Goal: Book appointment/travel/reservation

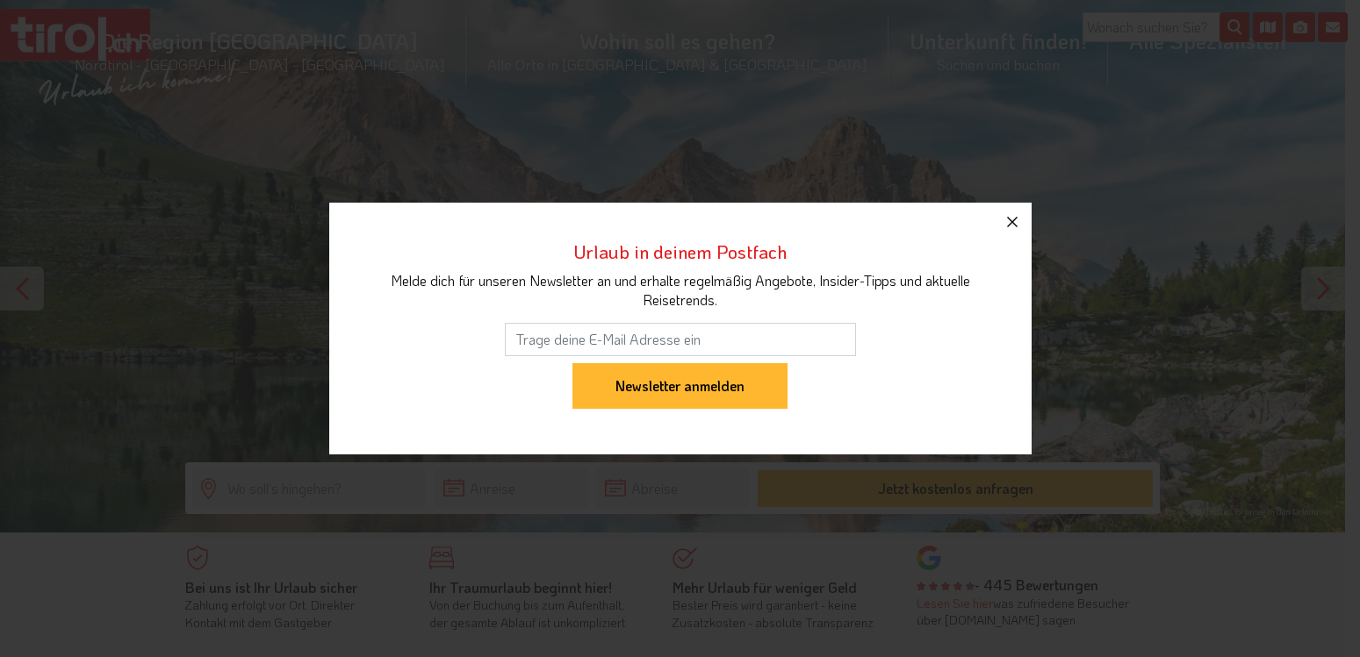
click at [1015, 216] on icon "button" at bounding box center [1012, 222] width 21 height 21
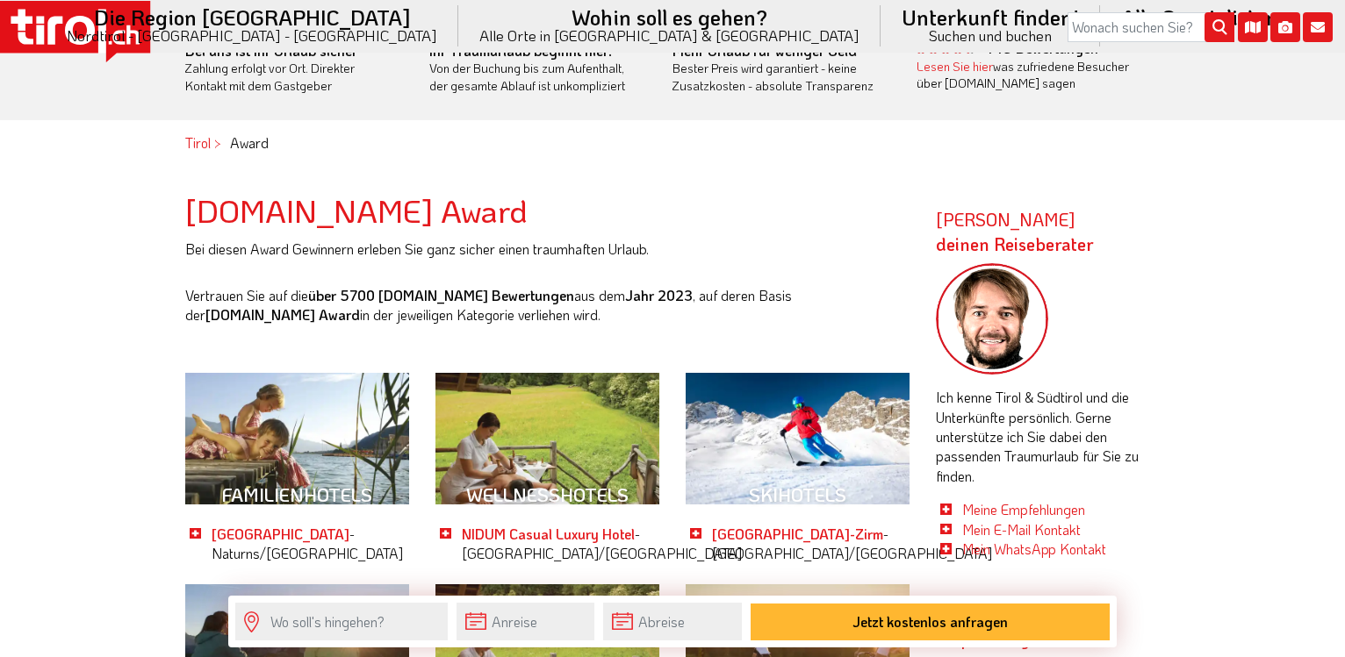
scroll to position [627, 0]
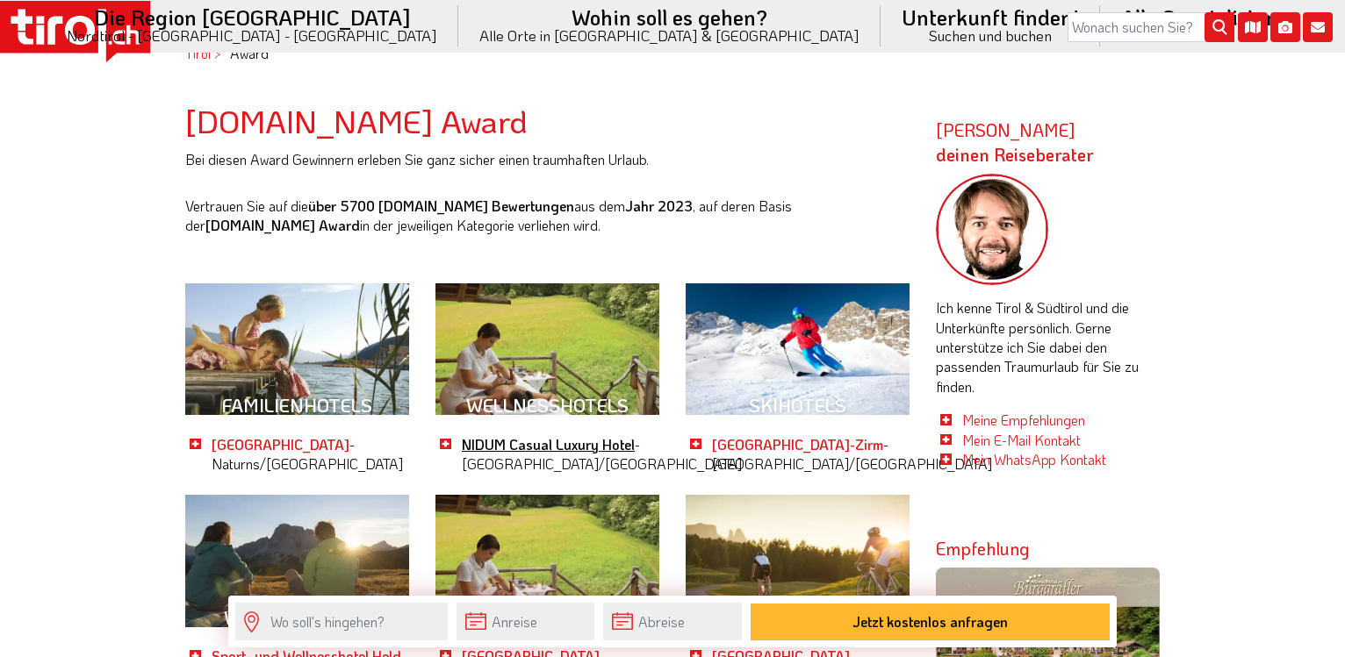
click at [525, 439] on link "NIDUM Casual Luxury Hotel" at bounding box center [548, 444] width 173 height 18
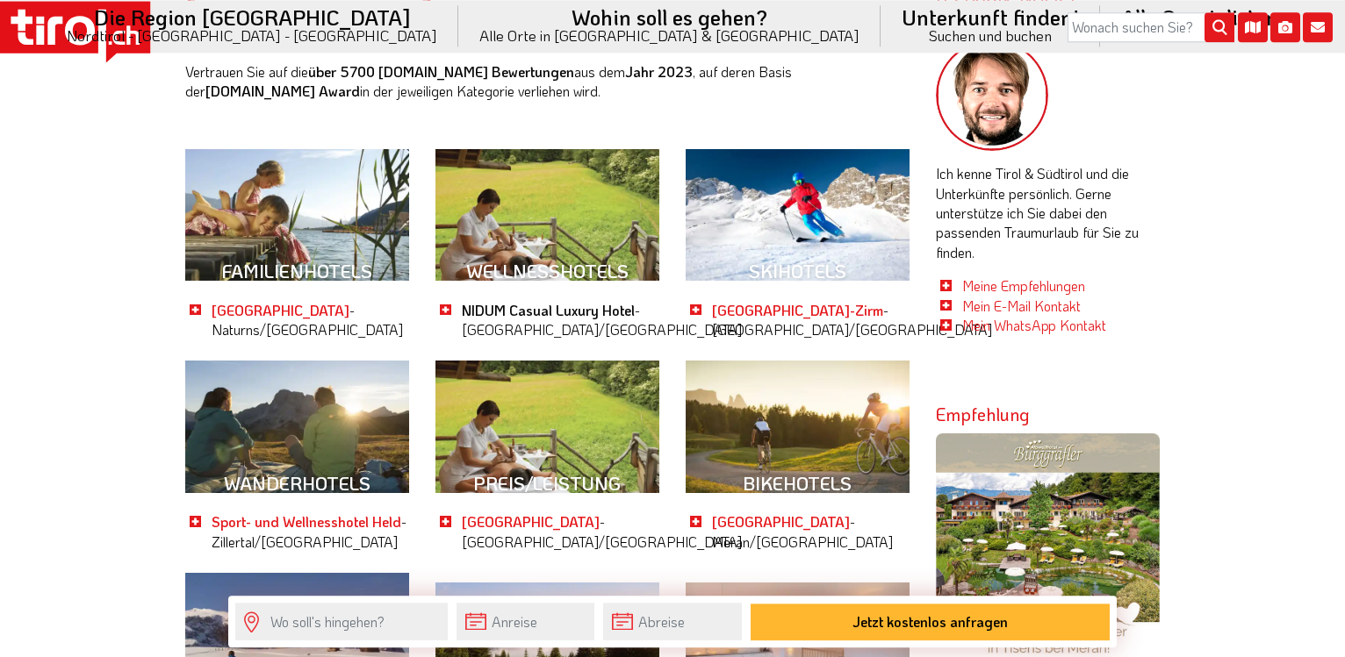
scroll to position [806, 0]
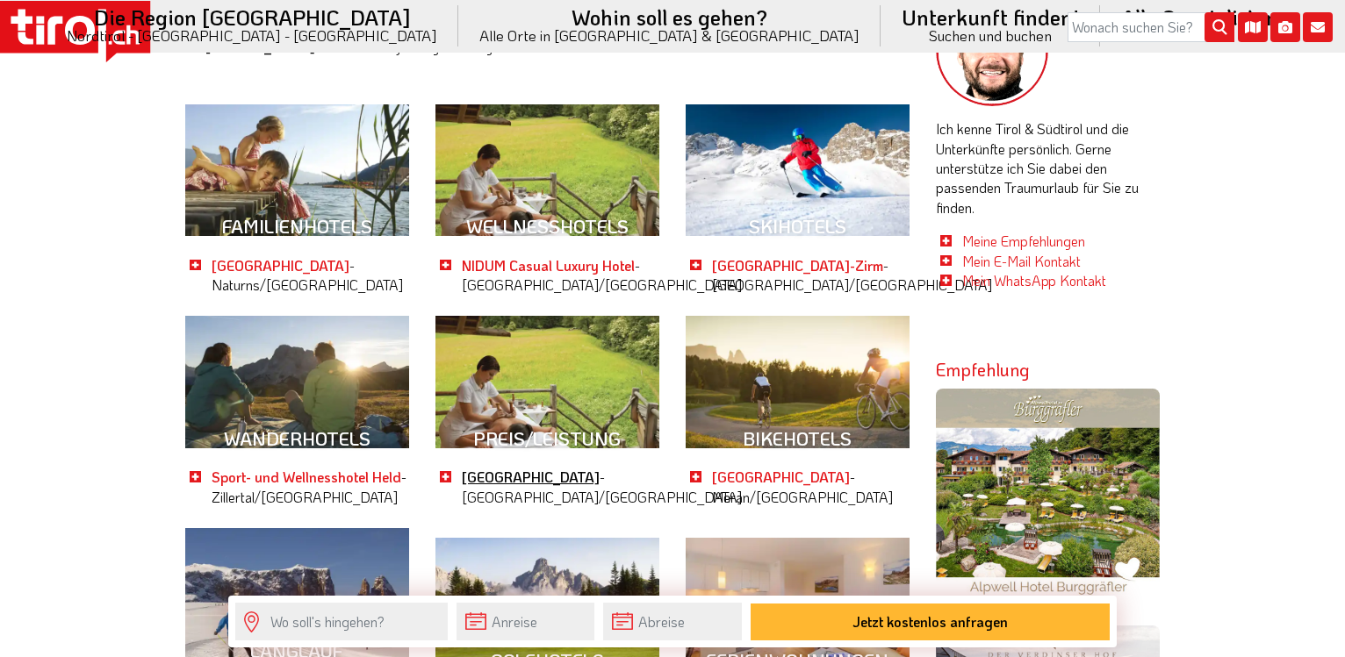
click at [526, 481] on link "[GEOGRAPHIC_DATA]" at bounding box center [531, 477] width 138 height 18
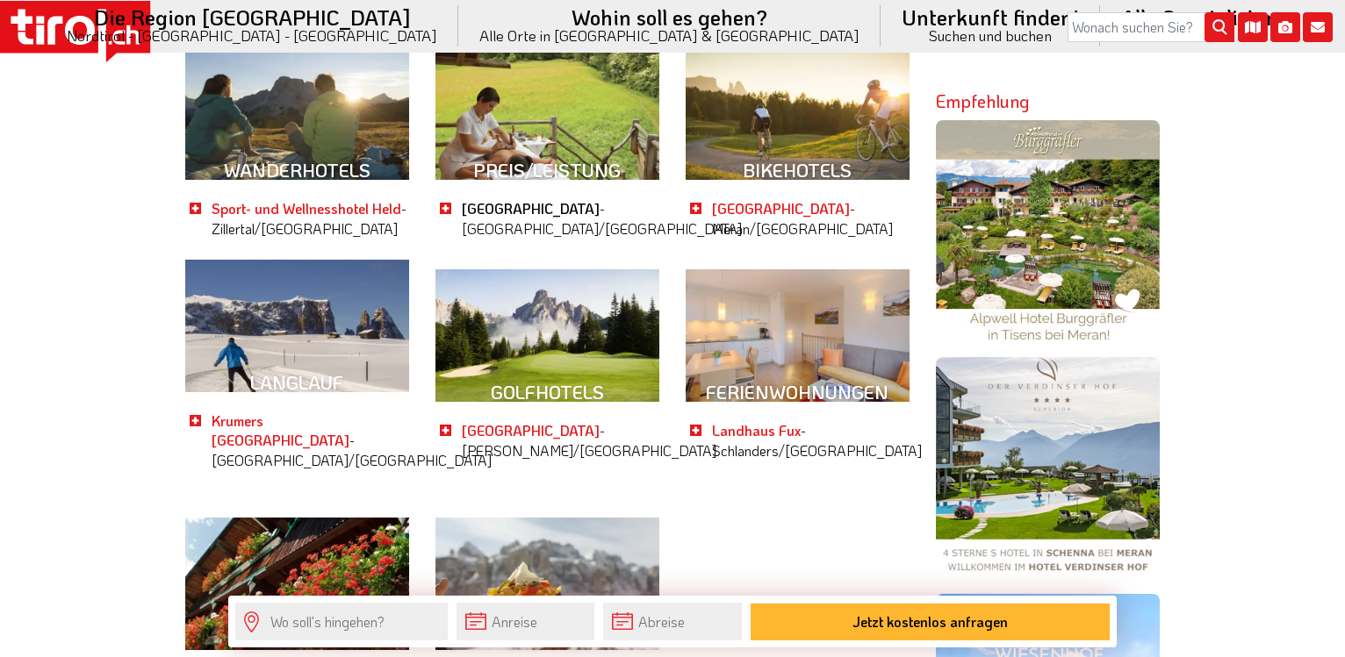
scroll to position [1254, 0]
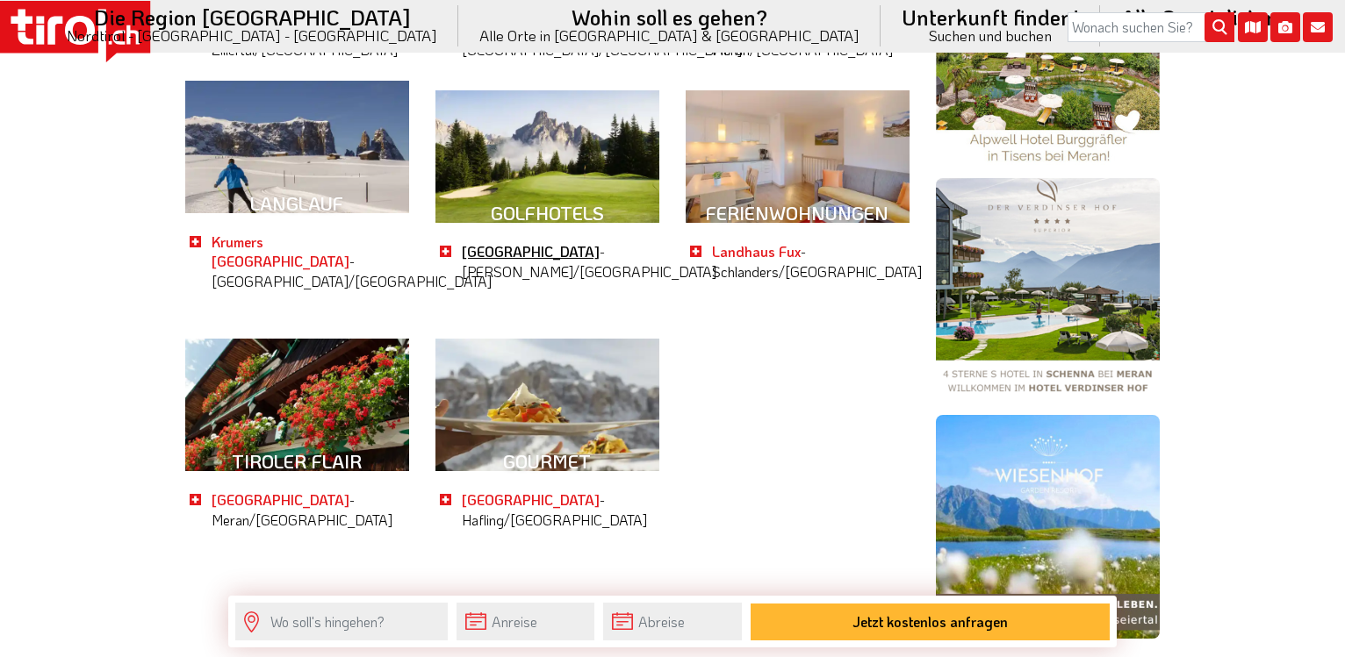
click at [507, 242] on link "Hotel Schwarzschmied" at bounding box center [531, 251] width 138 height 18
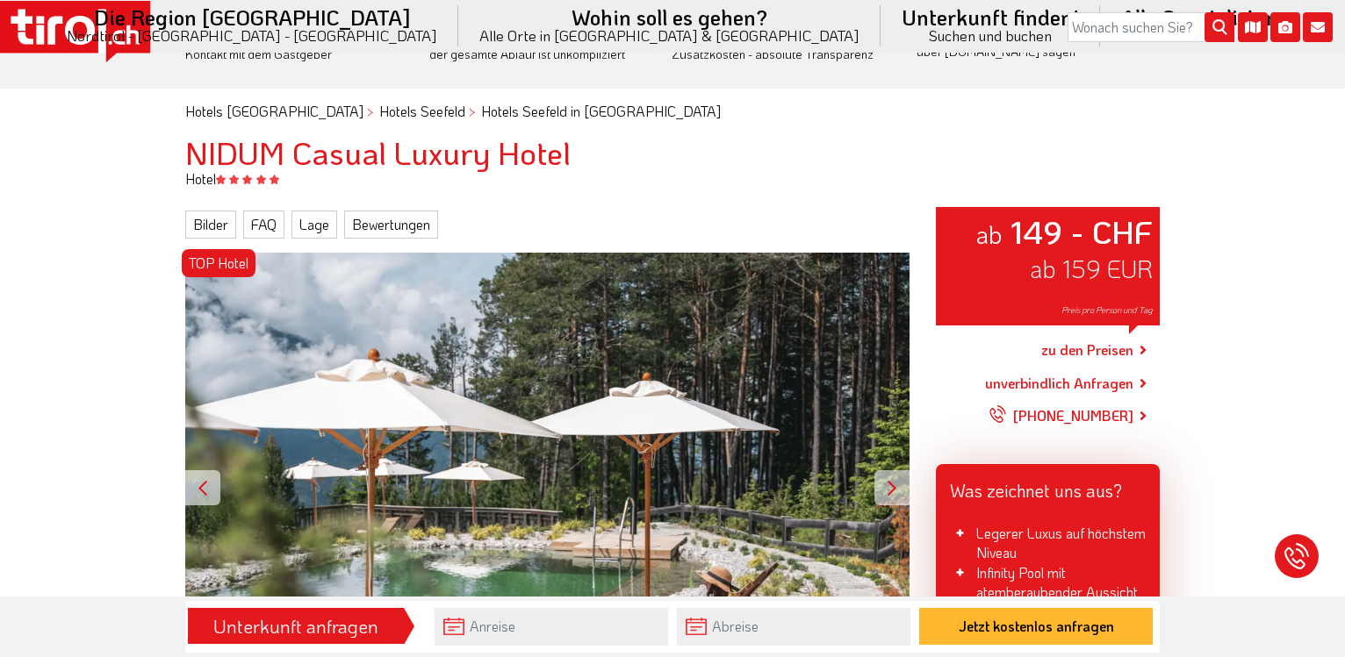
scroll to position [358, 0]
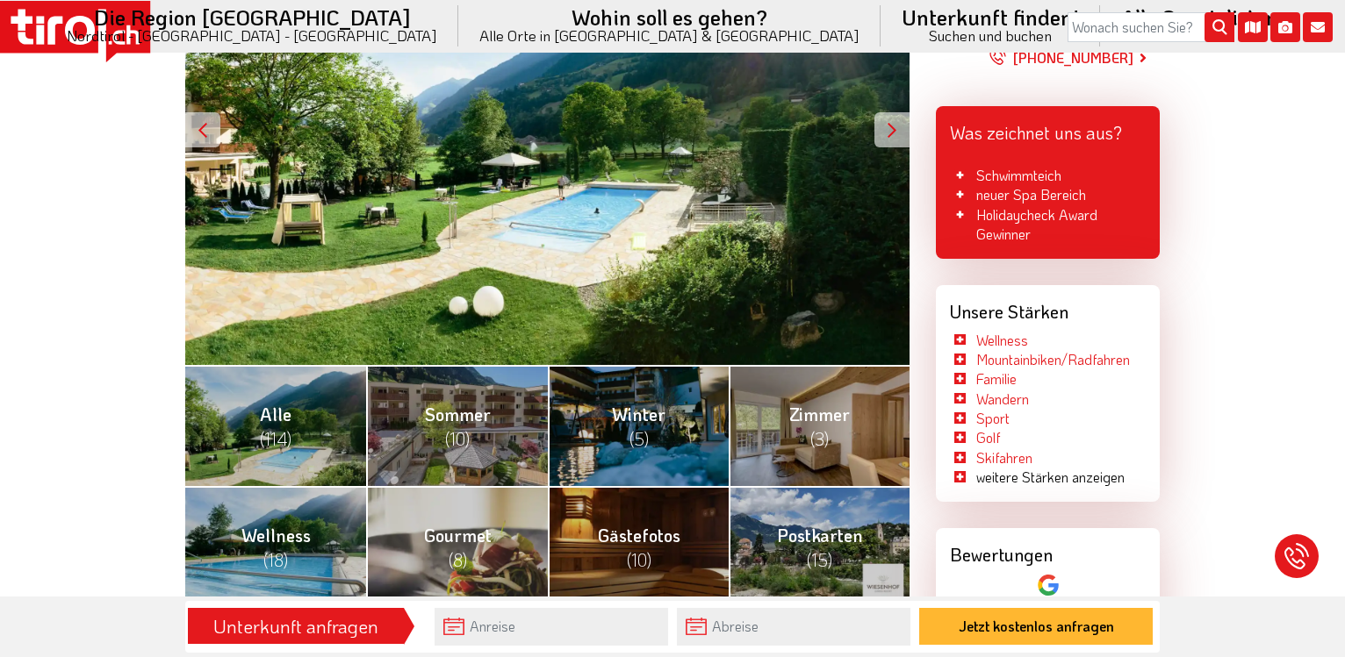
scroll to position [179, 0]
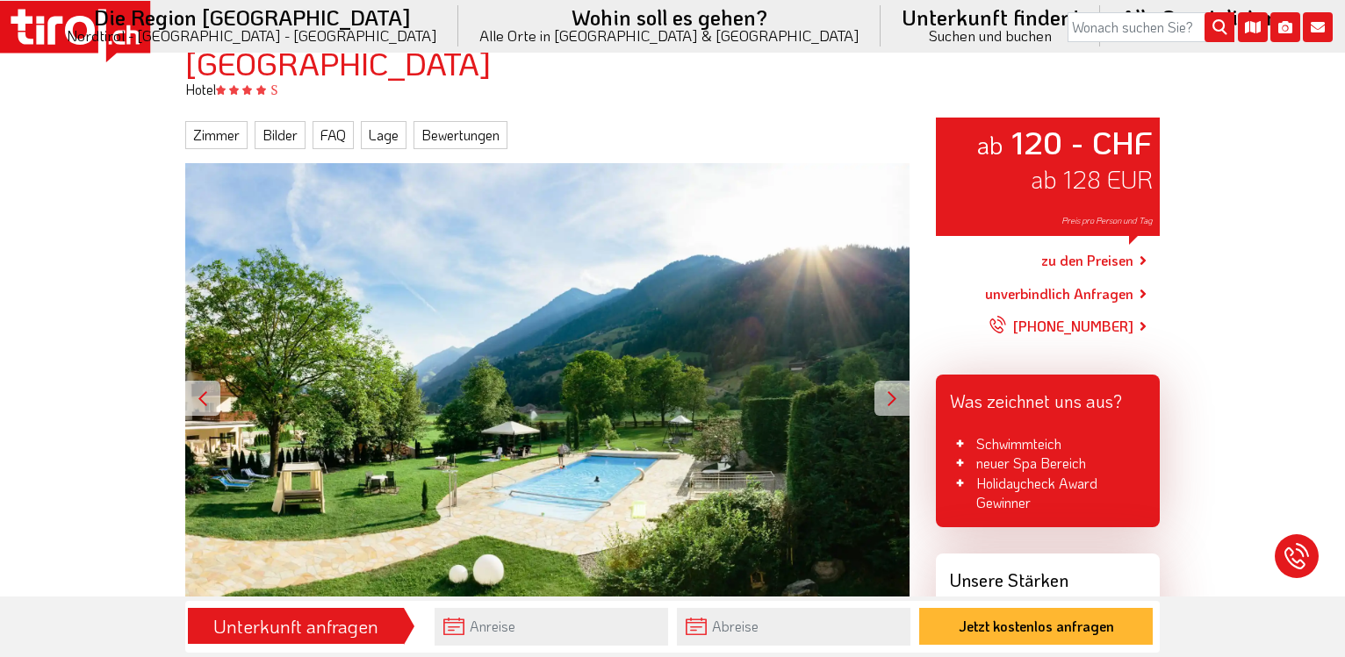
click at [888, 408] on div at bounding box center [891, 398] width 35 height 35
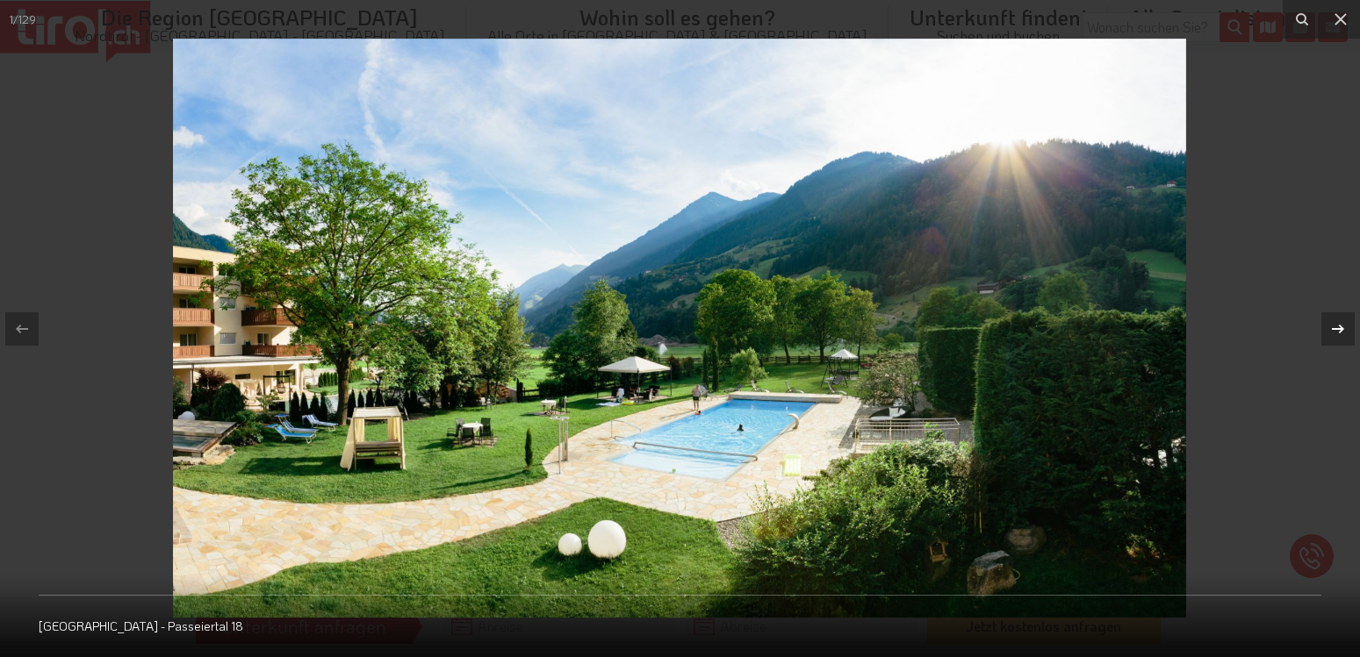
click at [1335, 328] on icon at bounding box center [1337, 329] width 21 height 21
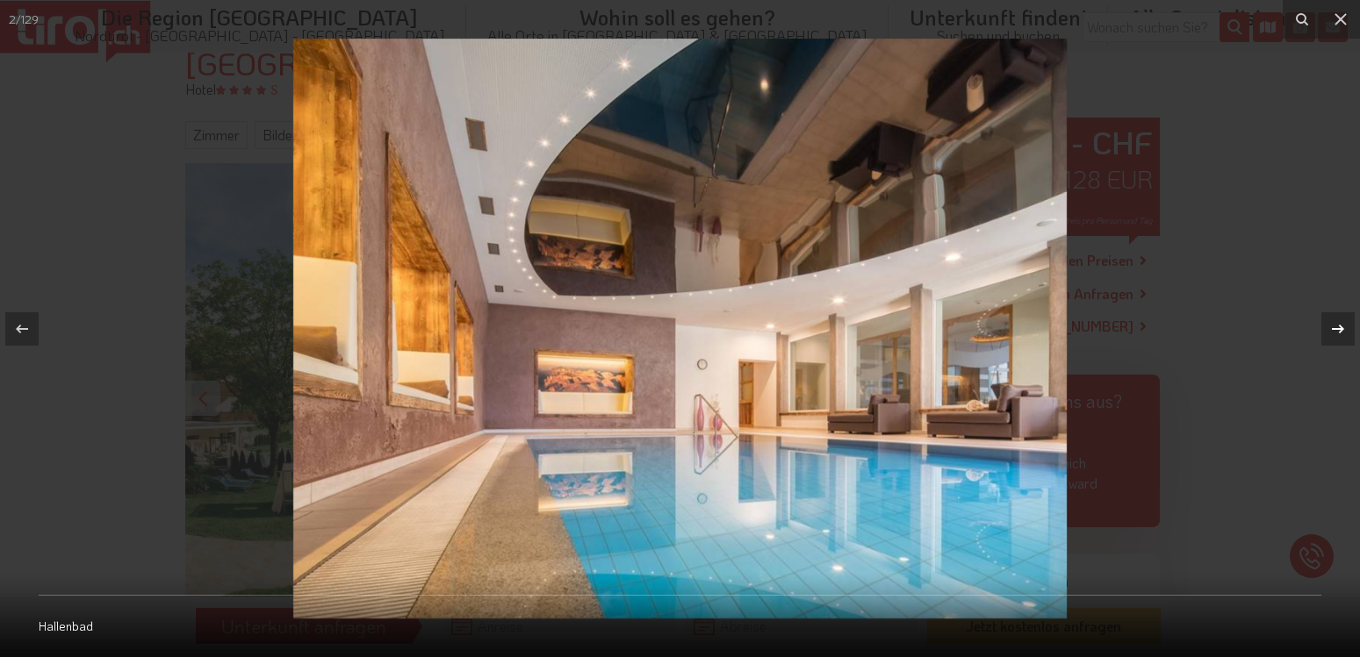
click at [1335, 328] on icon at bounding box center [1337, 329] width 21 height 21
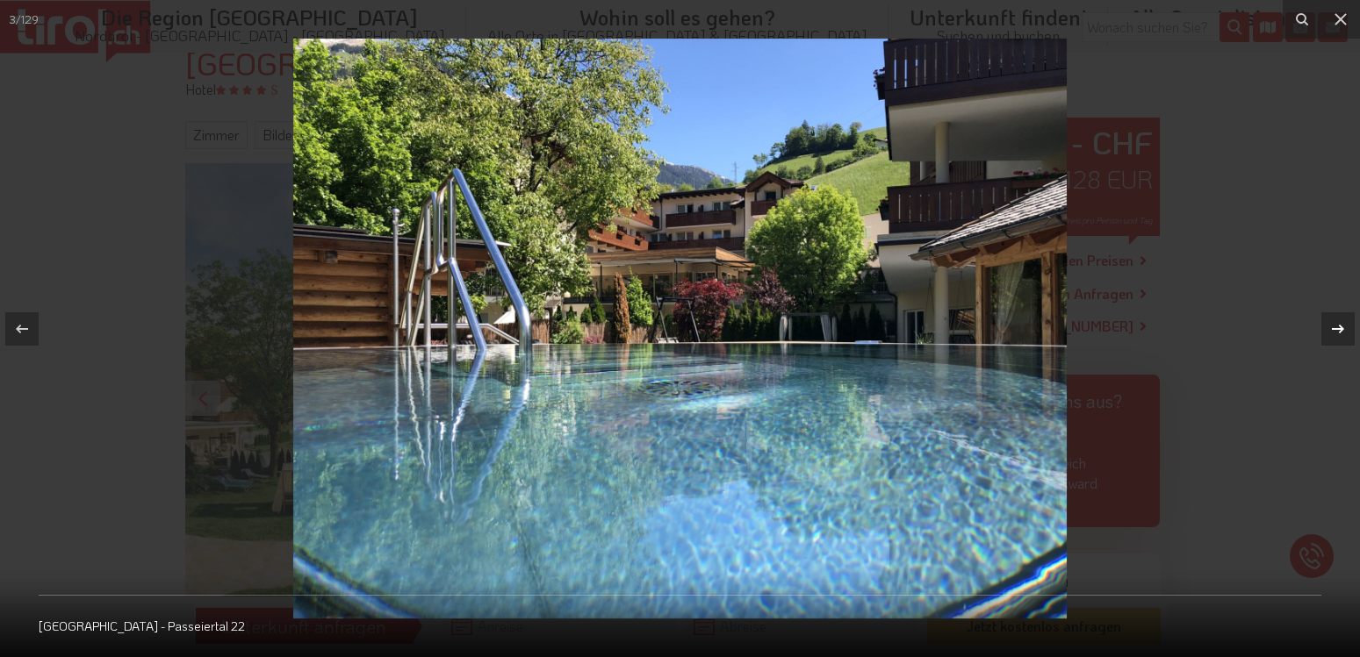
click at [1335, 328] on icon at bounding box center [1337, 329] width 21 height 21
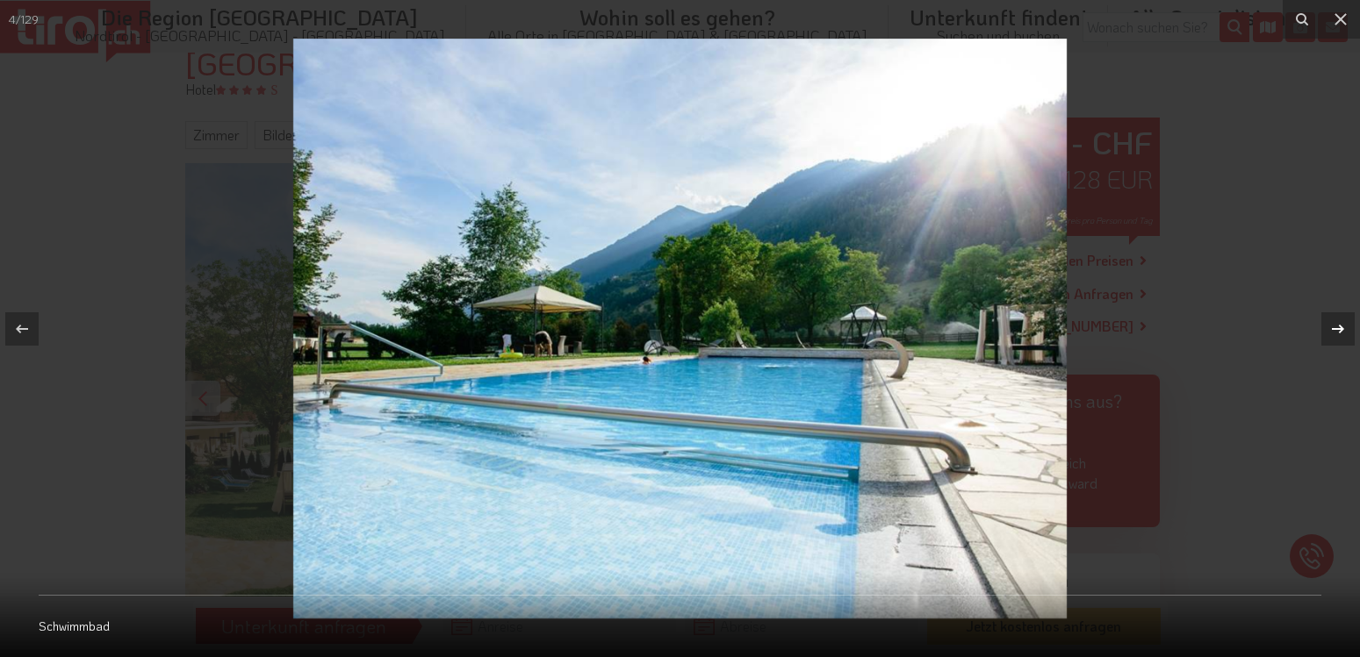
click at [1335, 328] on icon at bounding box center [1337, 329] width 21 height 21
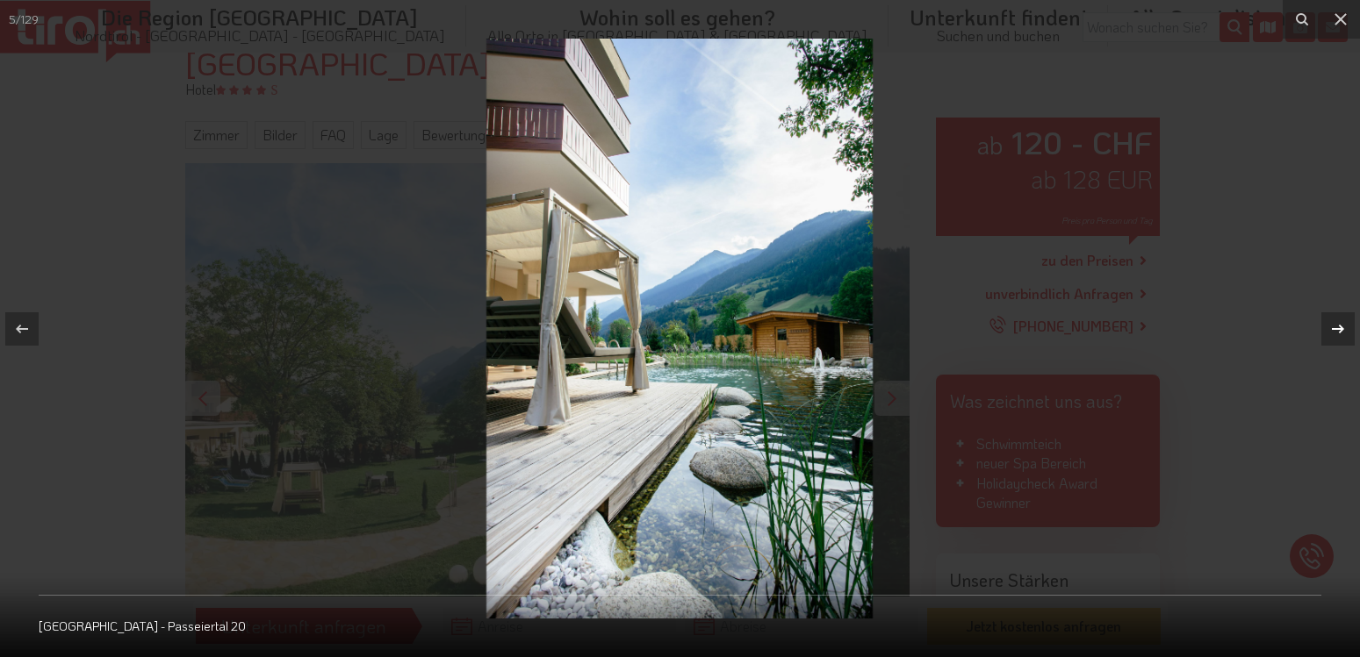
click at [1335, 328] on icon at bounding box center [1337, 329] width 21 height 21
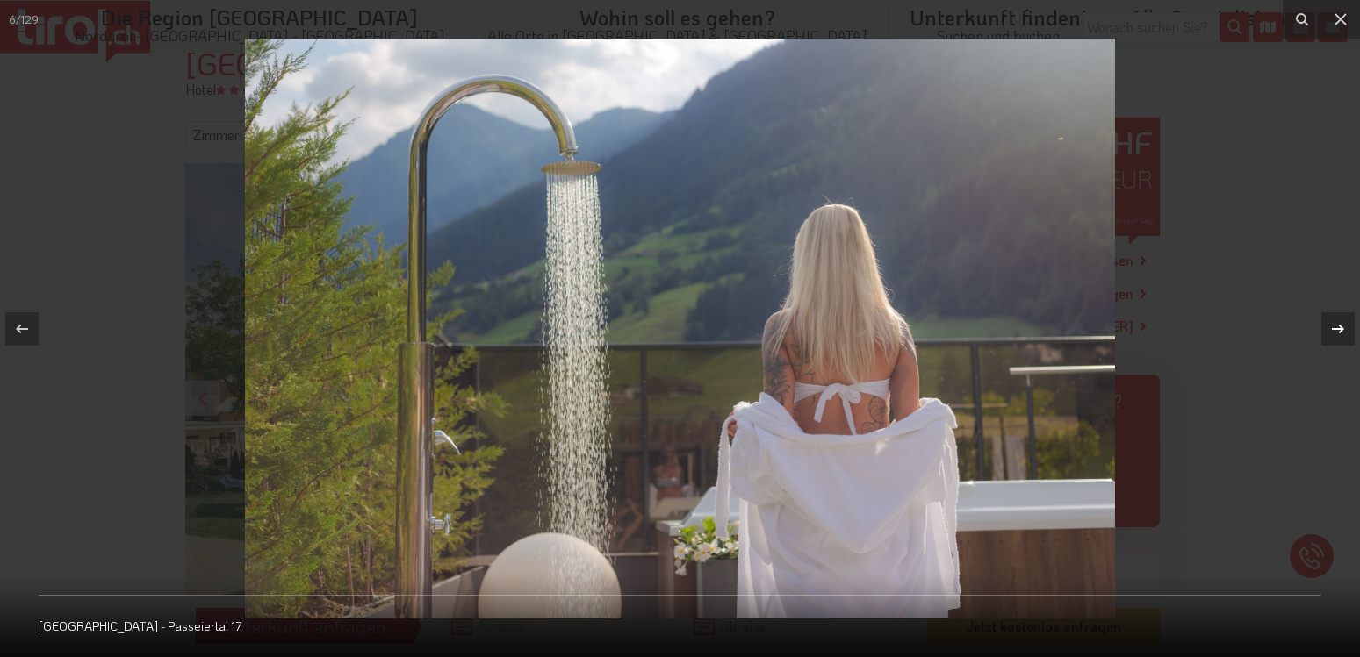
click at [1335, 328] on icon at bounding box center [1337, 329] width 21 height 21
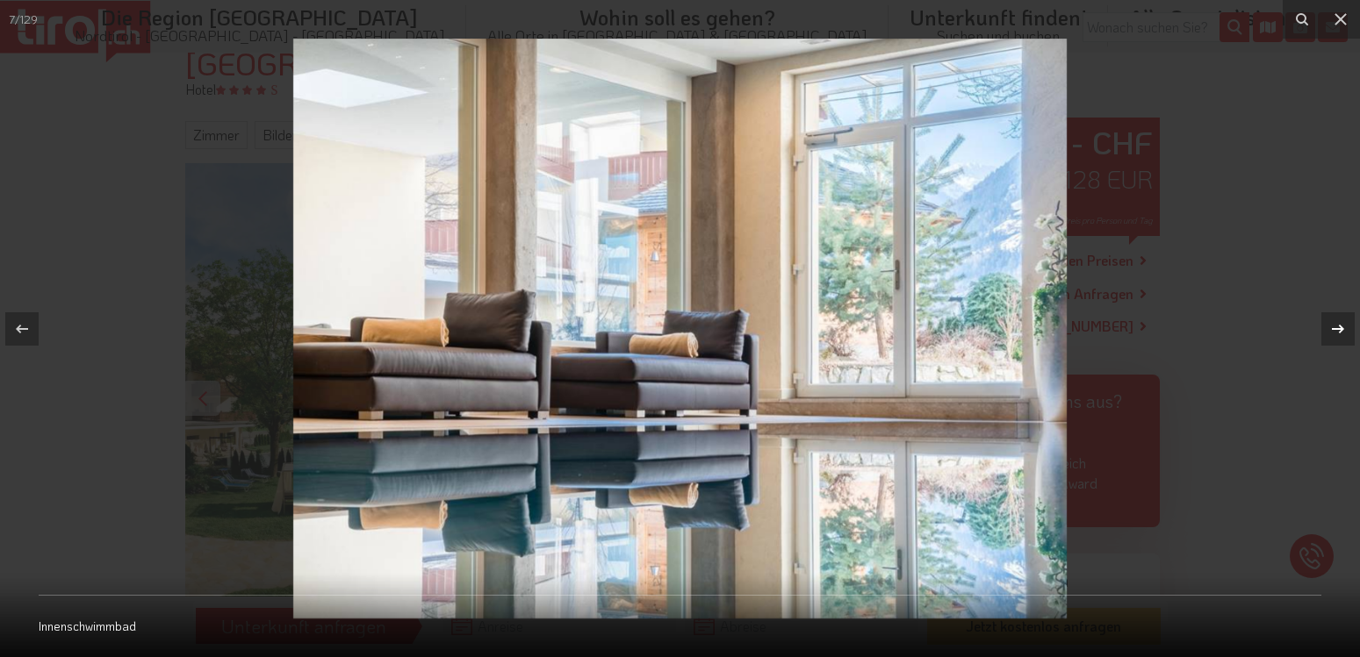
click at [1335, 328] on icon at bounding box center [1337, 329] width 21 height 21
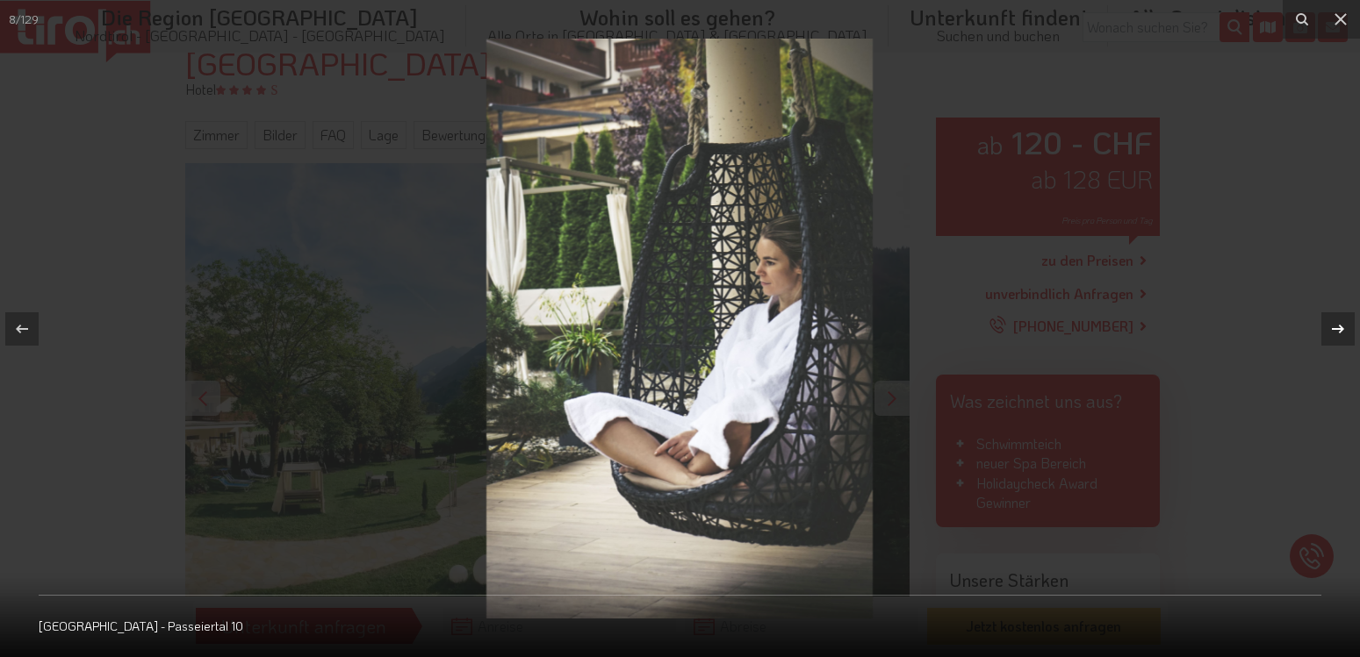
click at [1335, 328] on icon at bounding box center [1337, 329] width 21 height 21
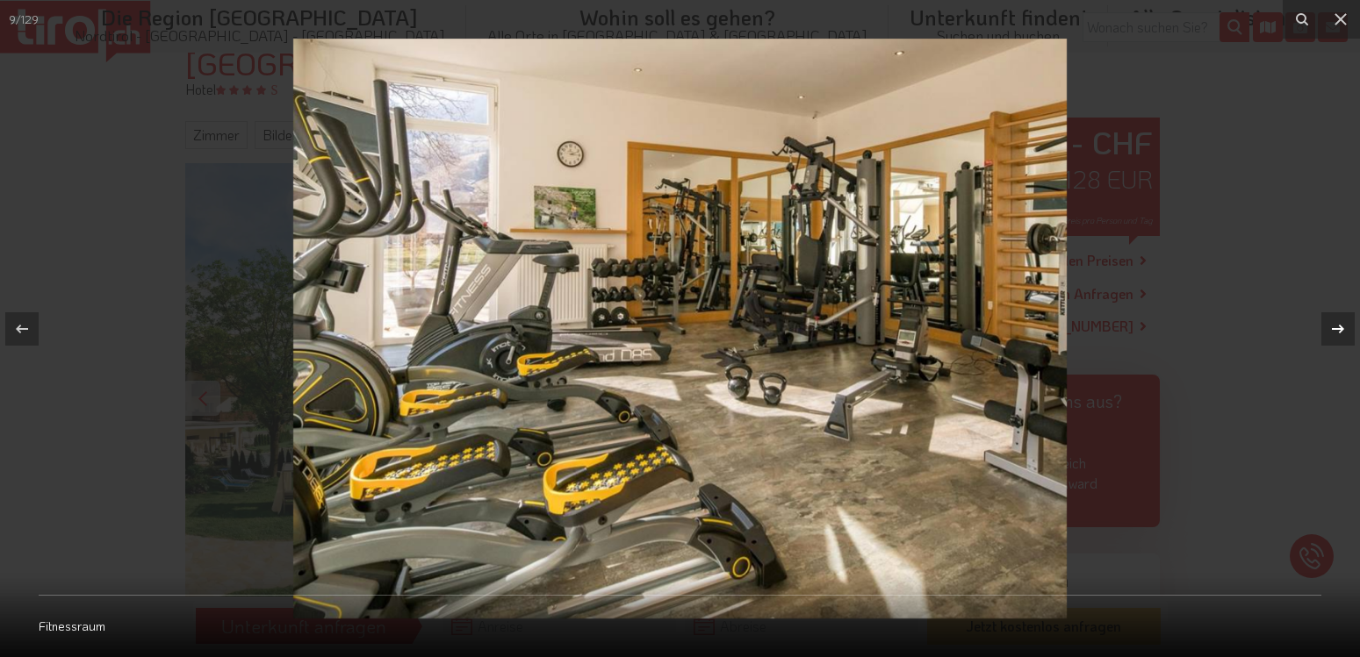
click at [1335, 328] on icon at bounding box center [1337, 329] width 21 height 21
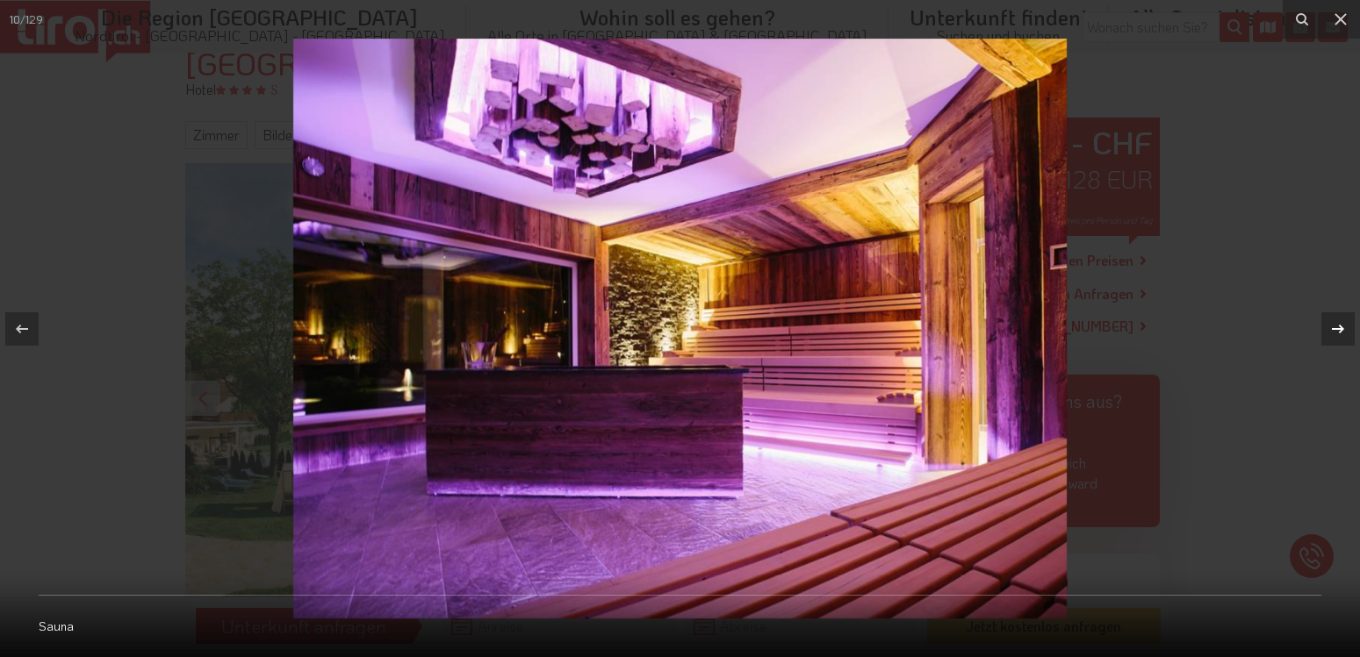
click at [1335, 328] on icon at bounding box center [1337, 329] width 21 height 21
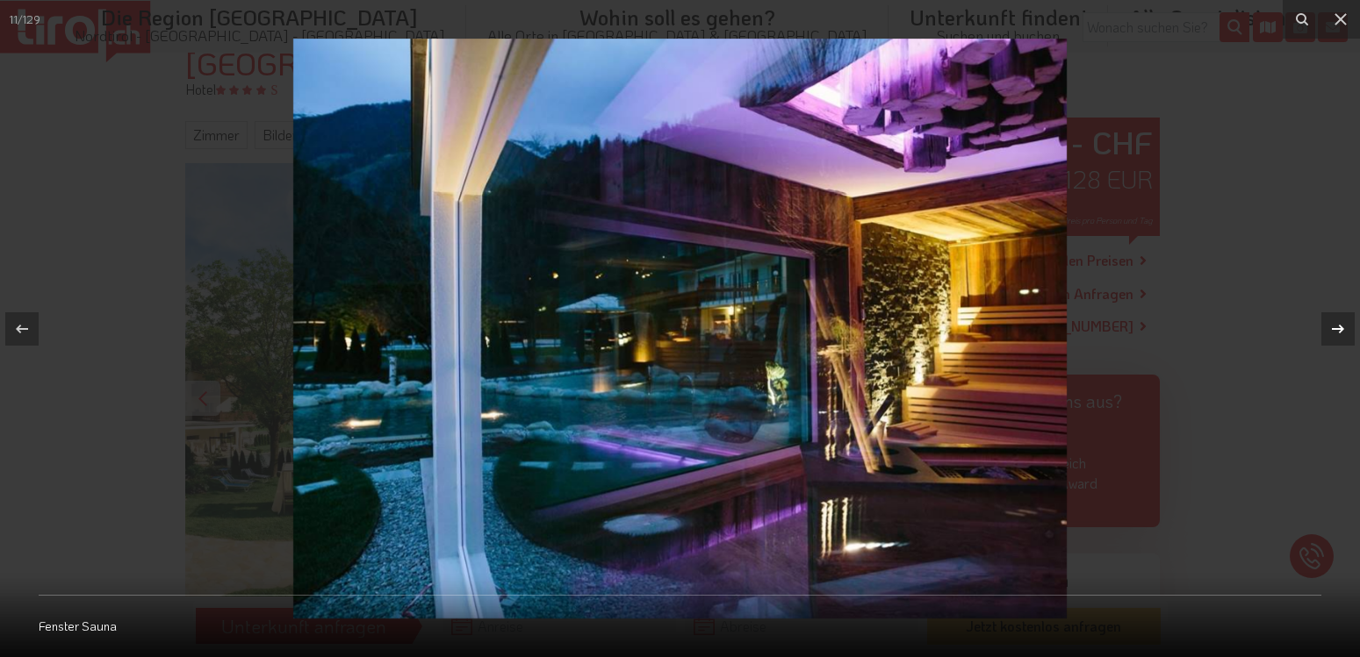
click at [1335, 328] on icon at bounding box center [1337, 329] width 21 height 21
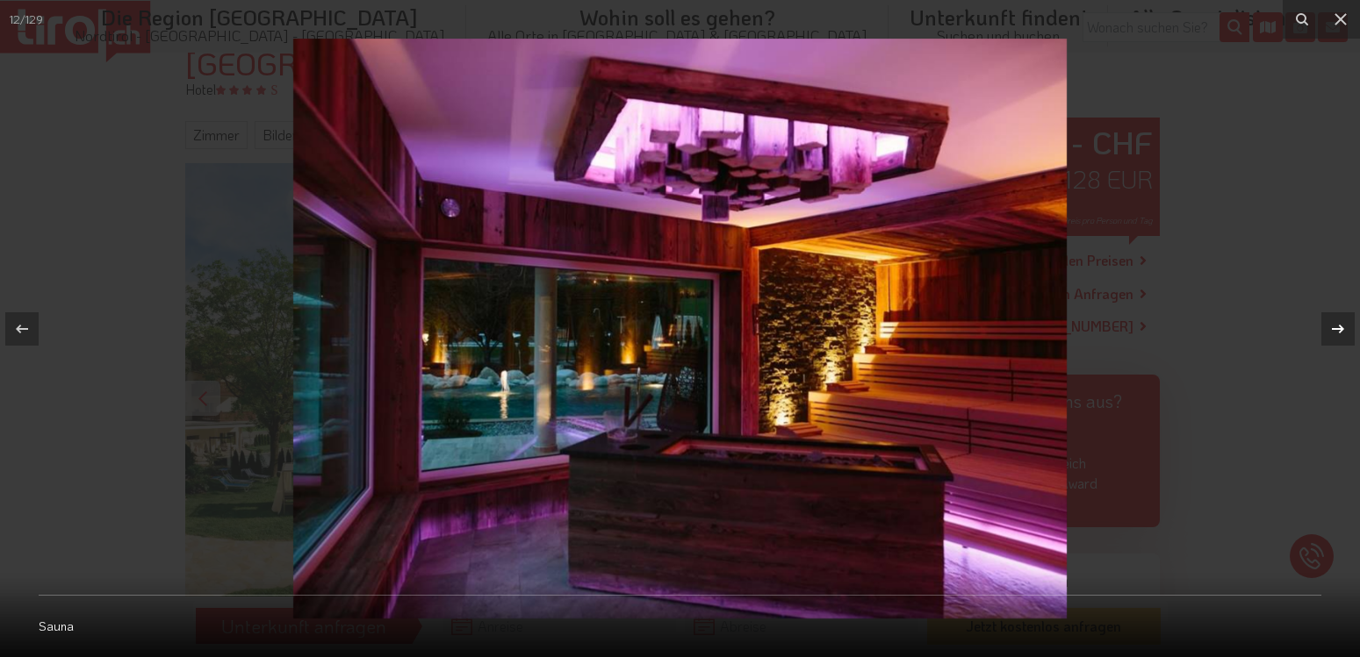
click at [1335, 328] on icon at bounding box center [1337, 329] width 21 height 21
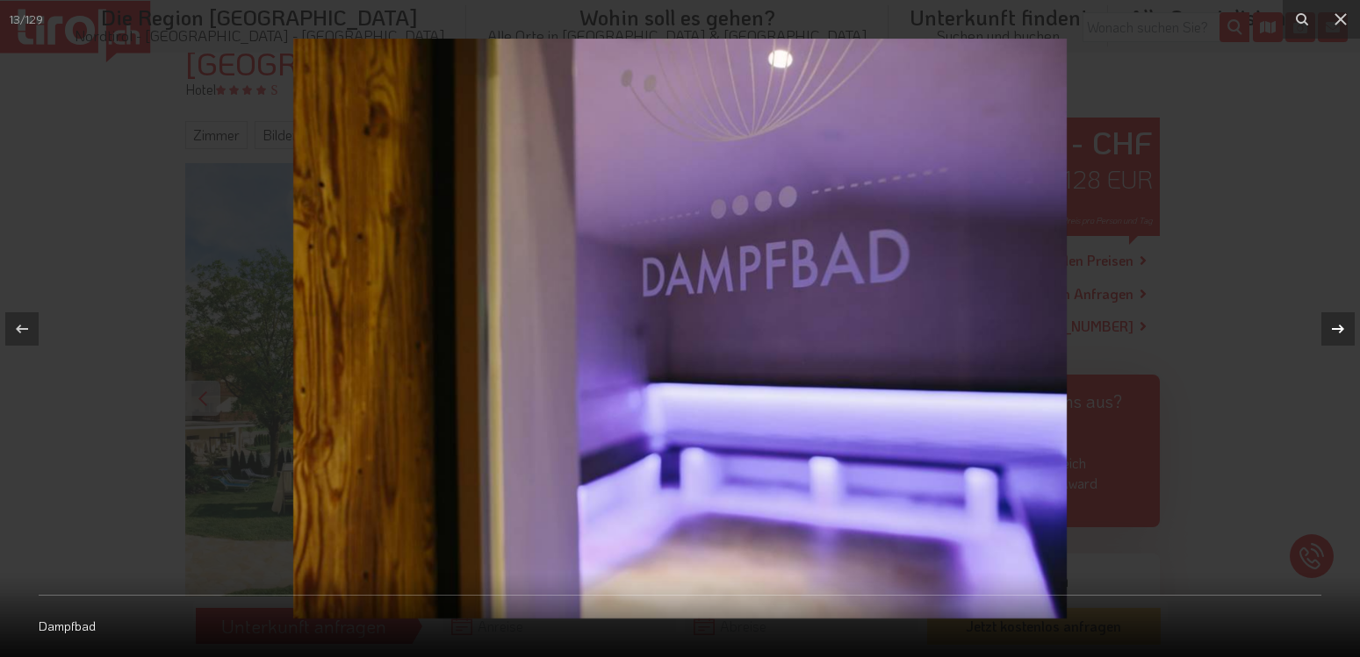
click at [1335, 328] on icon at bounding box center [1337, 329] width 21 height 21
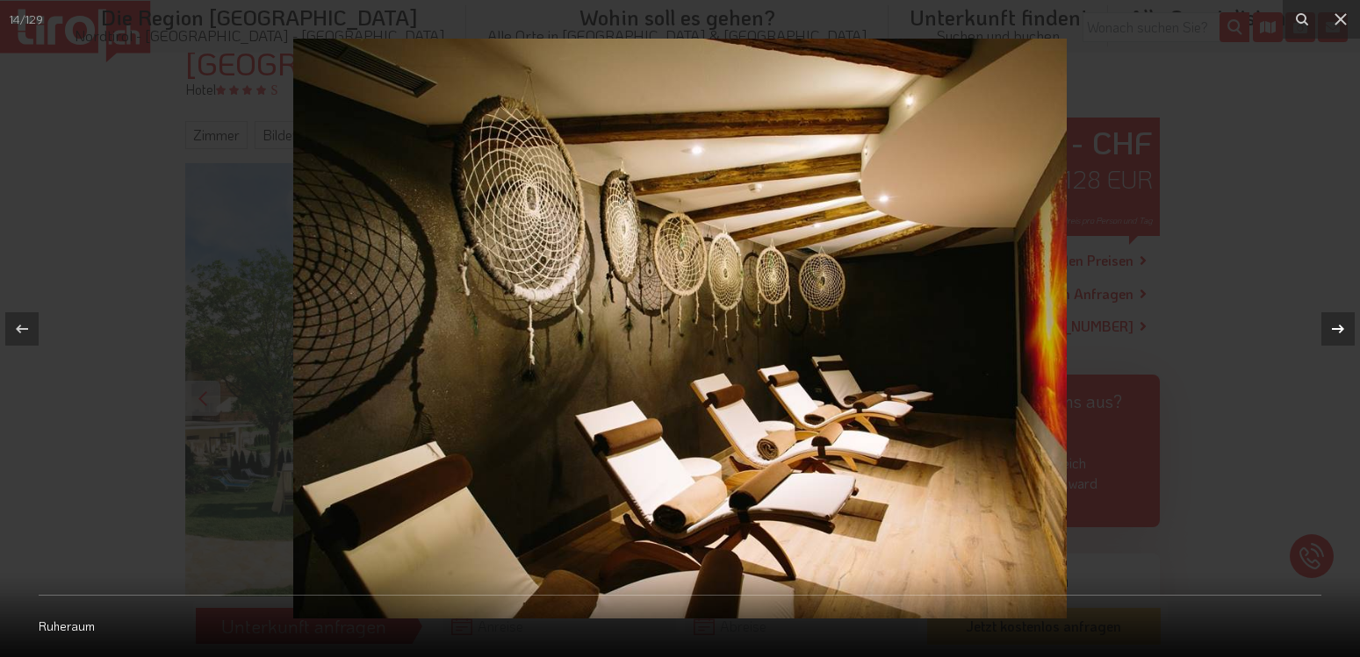
click at [1335, 328] on icon at bounding box center [1337, 329] width 21 height 21
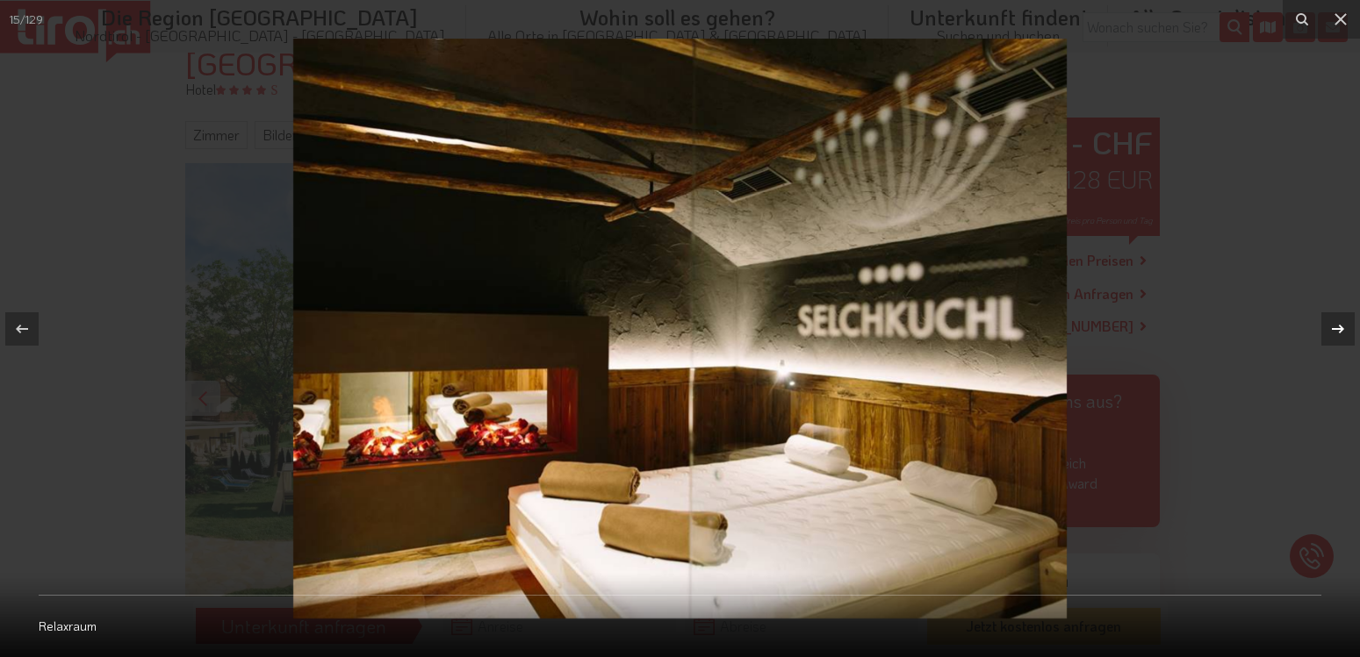
click at [1335, 328] on icon at bounding box center [1337, 329] width 21 height 21
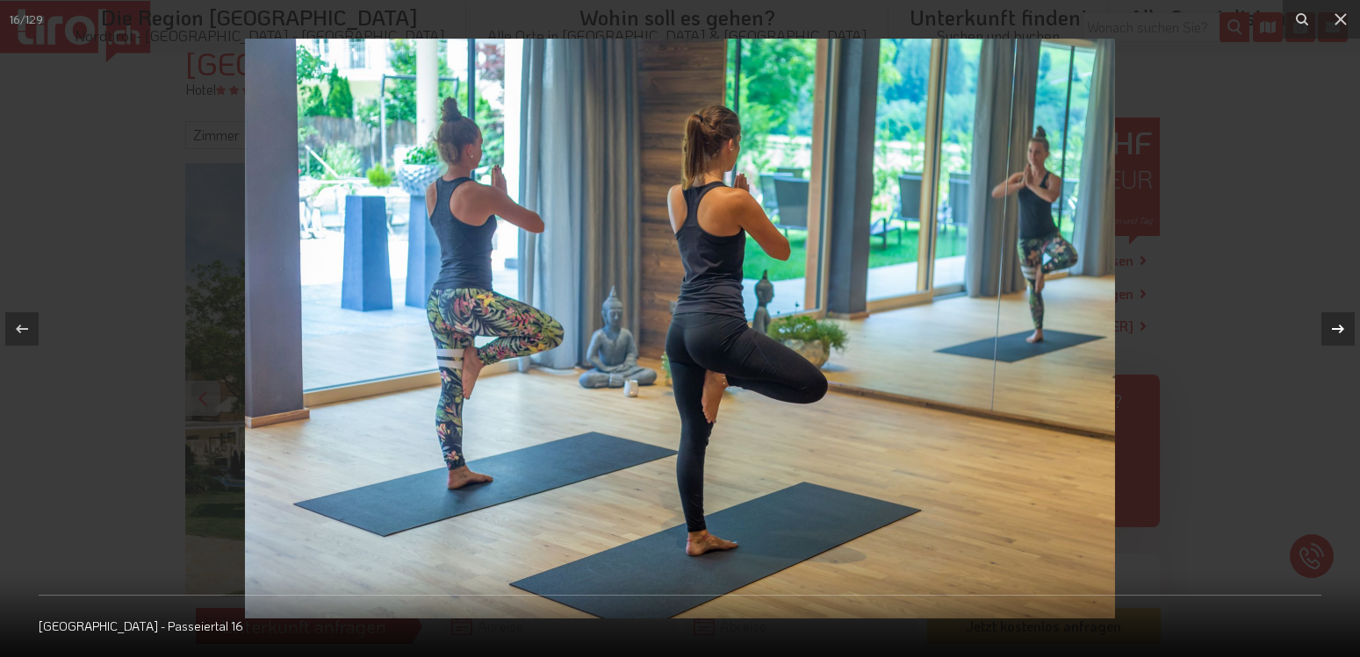
click at [1335, 328] on icon at bounding box center [1337, 329] width 21 height 21
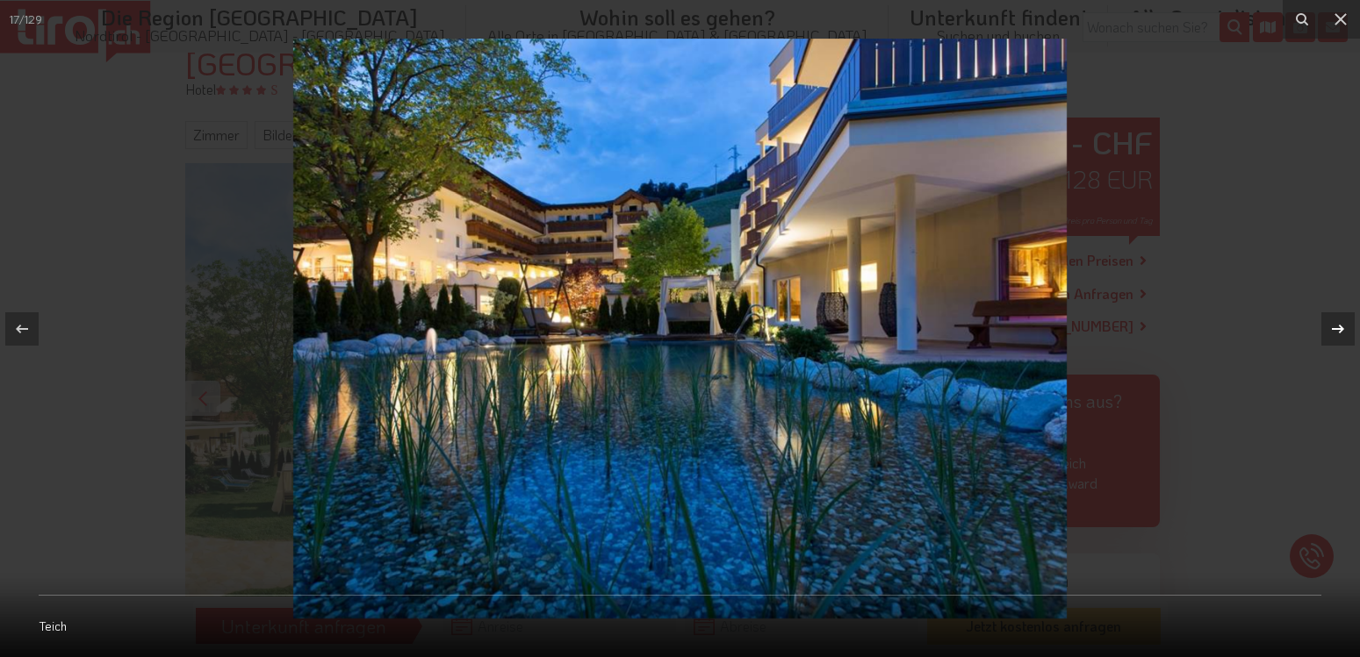
click at [1335, 328] on icon at bounding box center [1337, 329] width 21 height 21
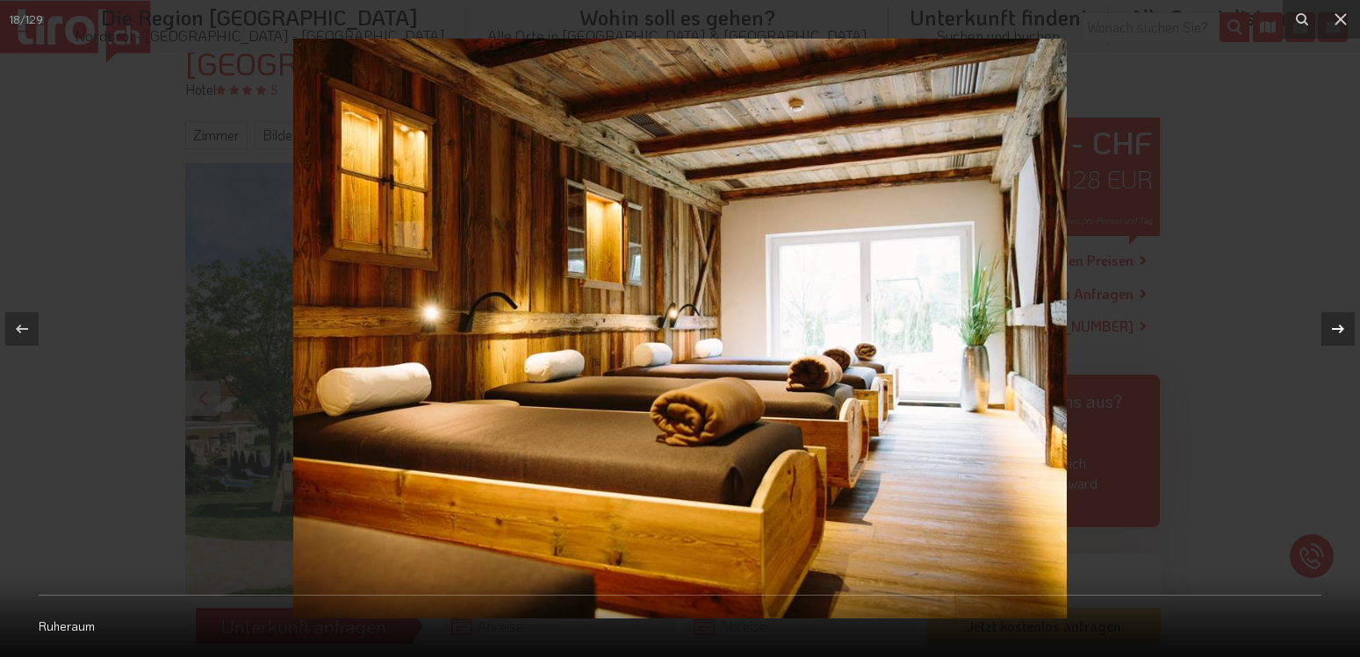
click at [1335, 328] on icon at bounding box center [1337, 329] width 21 height 21
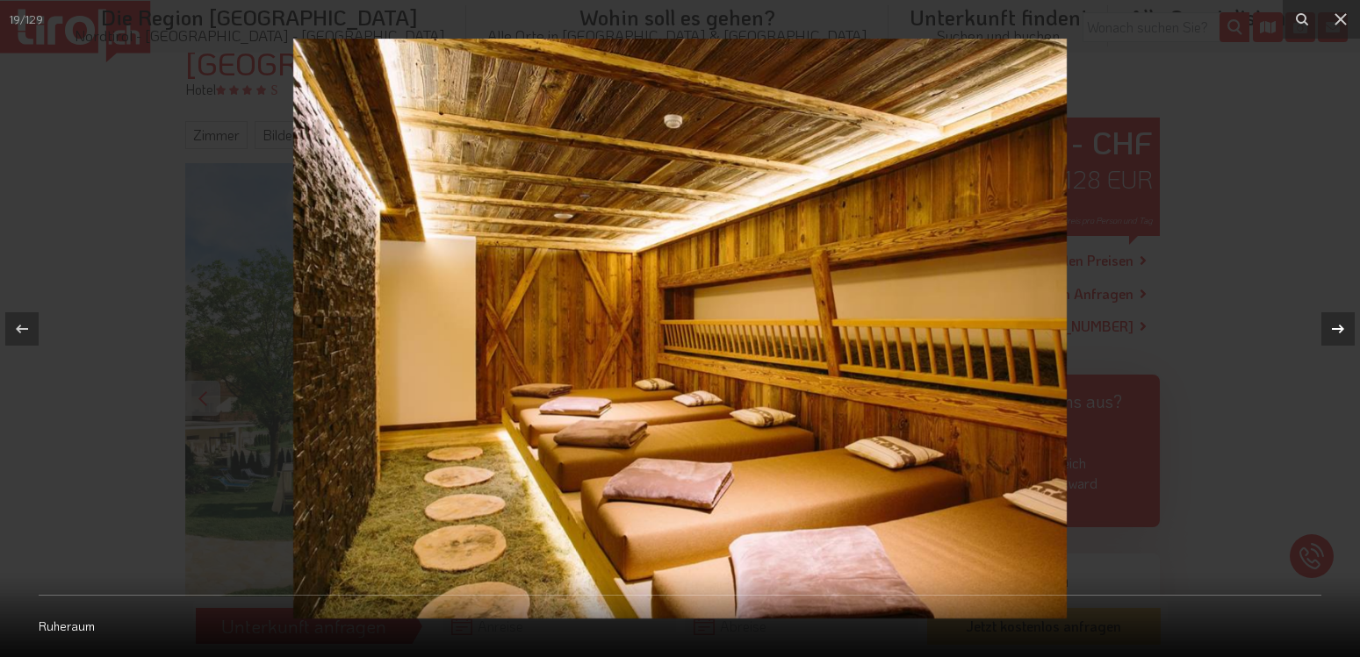
click at [1335, 328] on icon at bounding box center [1337, 329] width 21 height 21
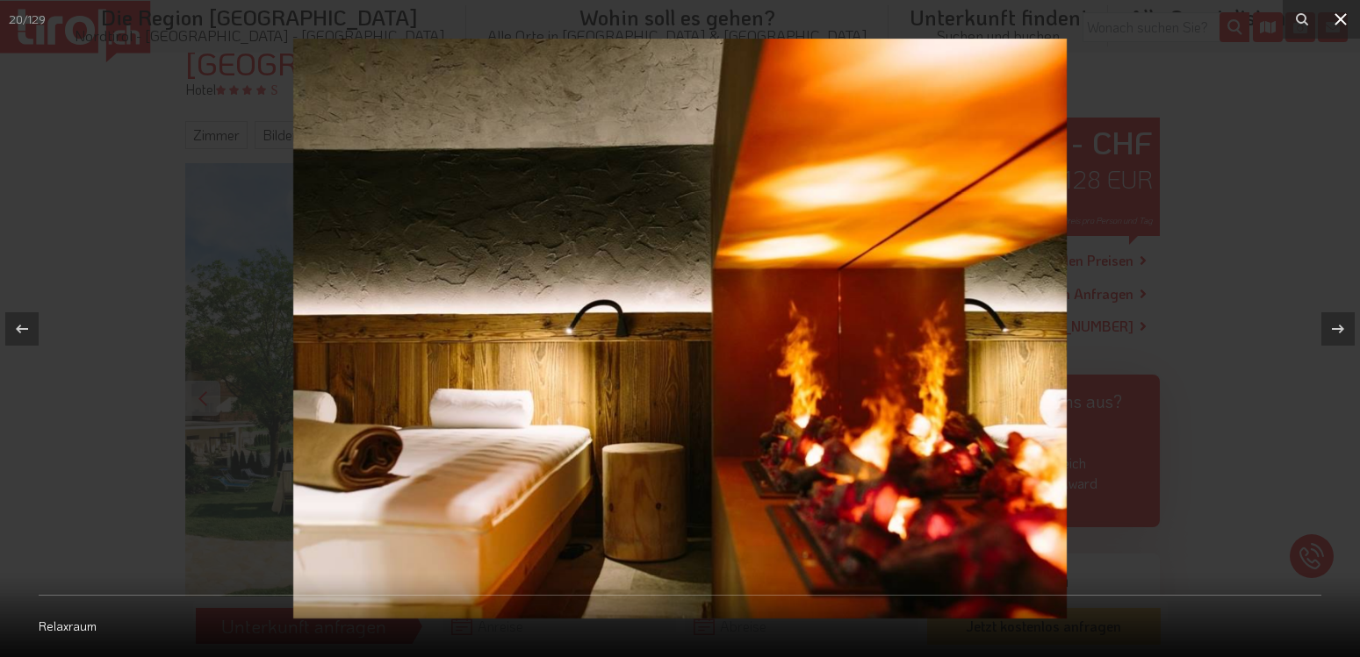
click at [1339, 17] on icon at bounding box center [1340, 19] width 12 height 12
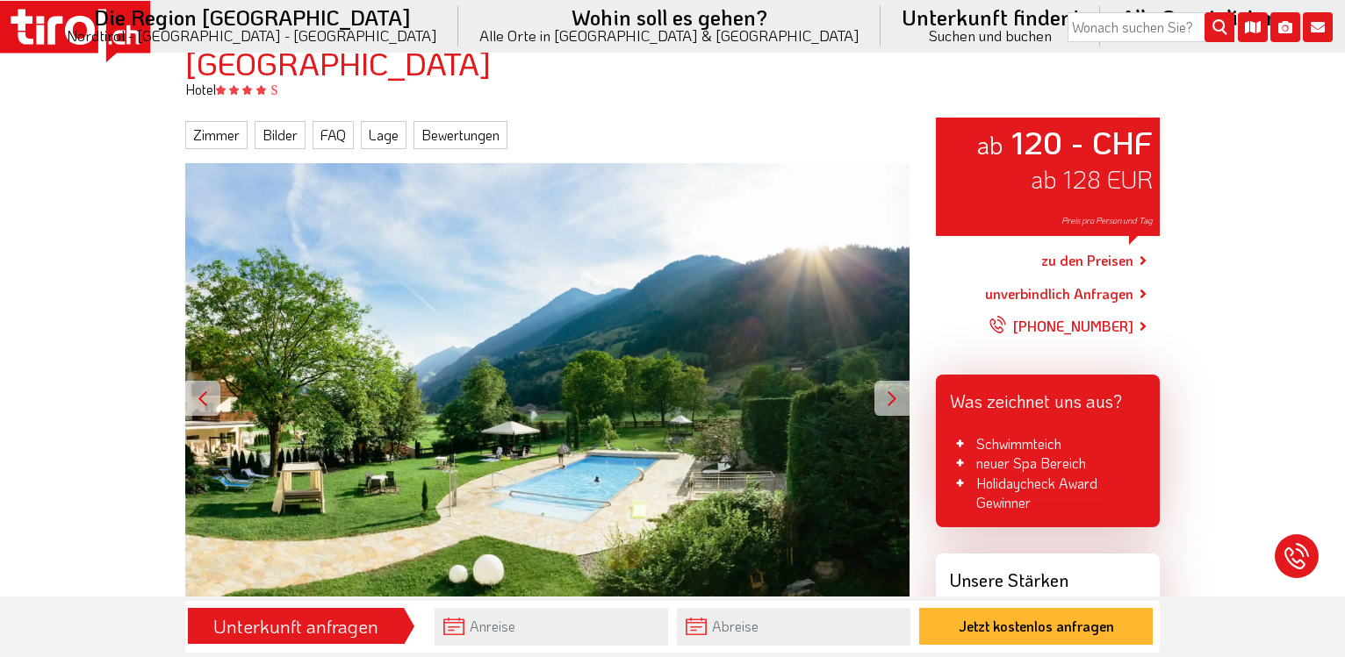
click at [1098, 261] on link "zu den Preisen" at bounding box center [1087, 262] width 92 height 44
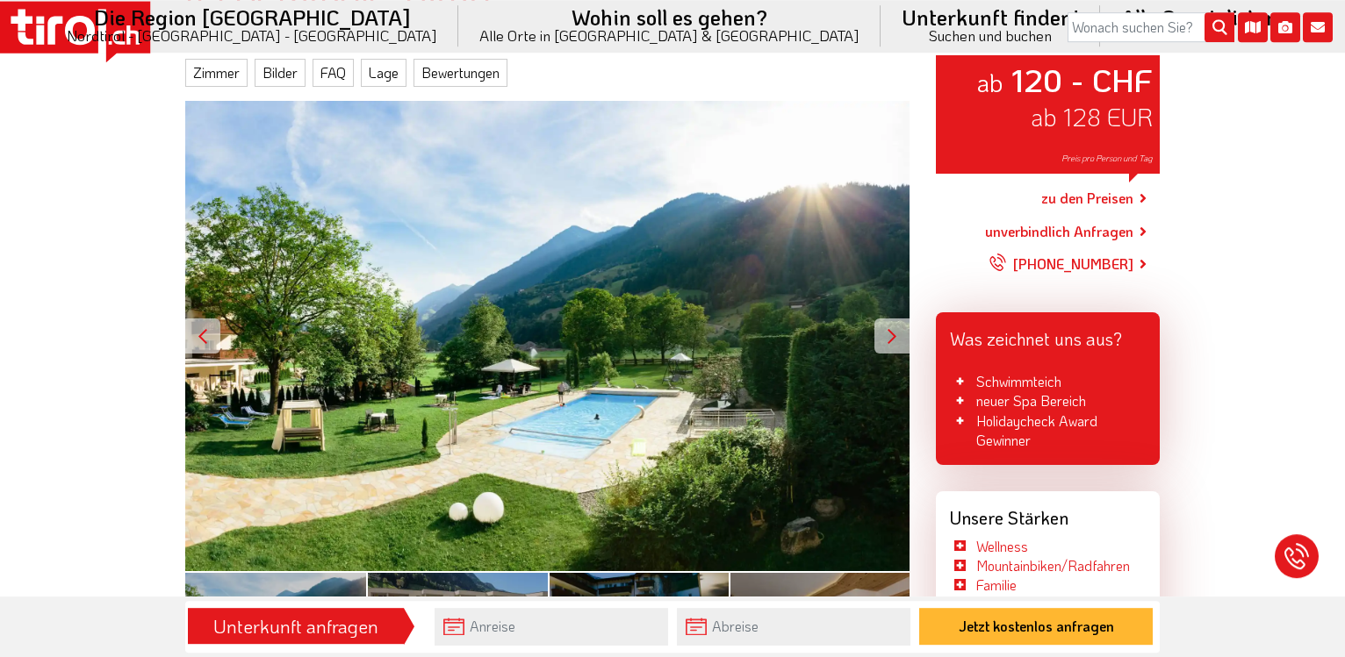
scroll to position [269, 0]
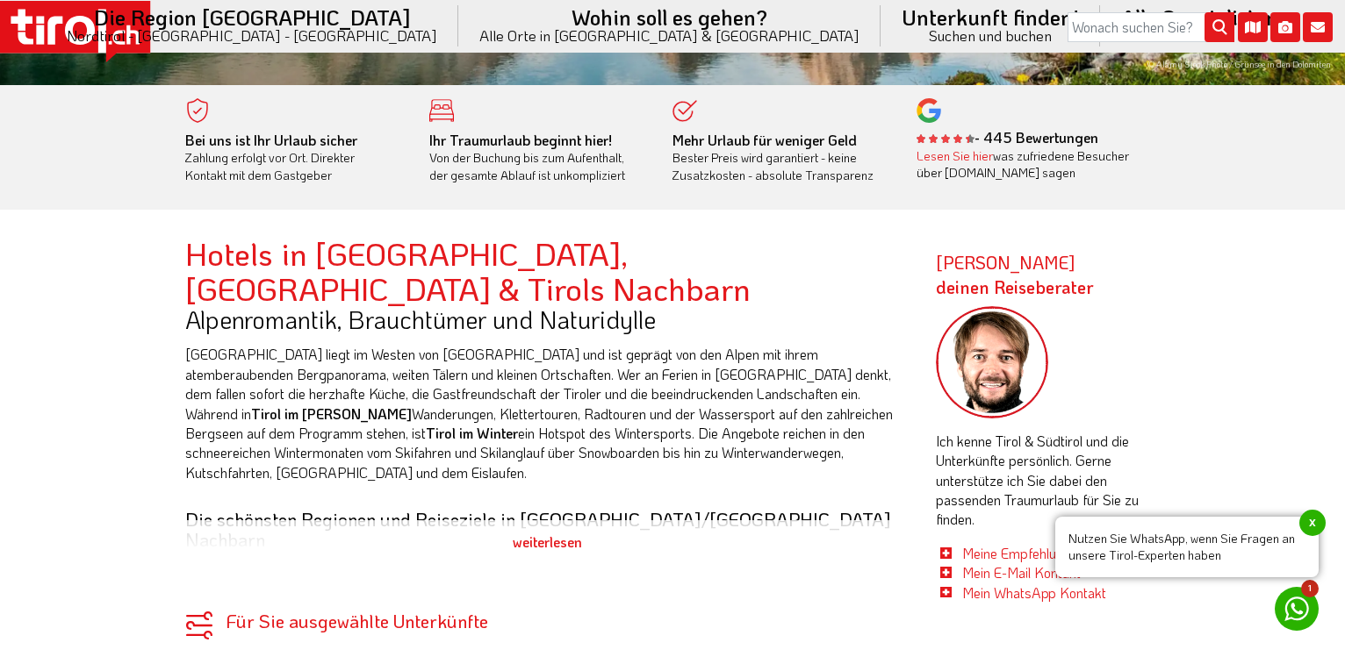
scroll to position [806, 0]
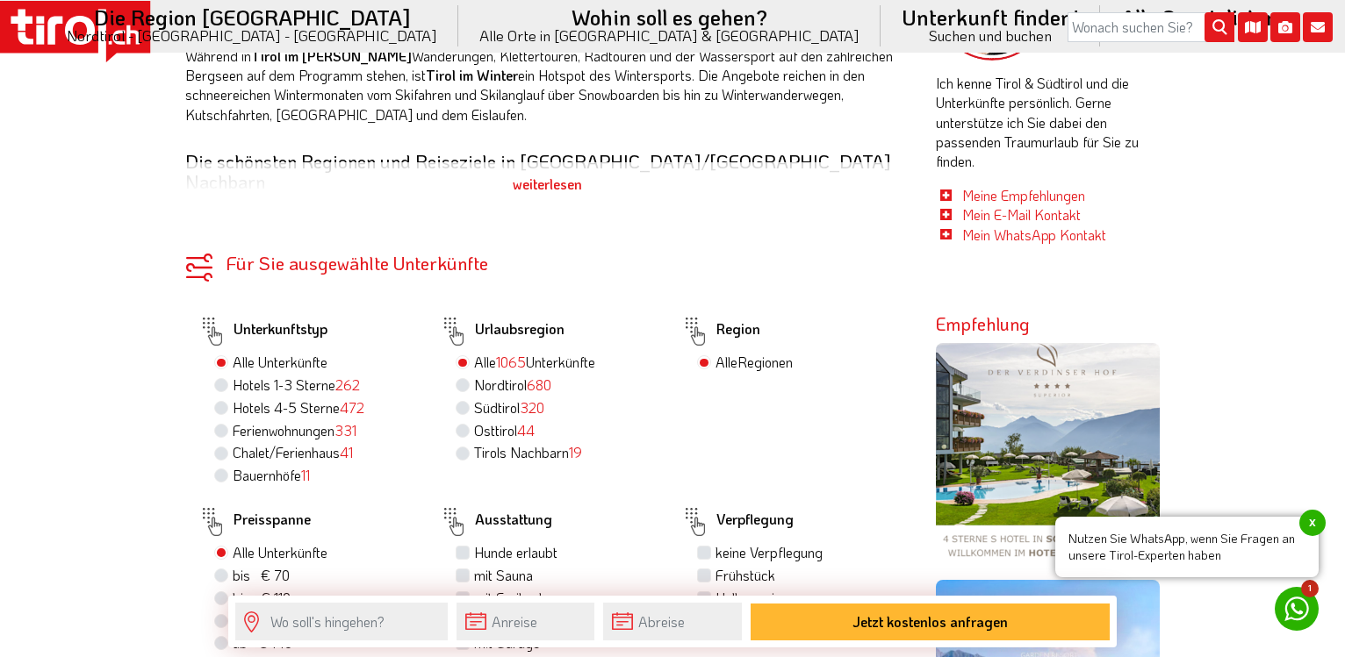
click at [233, 399] on label "Hotels 4-5 Sterne 472" at bounding box center [299, 408] width 132 height 19
click at [219, 402] on input "Hotels 4-5 Sterne 472" at bounding box center [223, 407] width 11 height 11
radio input "true"
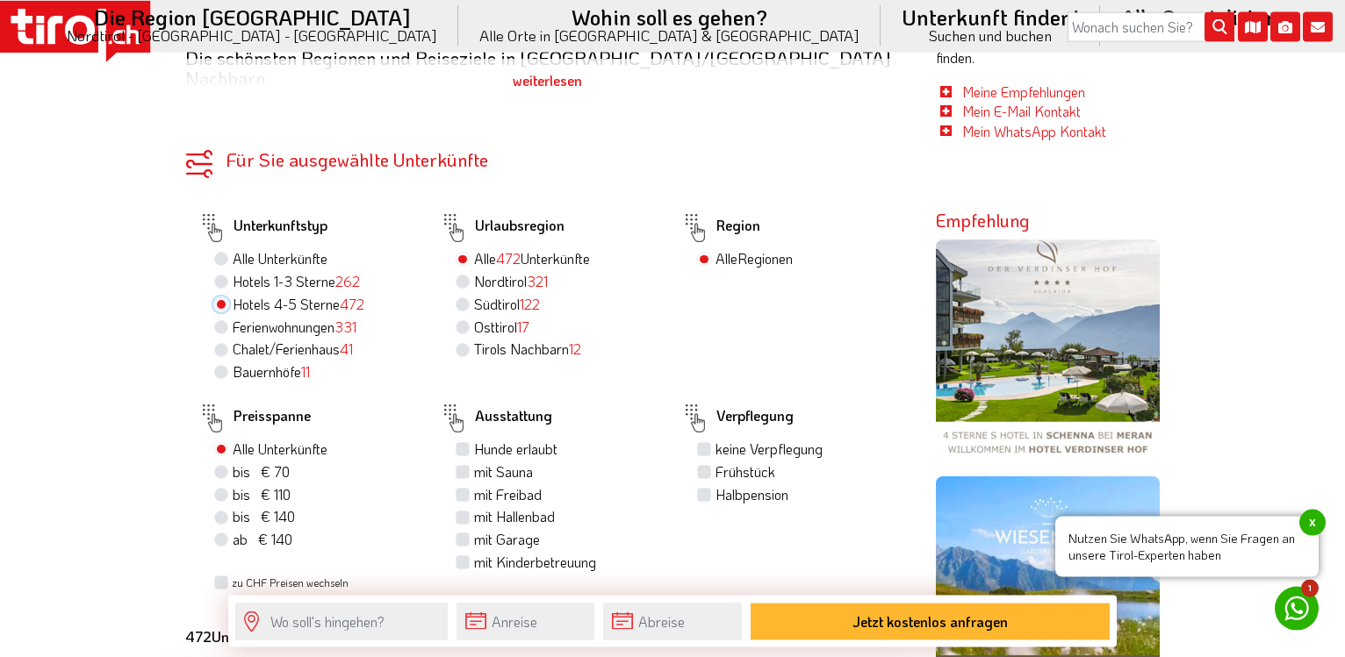
scroll to position [985, 0]
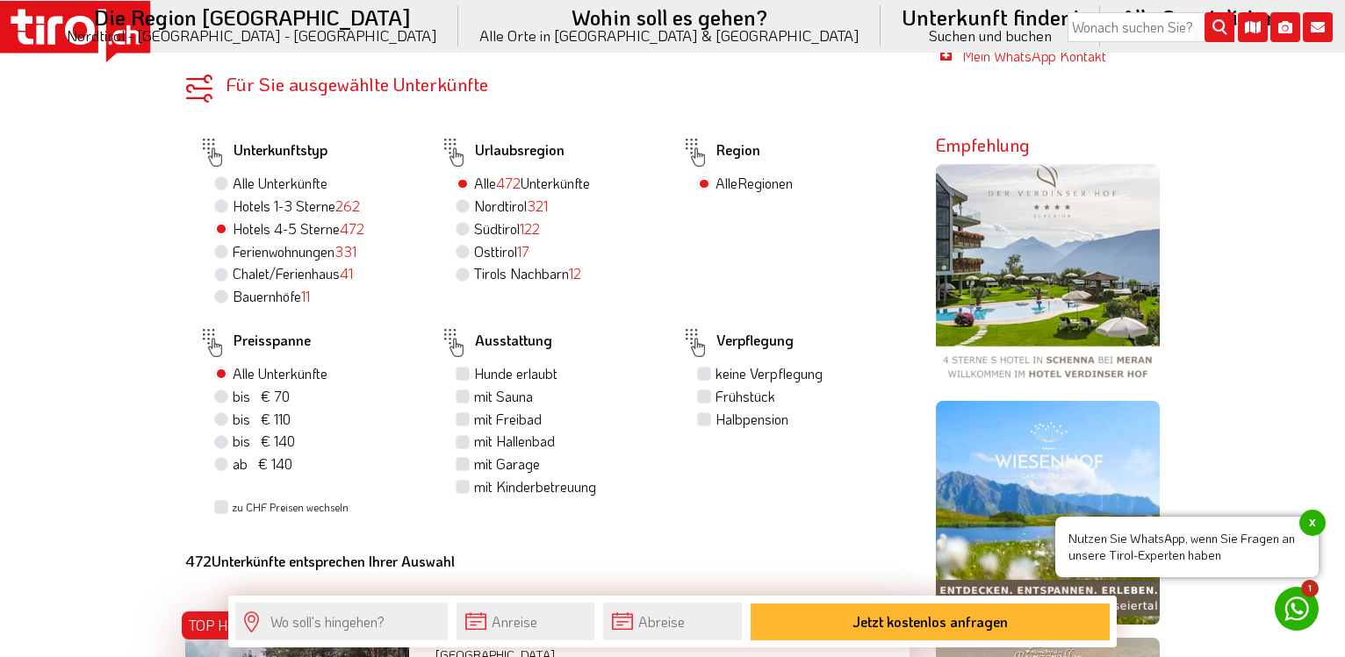
click at [474, 387] on label "mit Sauna" at bounding box center [503, 396] width 59 height 19
click at [460, 391] on input "mit Sauna" at bounding box center [464, 396] width 11 height 11
checkbox input "true"
click at [715, 410] on label "Halbpension" at bounding box center [751, 419] width 73 height 19
click at [706, 413] on input "Halbpension" at bounding box center [706, 418] width 11 height 11
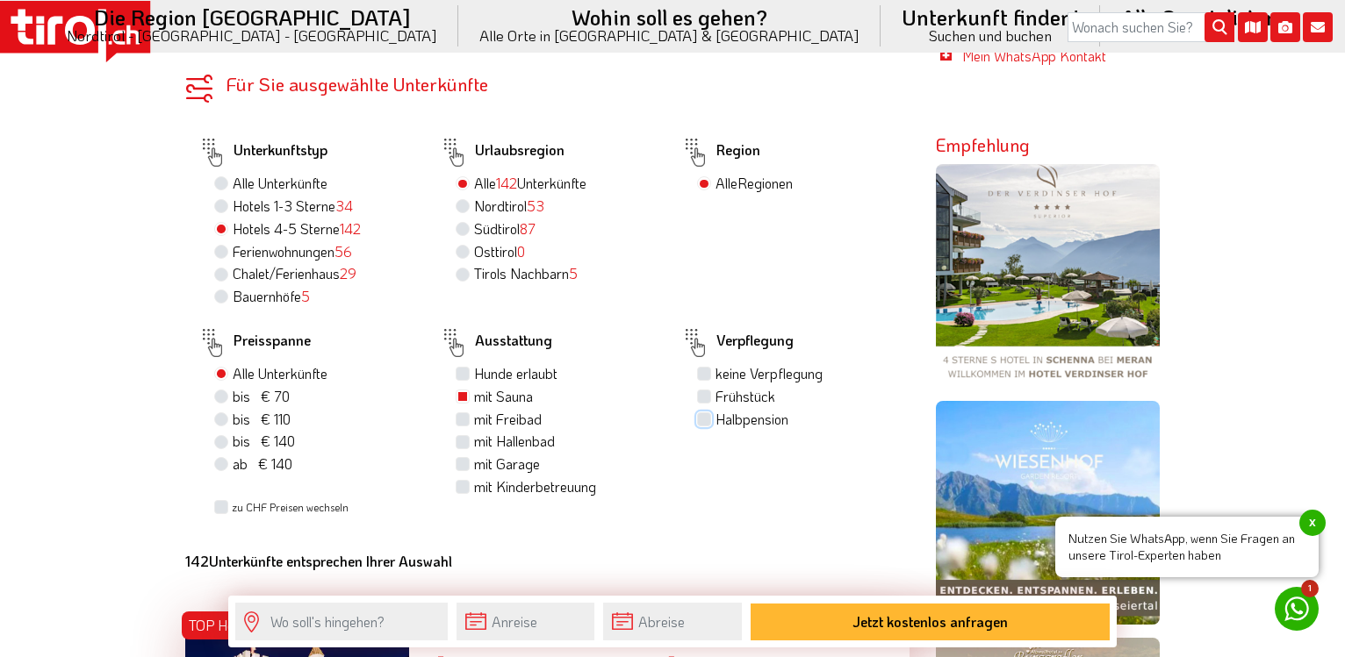
checkbox input "true"
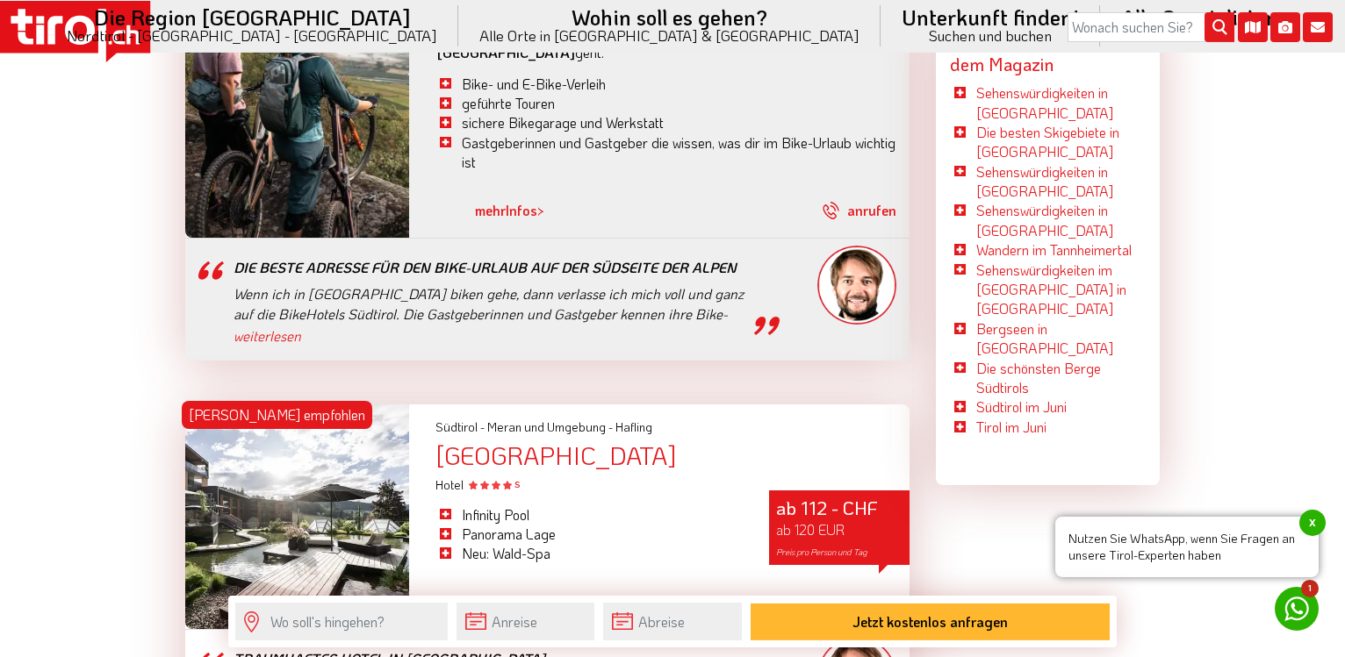
scroll to position [4656, 0]
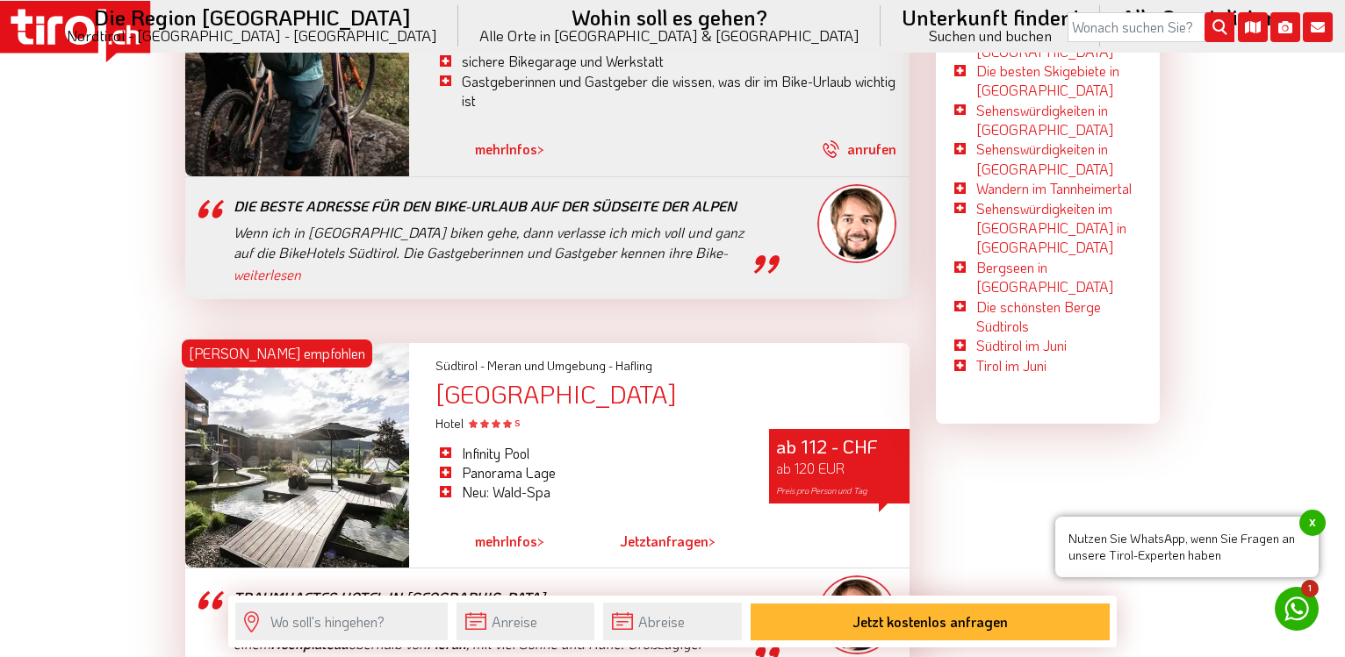
click at [553, 381] on div "[GEOGRAPHIC_DATA]" at bounding box center [672, 394] width 474 height 27
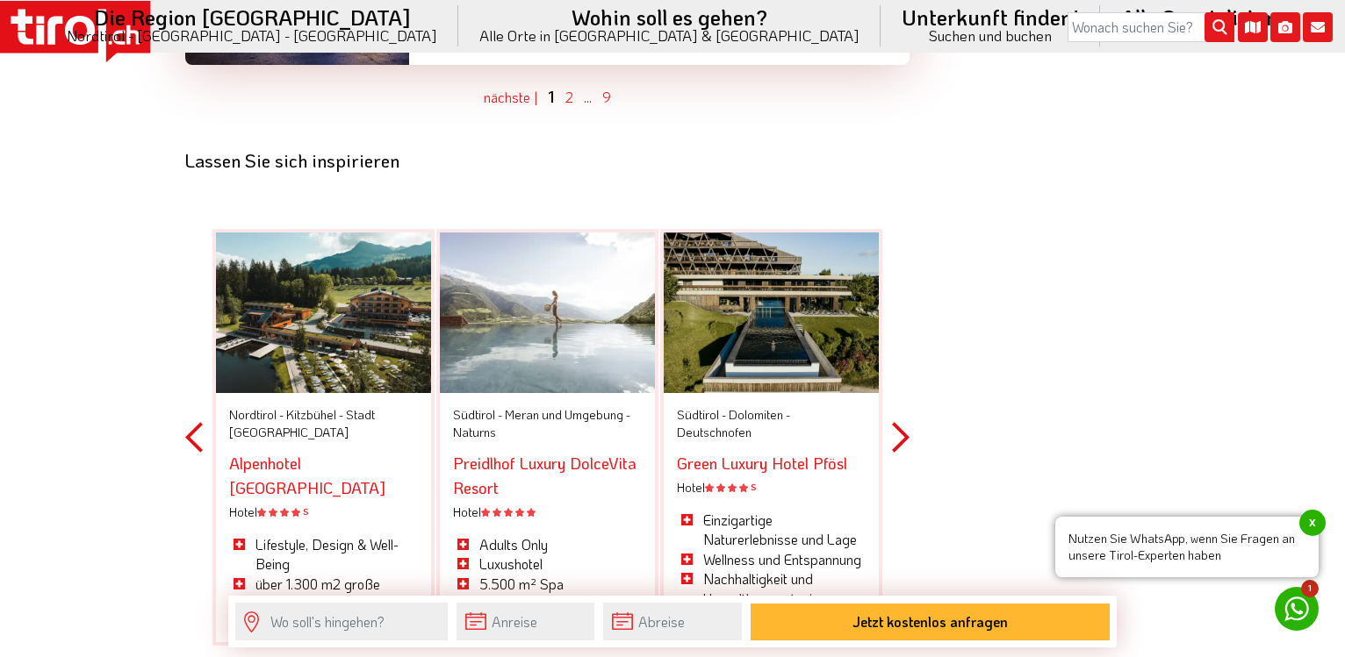
scroll to position [5104, 0]
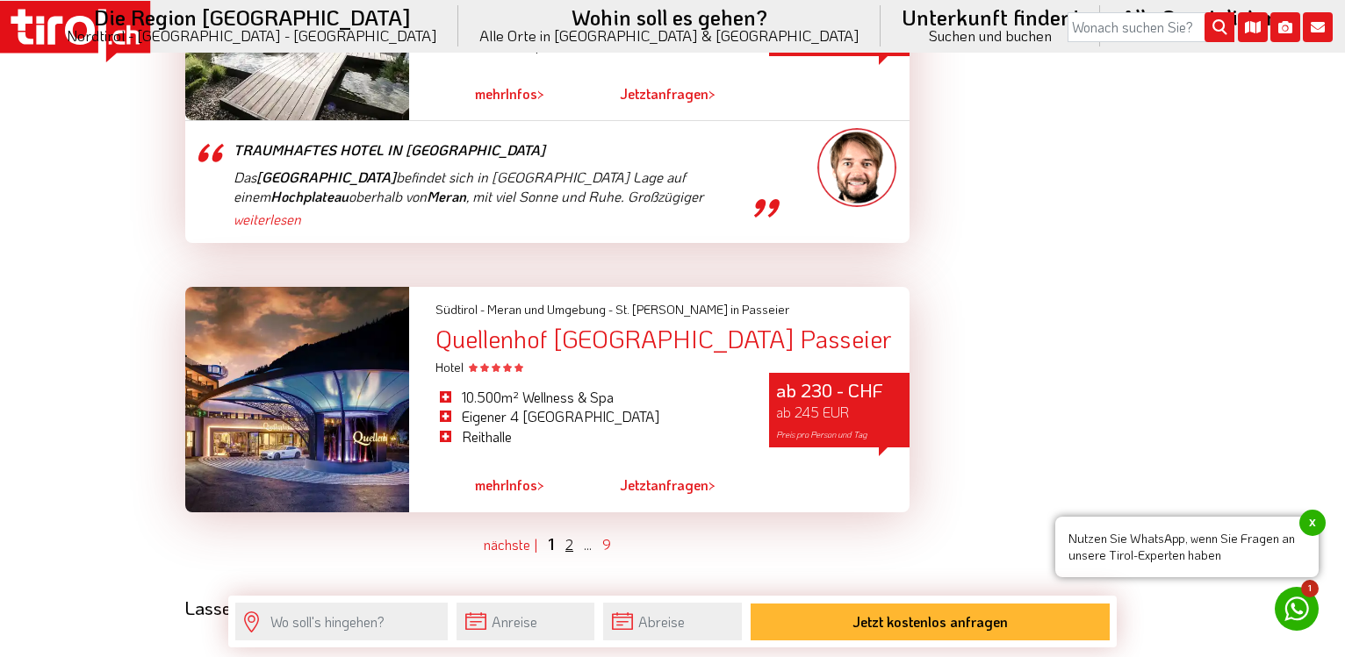
click at [571, 535] on link "2" at bounding box center [569, 544] width 8 height 18
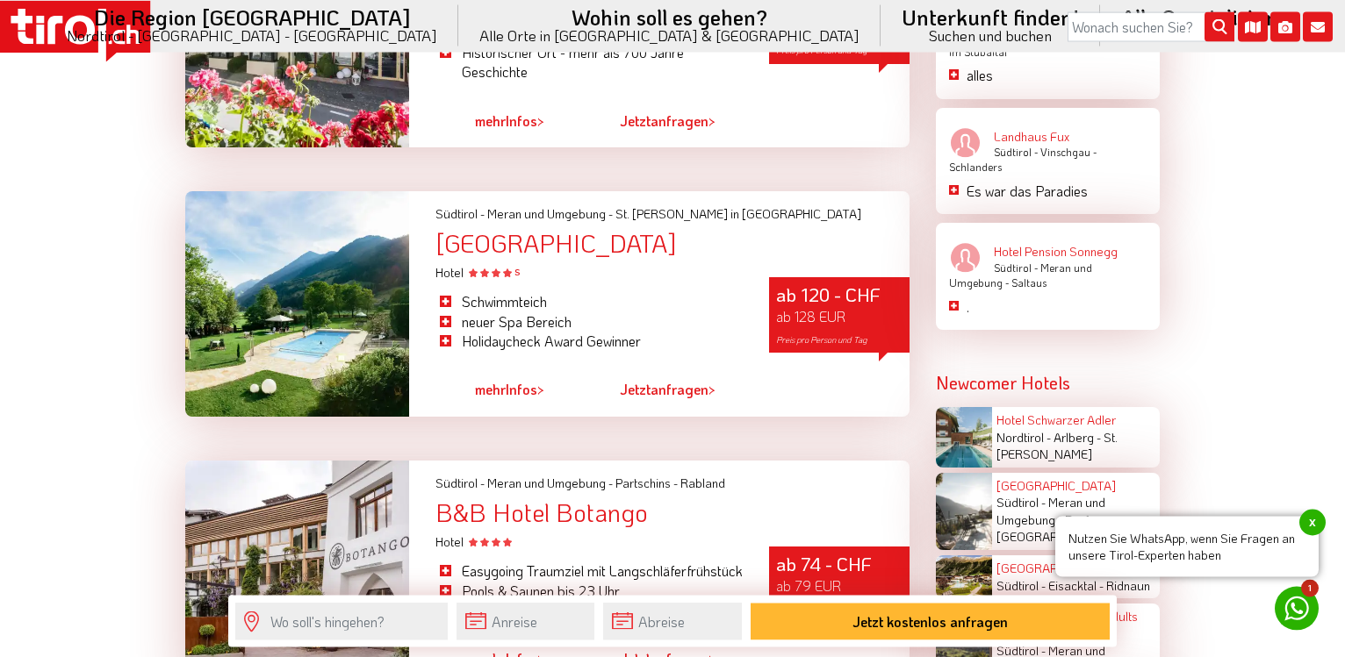
scroll to position [0, 0]
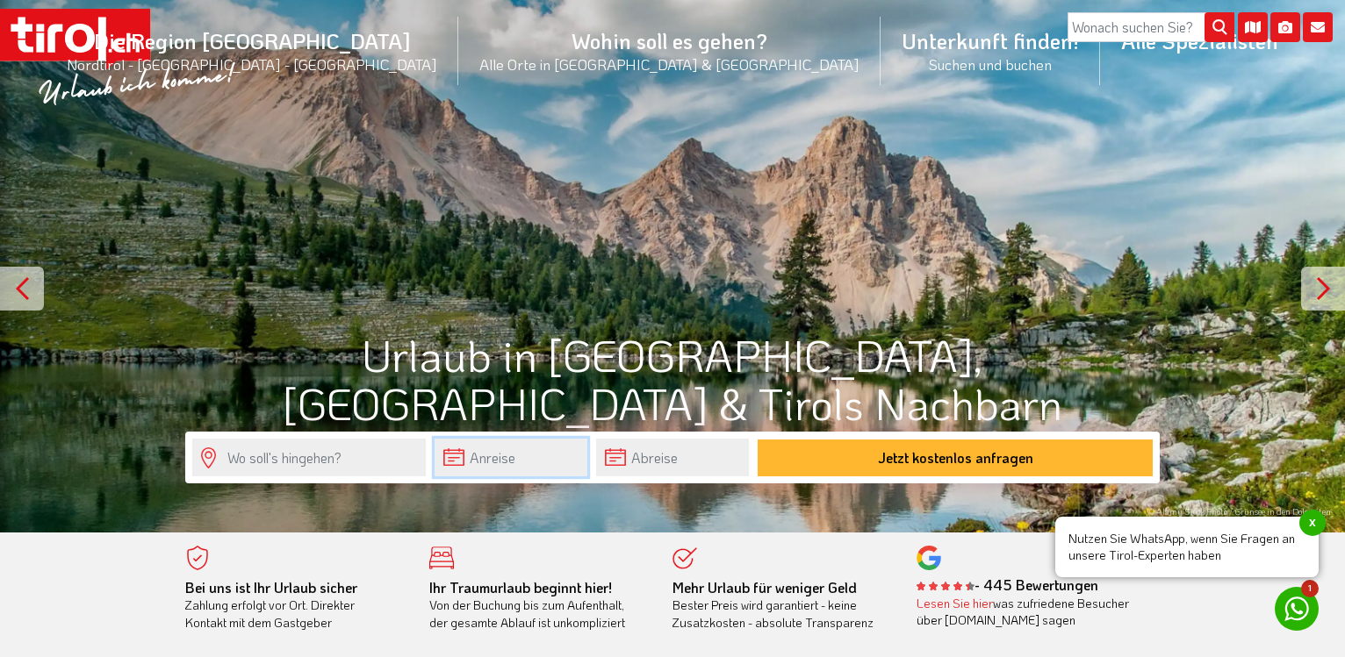
click at [489, 460] on input "text" at bounding box center [511, 458] width 153 height 38
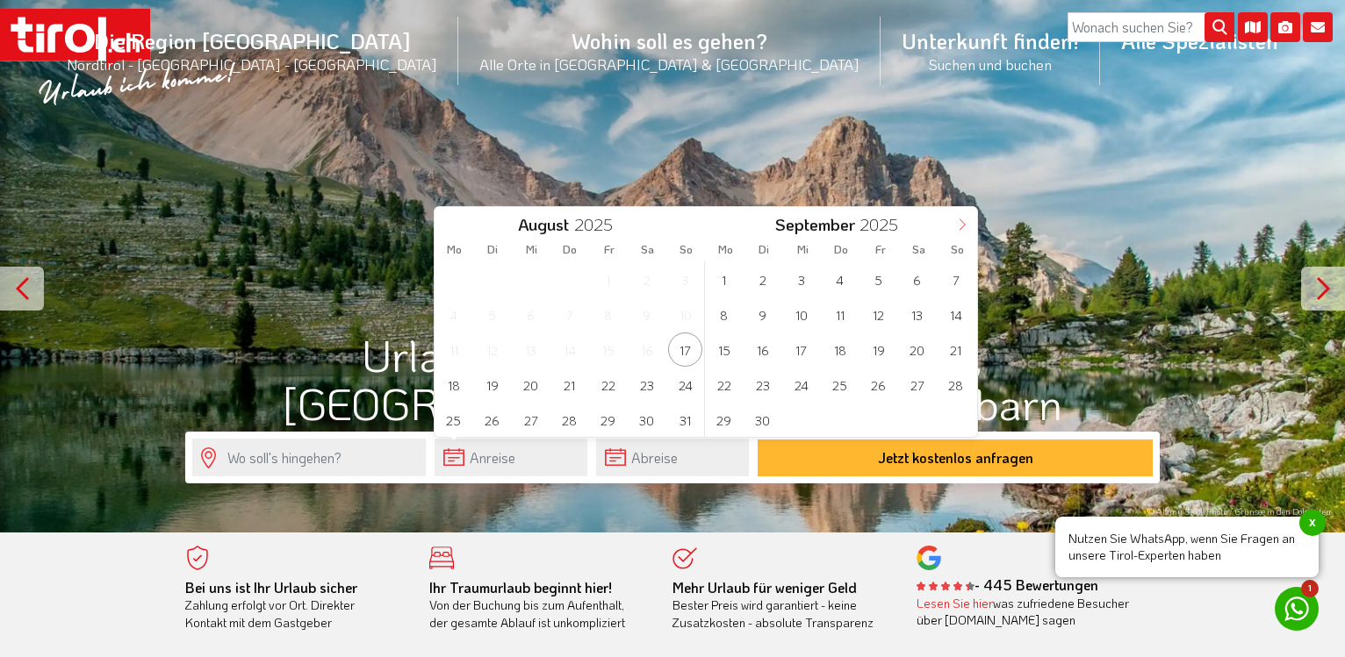
click at [965, 224] on icon at bounding box center [962, 225] width 12 height 12
click at [759, 424] on span "30" at bounding box center [762, 420] width 34 height 34
type input "30-12-2025"
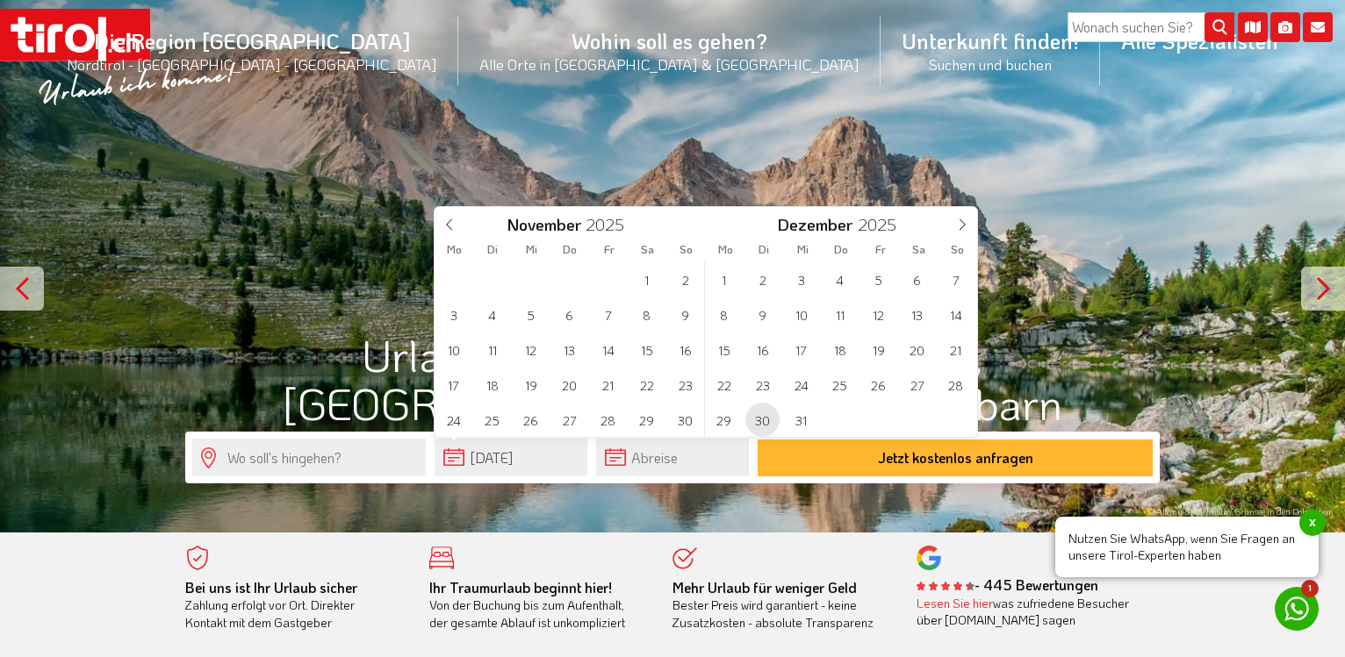
type input "2026"
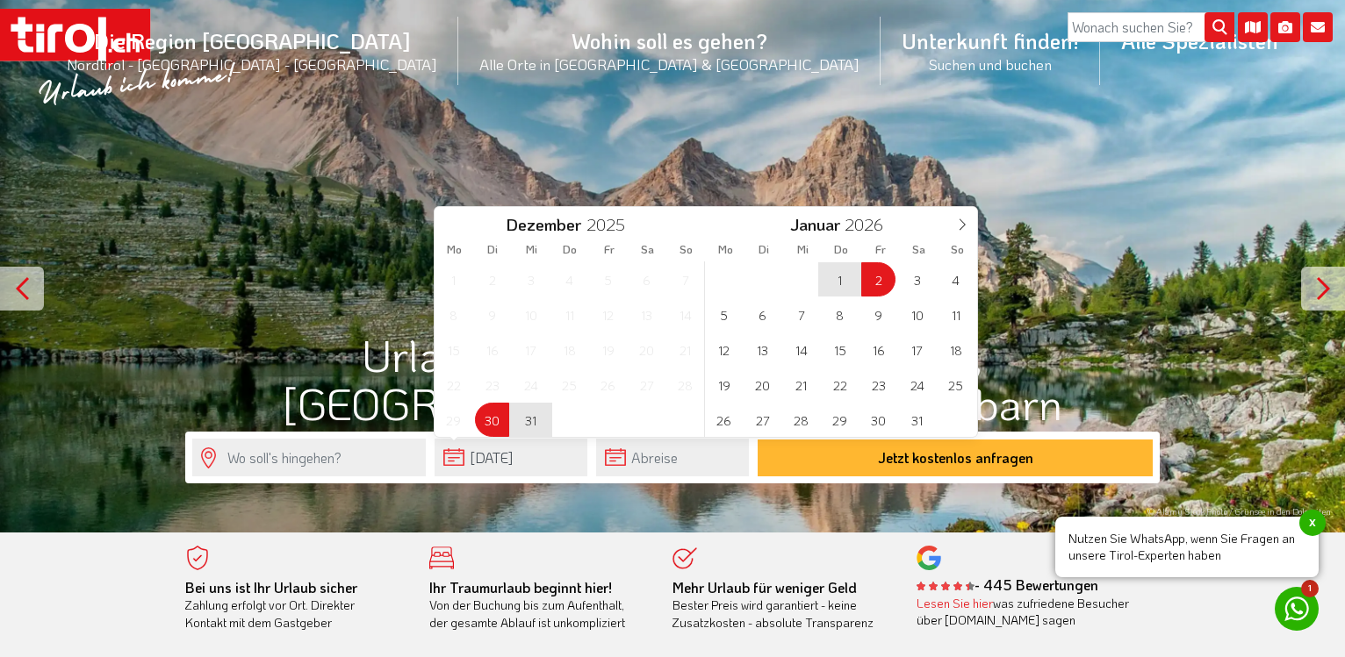
click at [877, 277] on span "2" at bounding box center [878, 279] width 34 height 34
type input "30-12-2025"
type input "[DATE]"
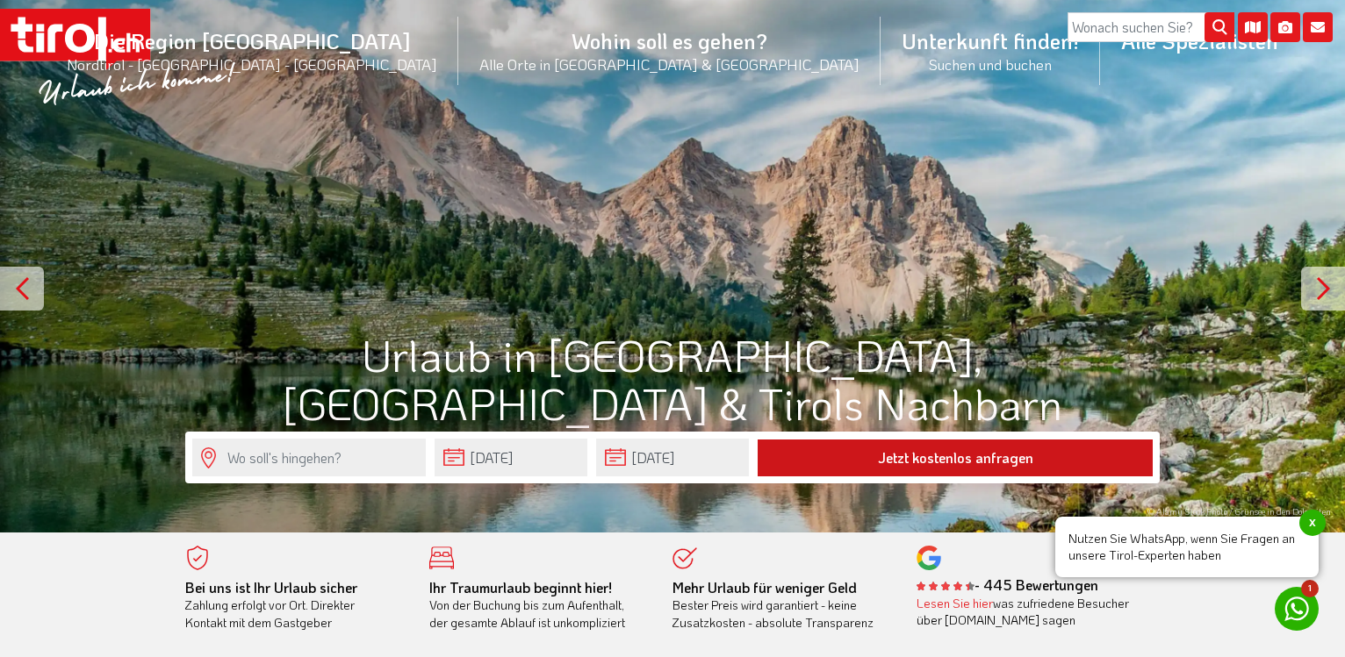
click at [951, 458] on button "Jetzt kostenlos anfragen" at bounding box center [955, 458] width 395 height 37
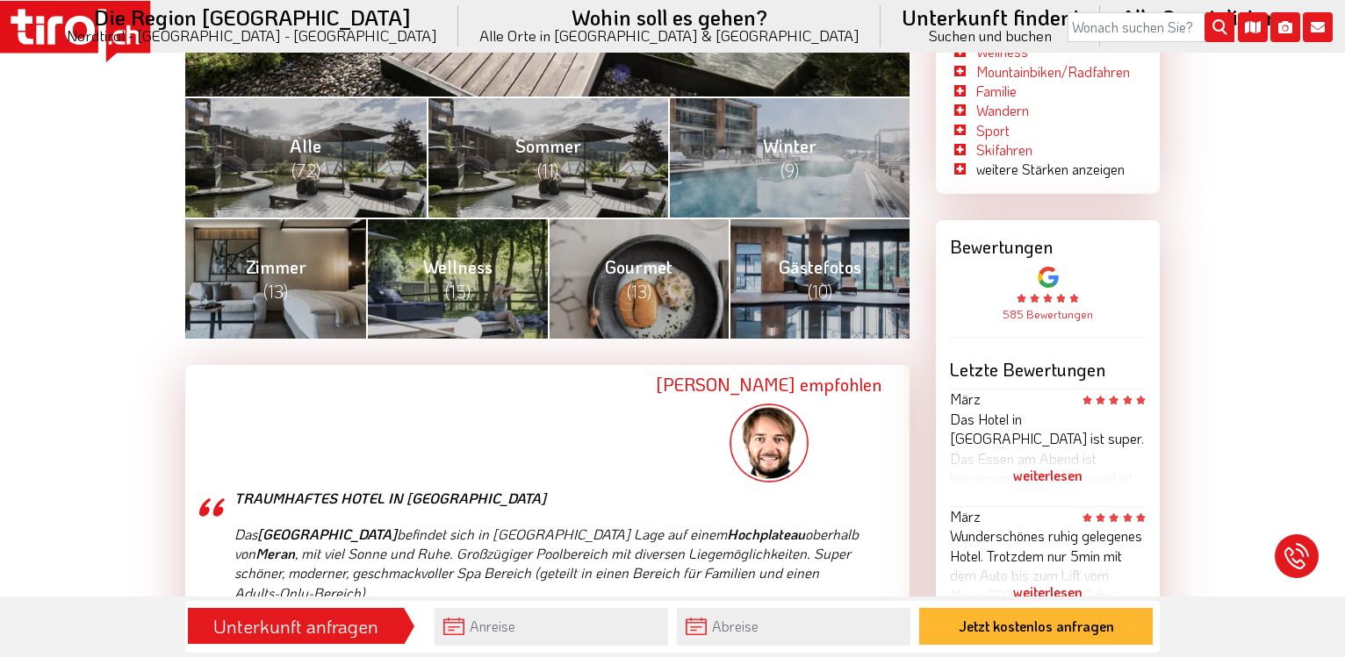
scroll to position [358, 0]
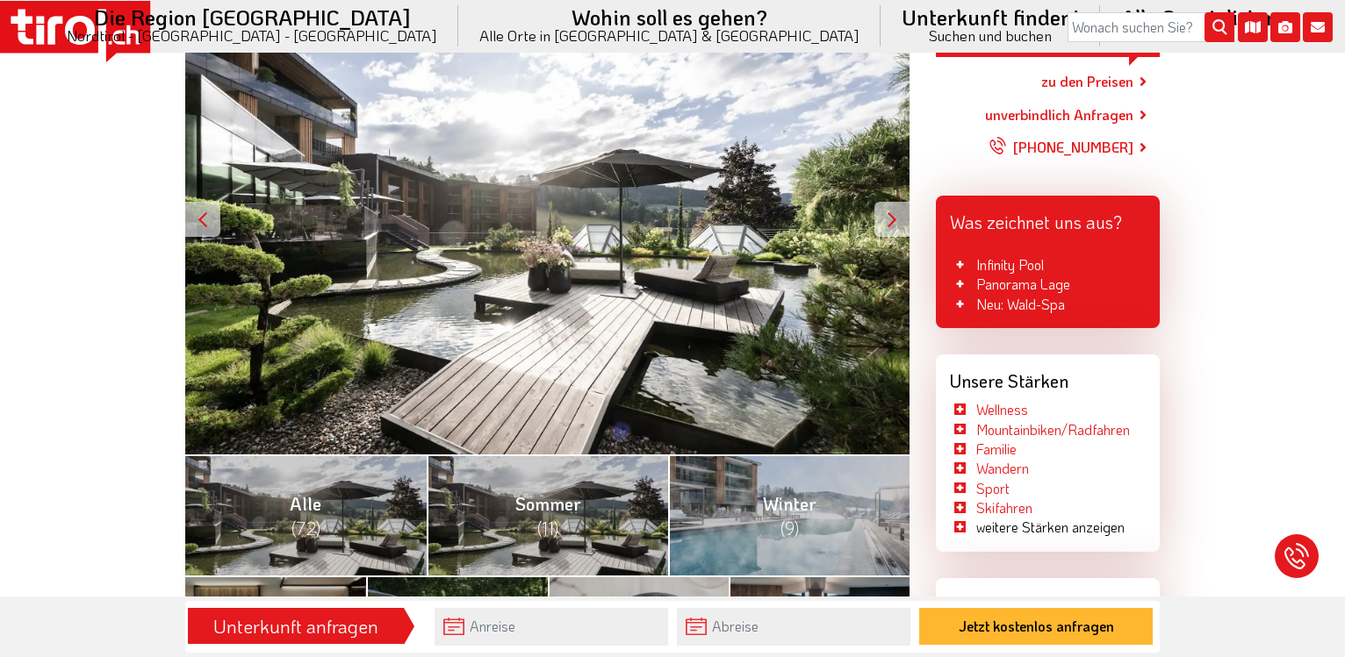
click at [892, 221] on div at bounding box center [891, 219] width 35 height 35
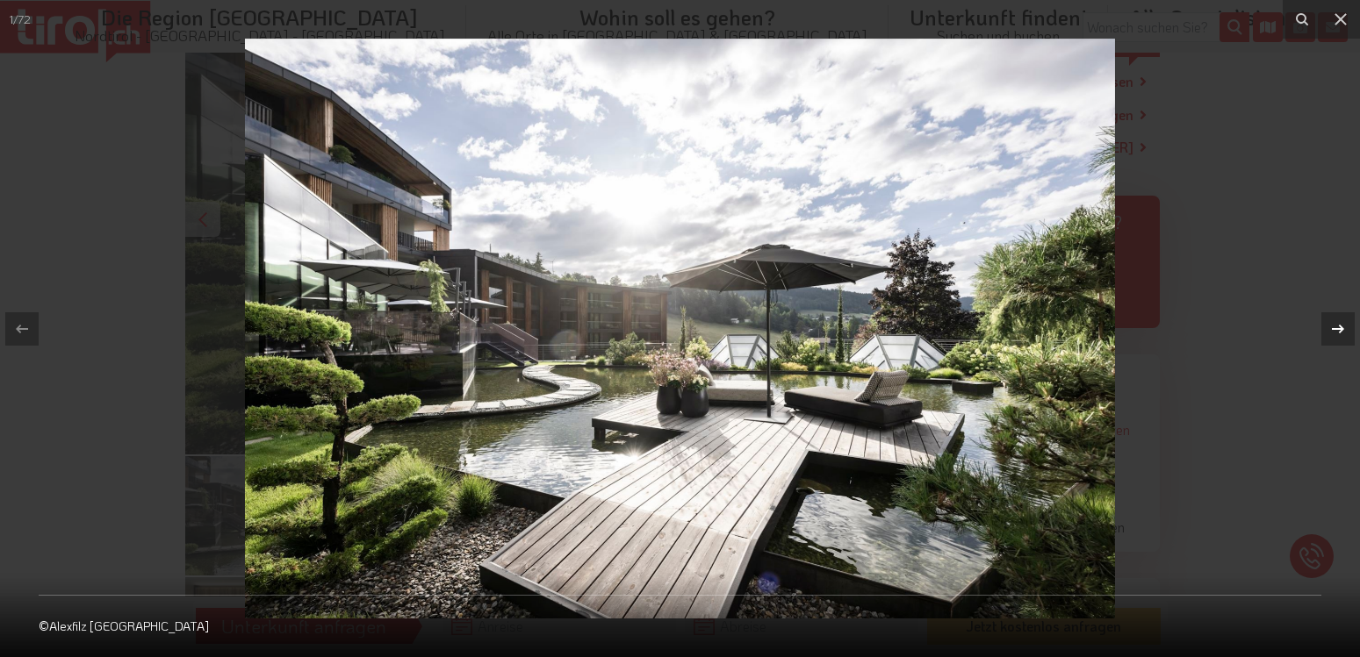
click at [1337, 327] on icon at bounding box center [1337, 329] width 21 height 21
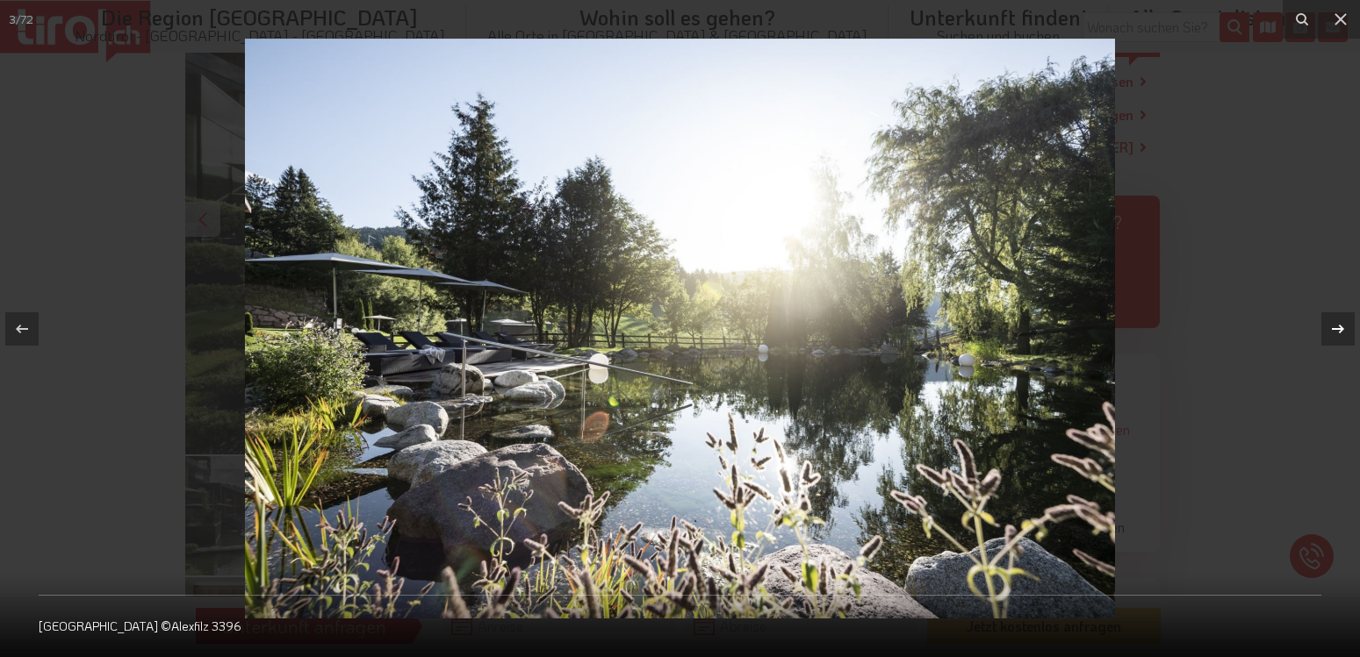
click at [1337, 327] on icon at bounding box center [1337, 329] width 21 height 21
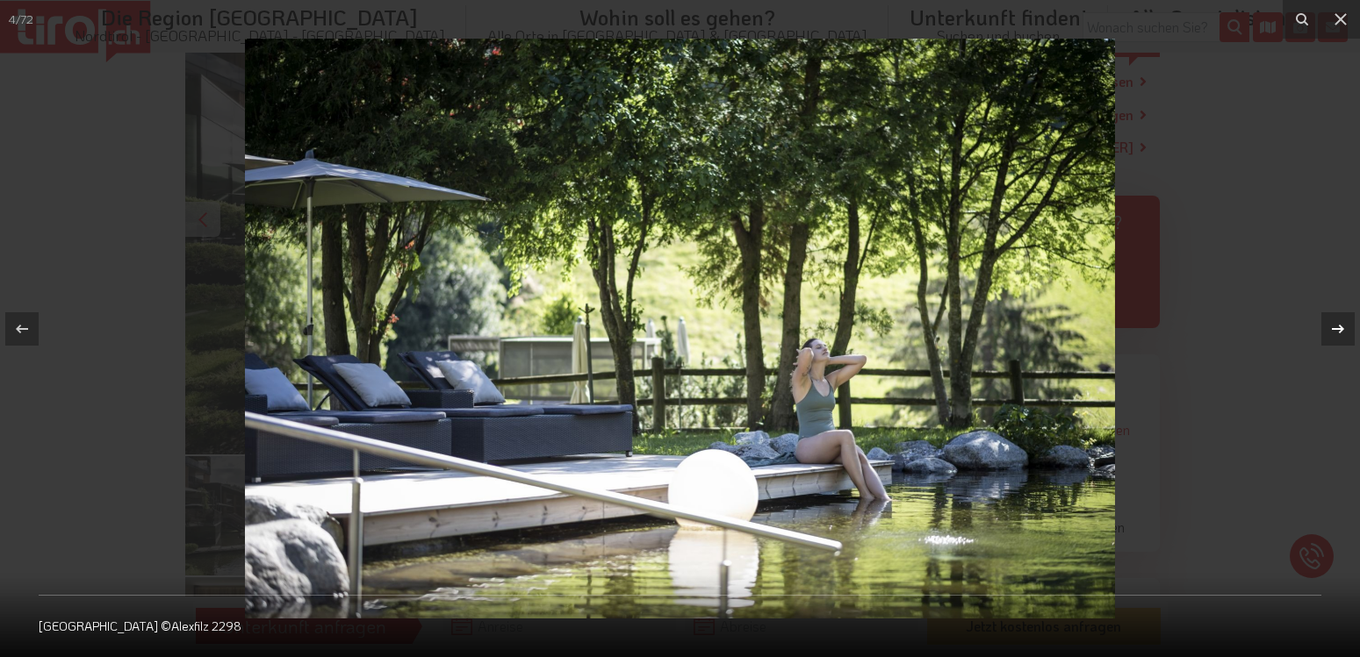
click at [1337, 327] on icon at bounding box center [1337, 329] width 21 height 21
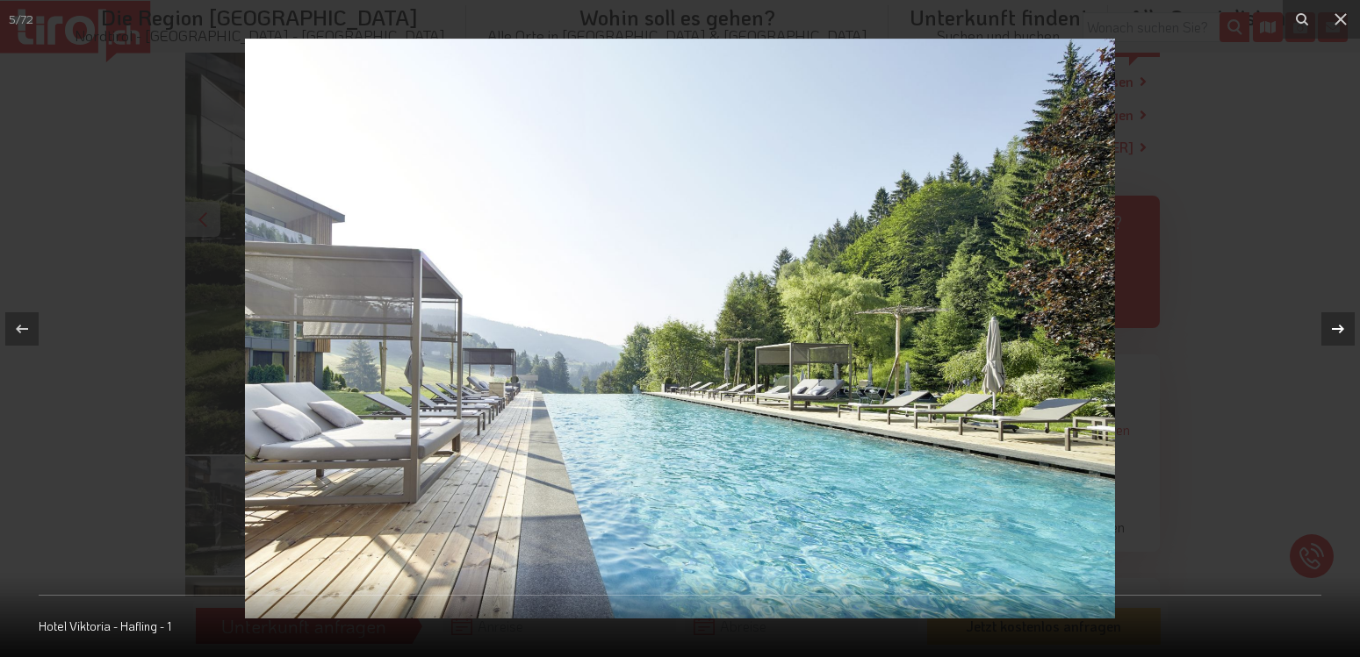
click at [1337, 327] on icon at bounding box center [1337, 329] width 21 height 21
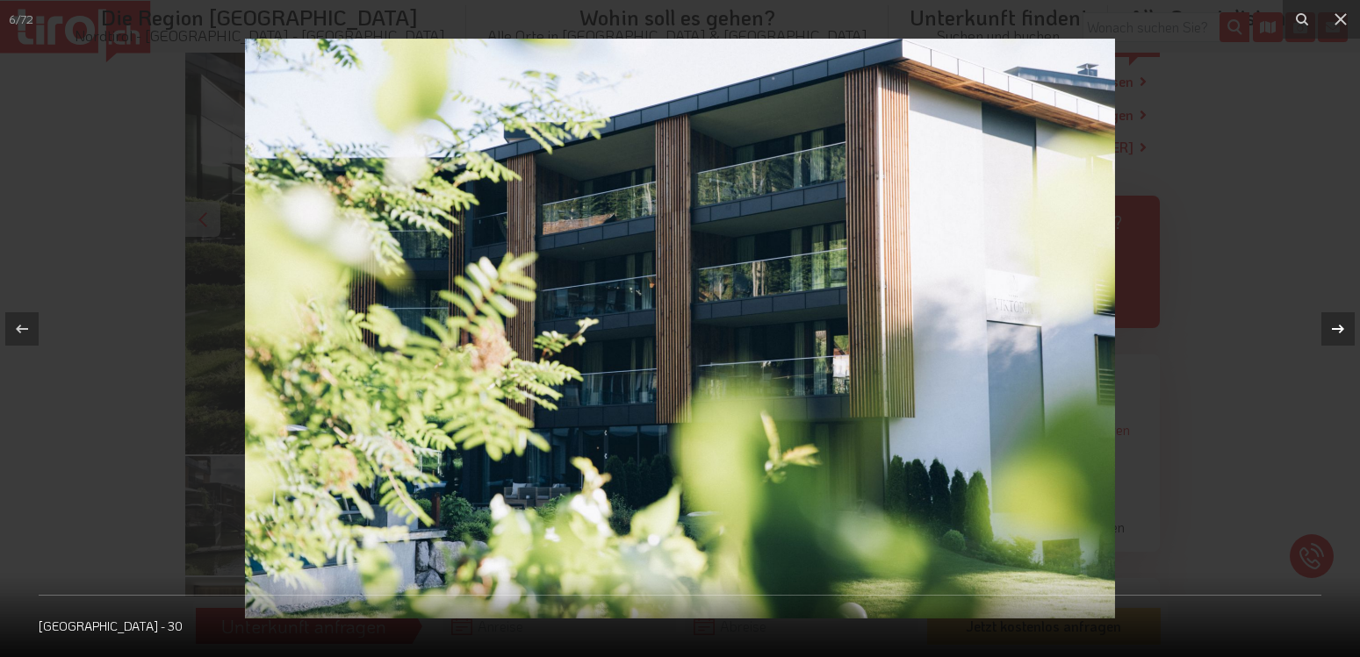
click at [1337, 327] on icon at bounding box center [1337, 329] width 21 height 21
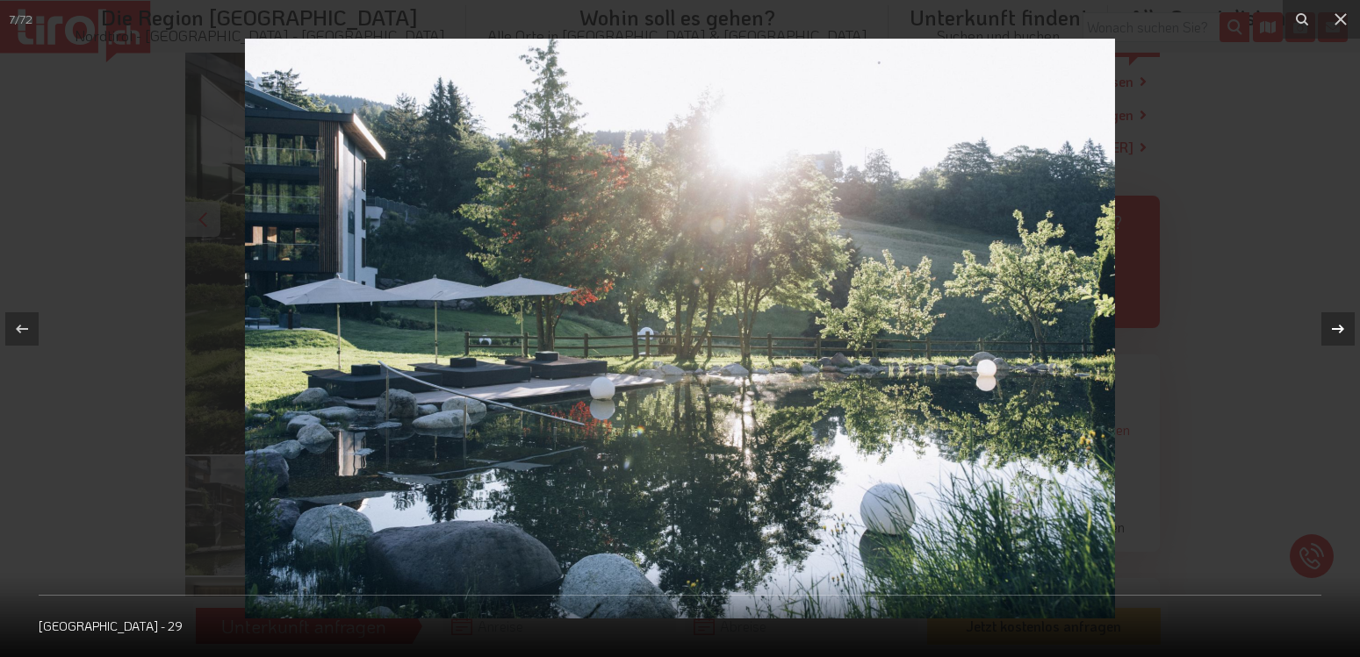
click at [1337, 327] on icon at bounding box center [1337, 329] width 21 height 21
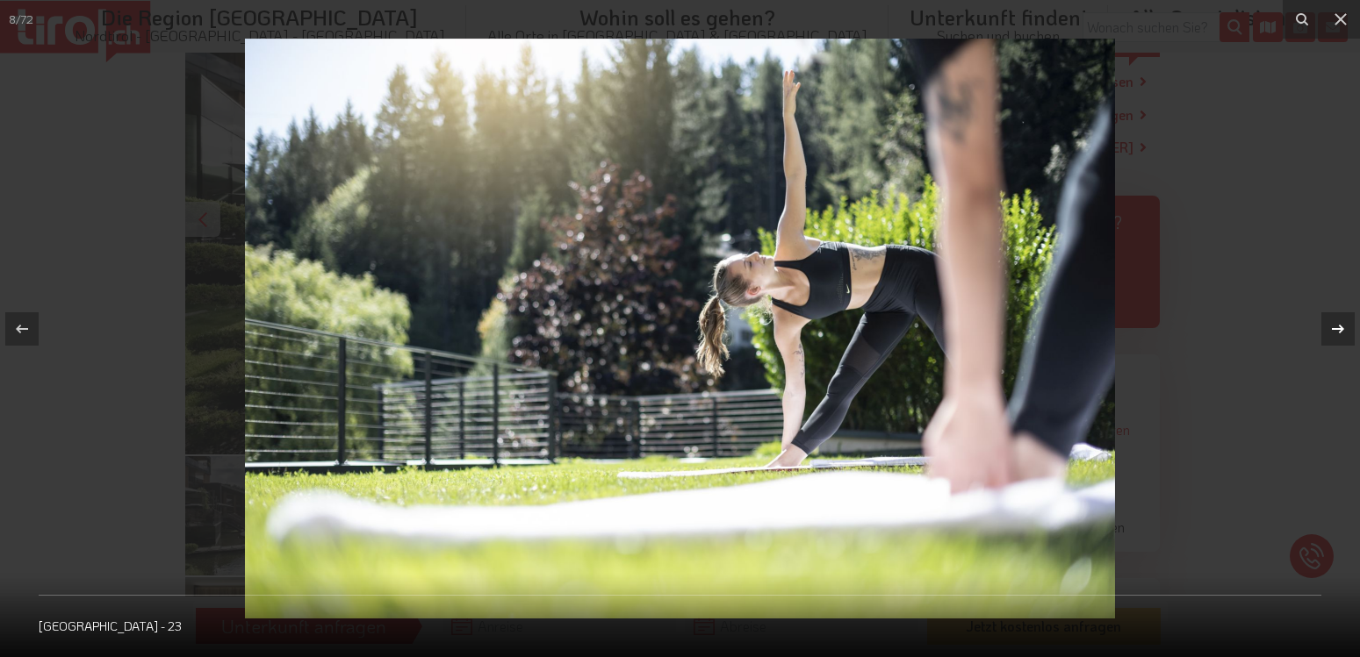
click at [1337, 327] on icon at bounding box center [1337, 329] width 21 height 21
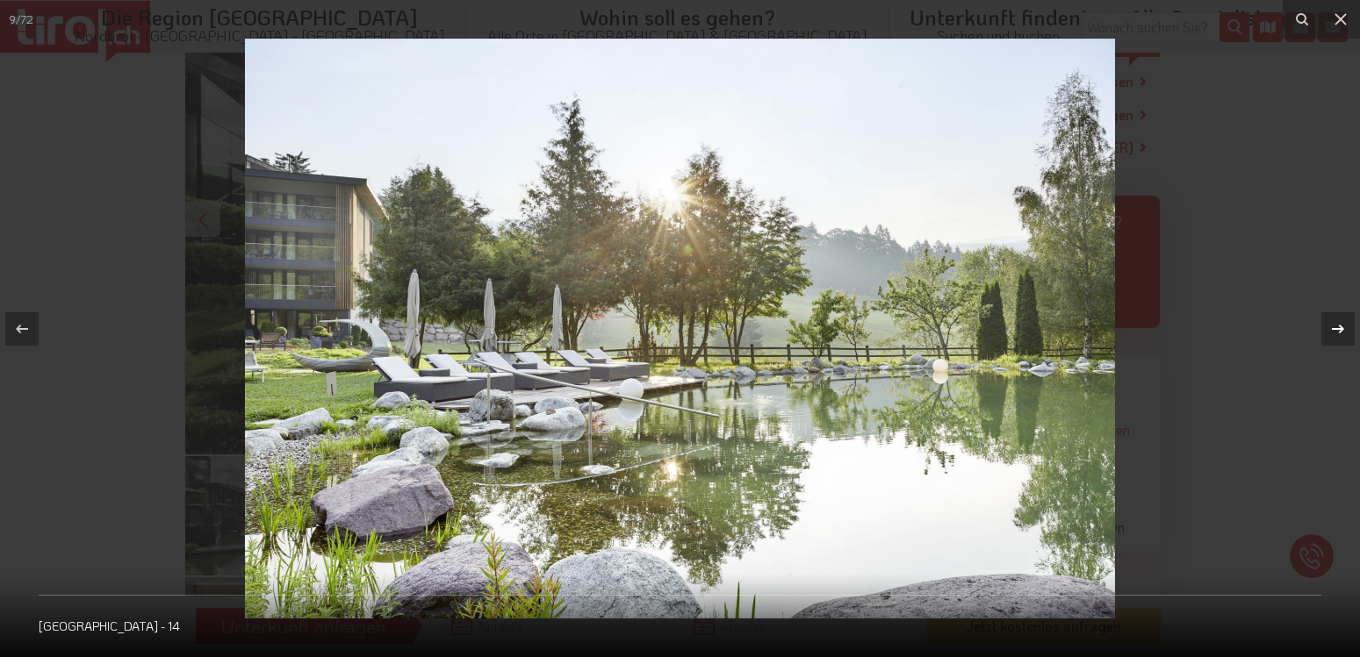
click at [1337, 327] on icon at bounding box center [1337, 329] width 21 height 21
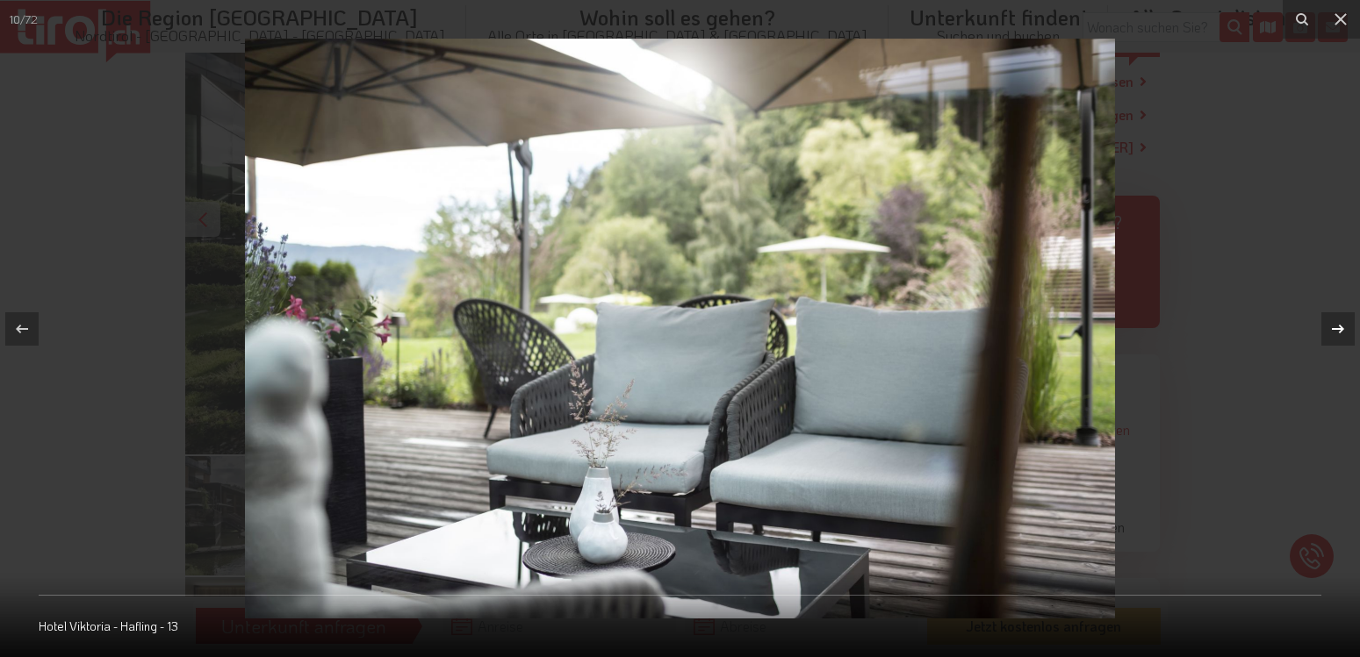
click at [1337, 327] on icon at bounding box center [1337, 329] width 21 height 21
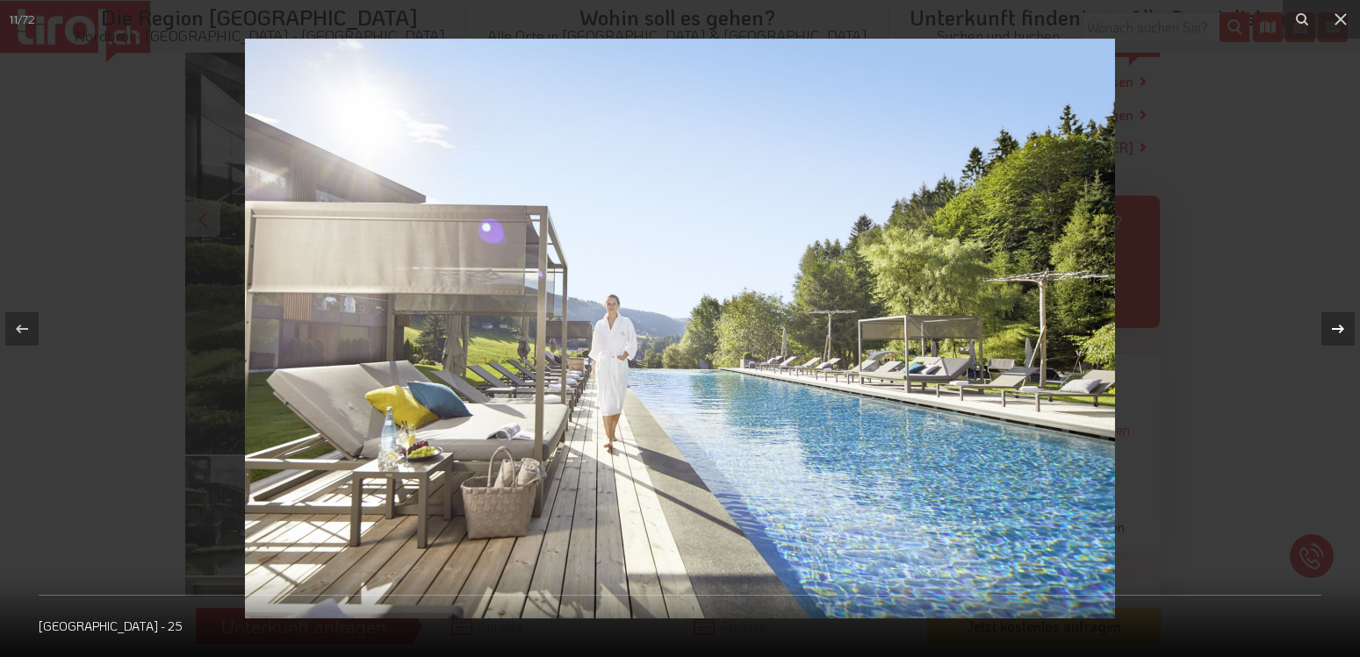
click at [1337, 327] on icon at bounding box center [1337, 329] width 21 height 21
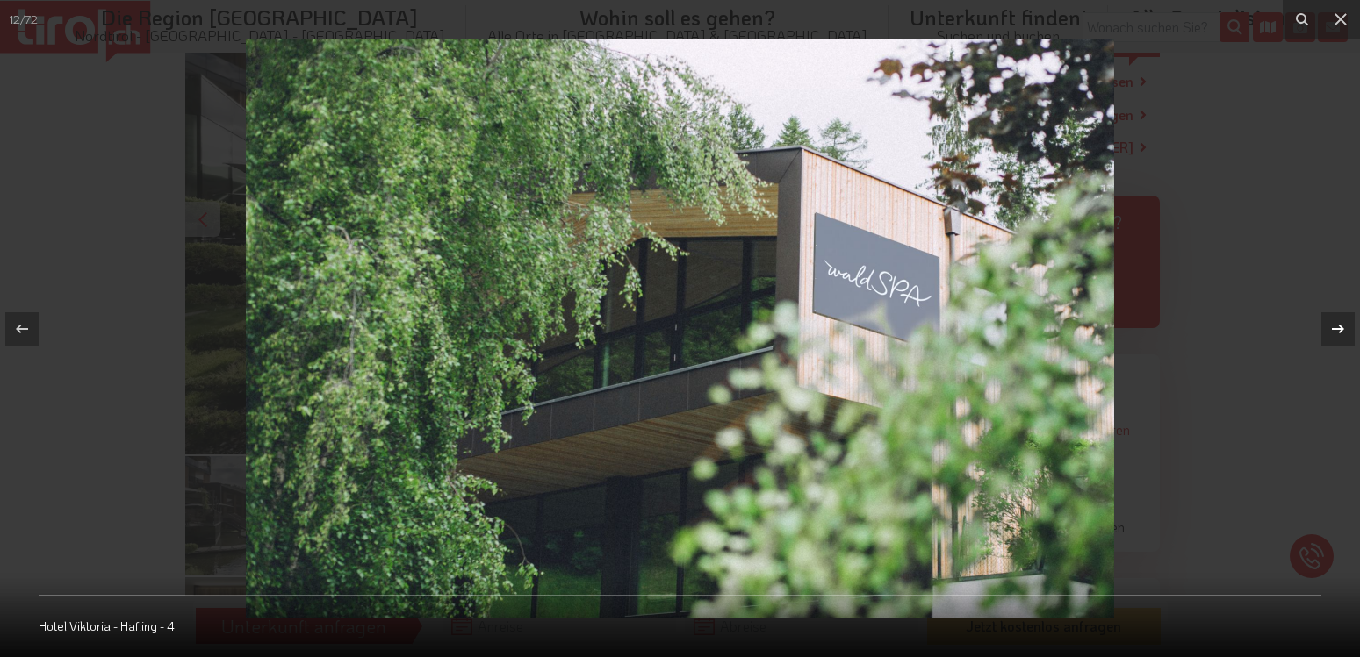
click at [1337, 327] on icon at bounding box center [1337, 329] width 21 height 21
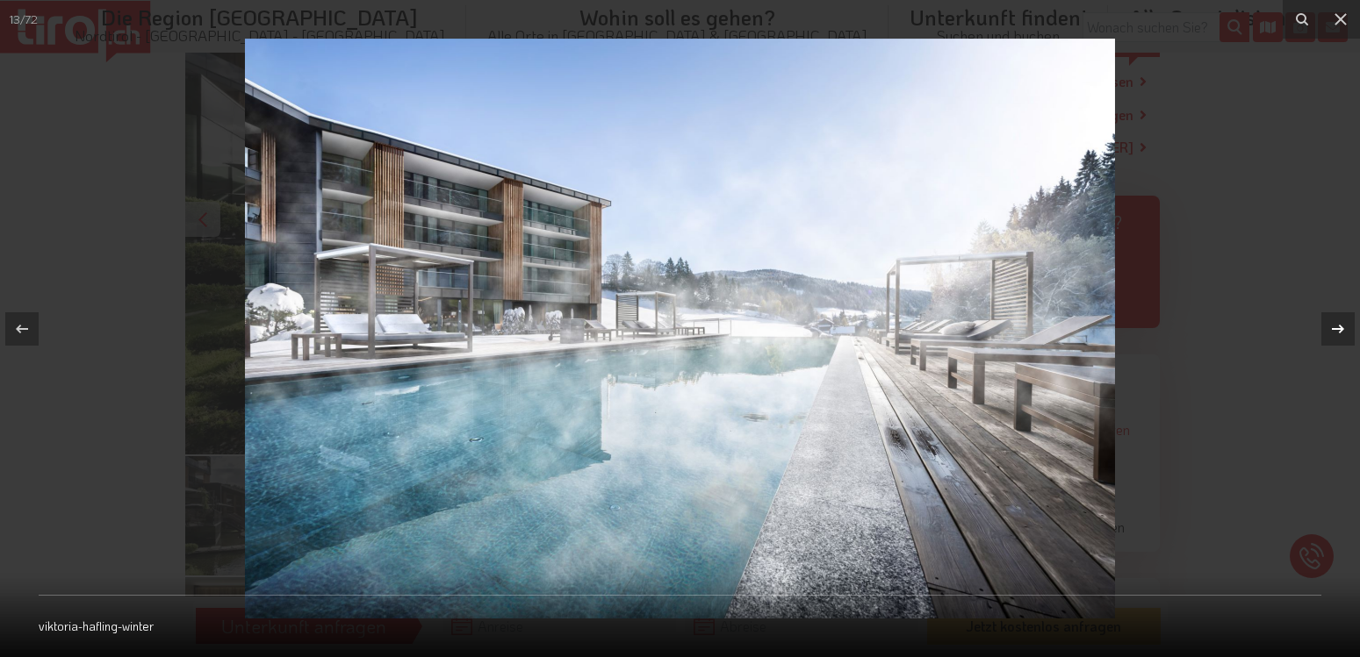
click at [1337, 327] on icon at bounding box center [1337, 329] width 21 height 21
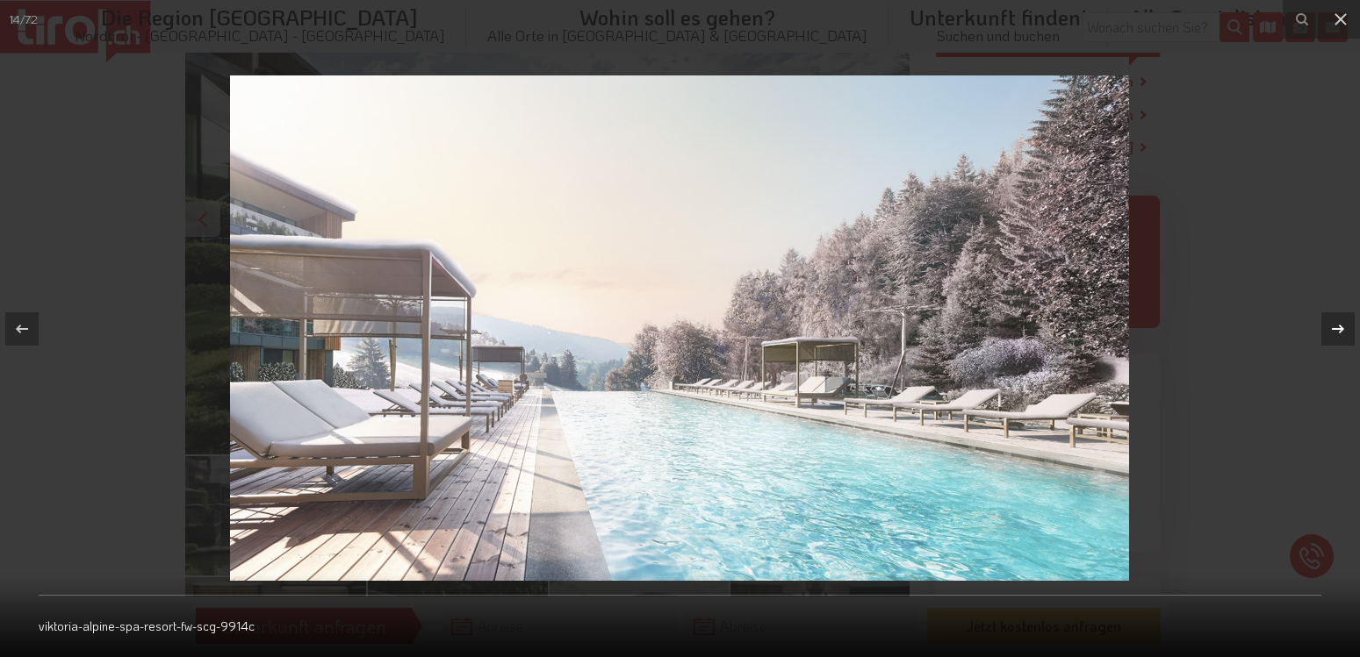
click at [1337, 327] on icon at bounding box center [1337, 329] width 21 height 21
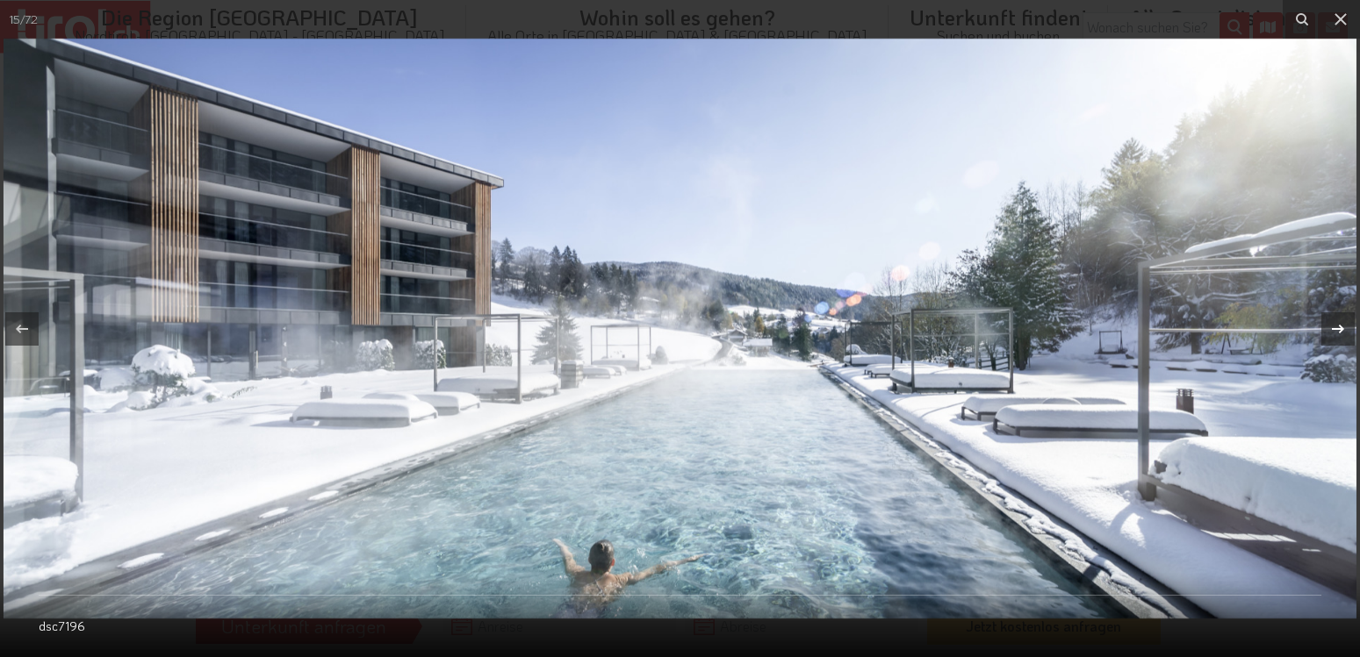
click at [1337, 327] on icon at bounding box center [1337, 329] width 21 height 21
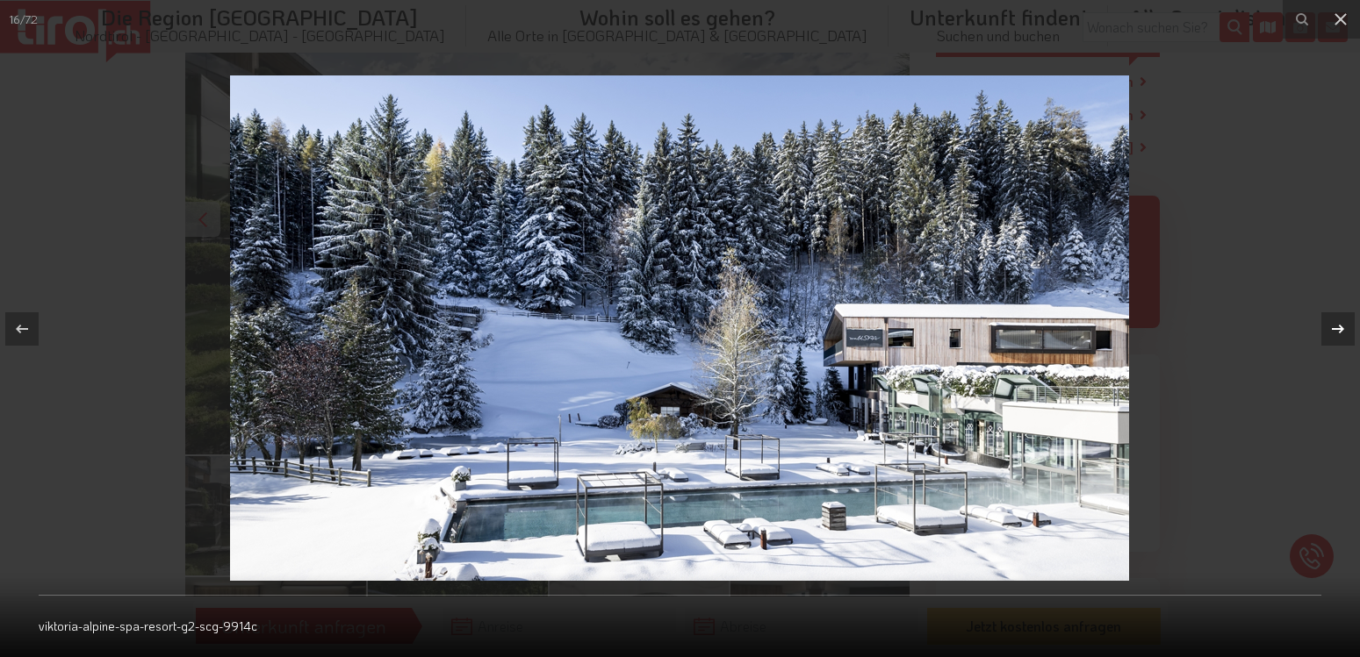
click at [1337, 327] on icon at bounding box center [1337, 329] width 21 height 21
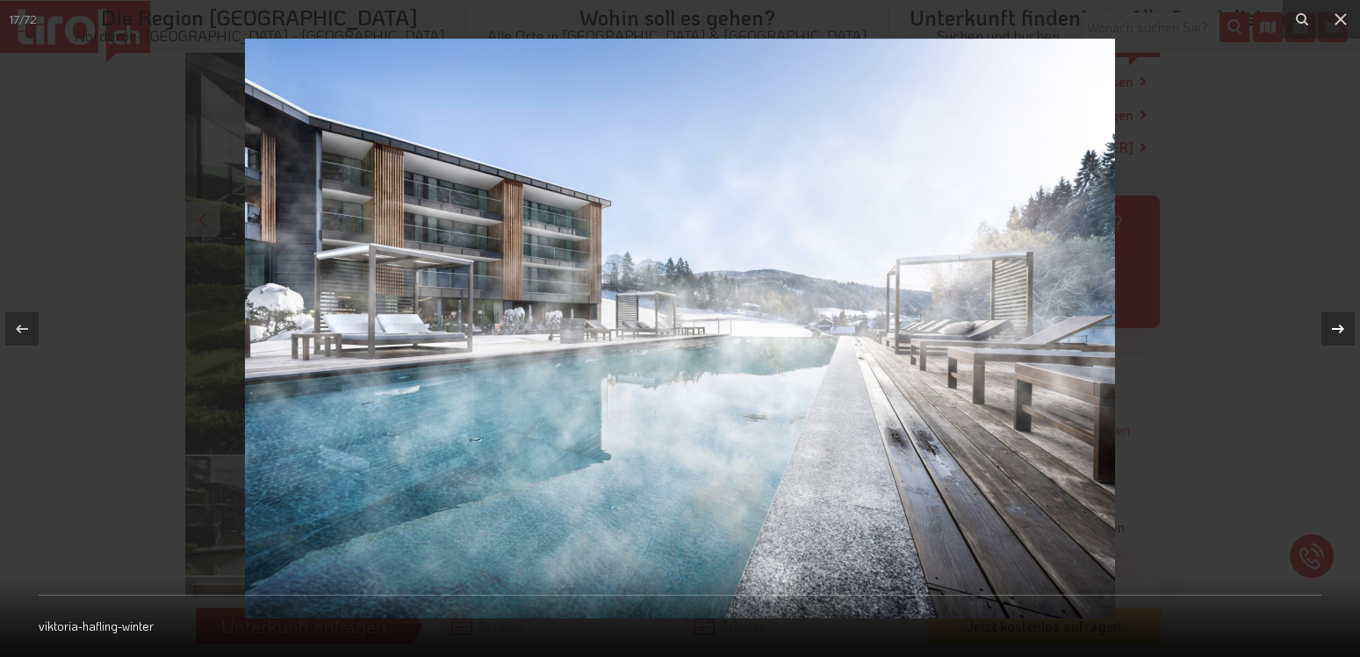
click at [1337, 327] on icon at bounding box center [1337, 329] width 21 height 21
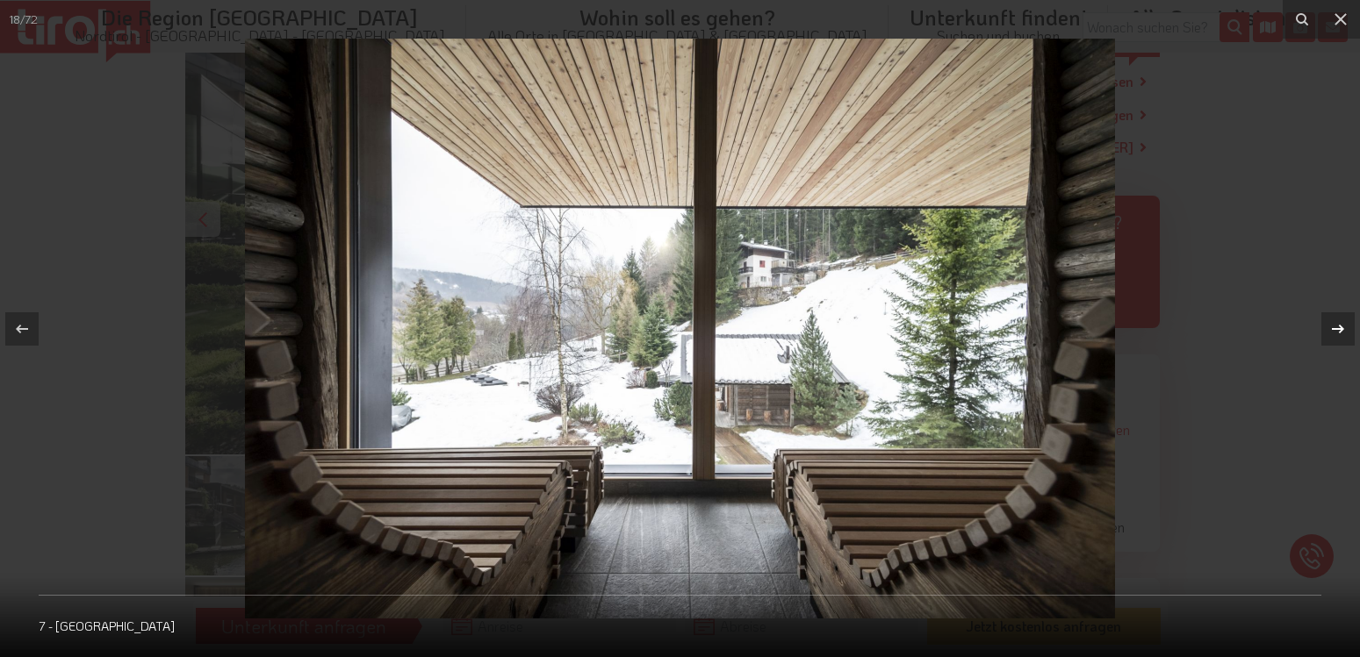
click at [1337, 327] on icon at bounding box center [1337, 329] width 21 height 21
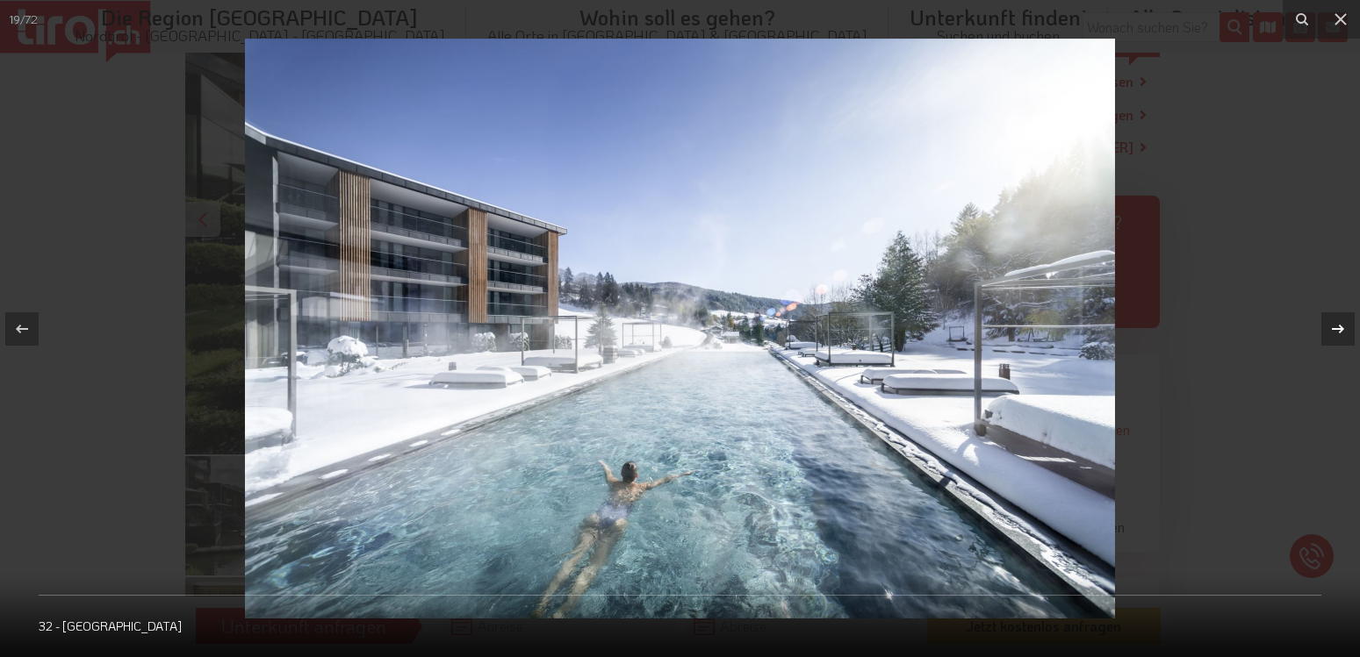
click at [1337, 327] on icon at bounding box center [1337, 329] width 21 height 21
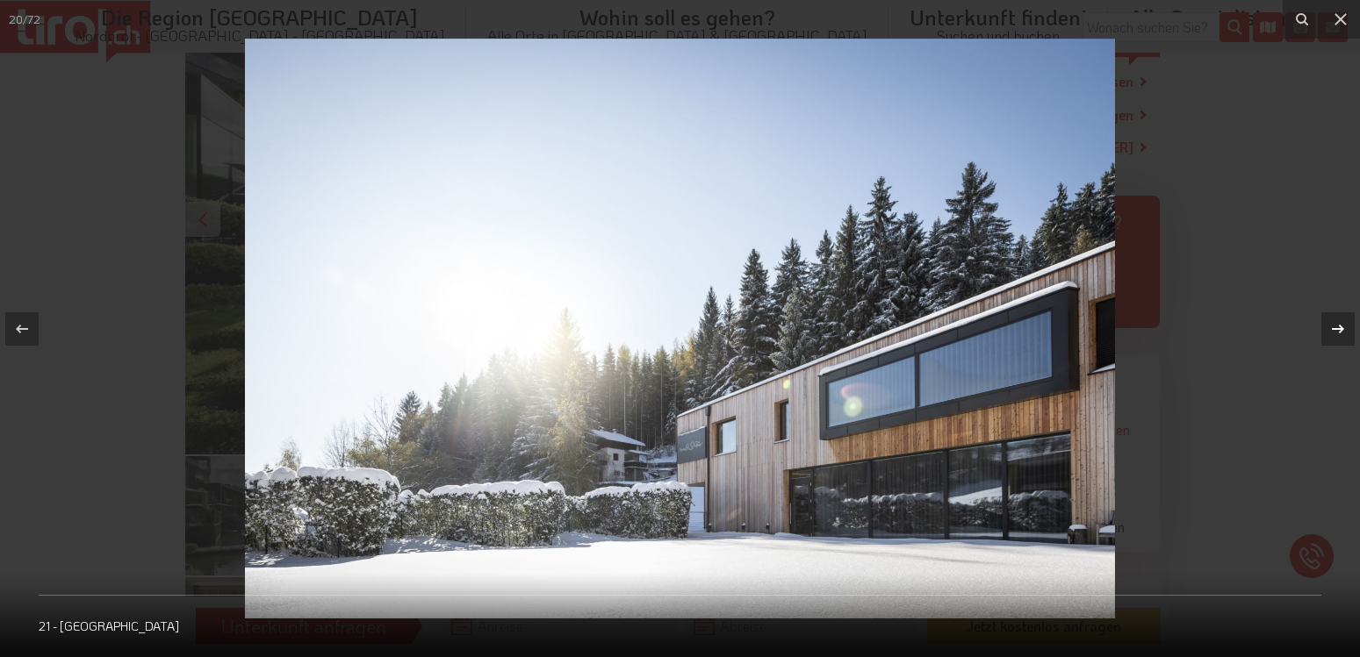
click at [1337, 327] on icon at bounding box center [1337, 329] width 21 height 21
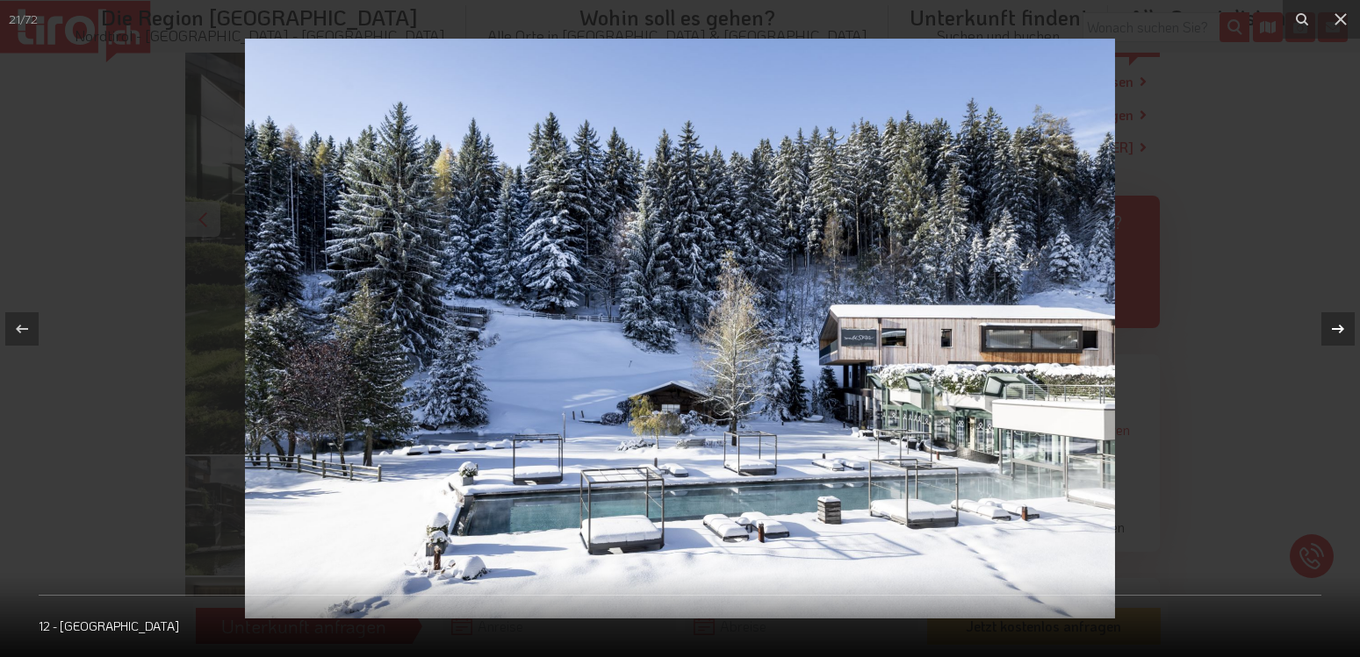
click at [1337, 327] on icon at bounding box center [1337, 329] width 21 height 21
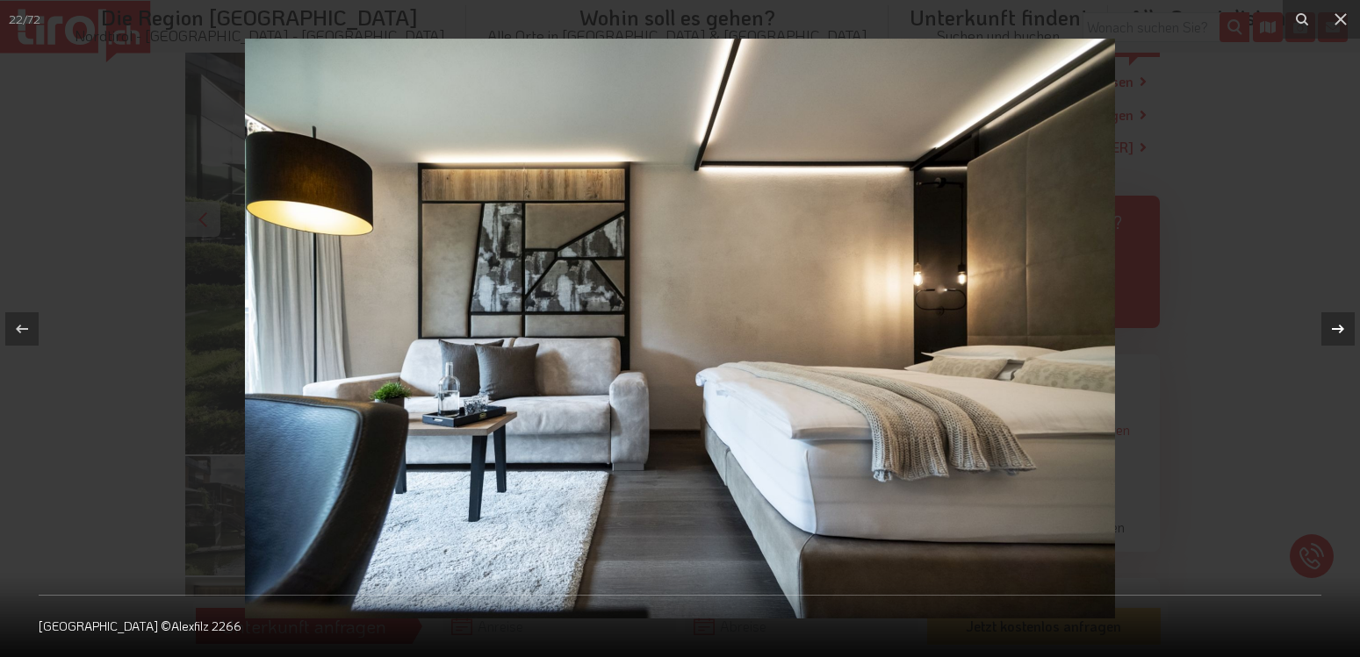
click at [1337, 327] on icon at bounding box center [1337, 329] width 21 height 21
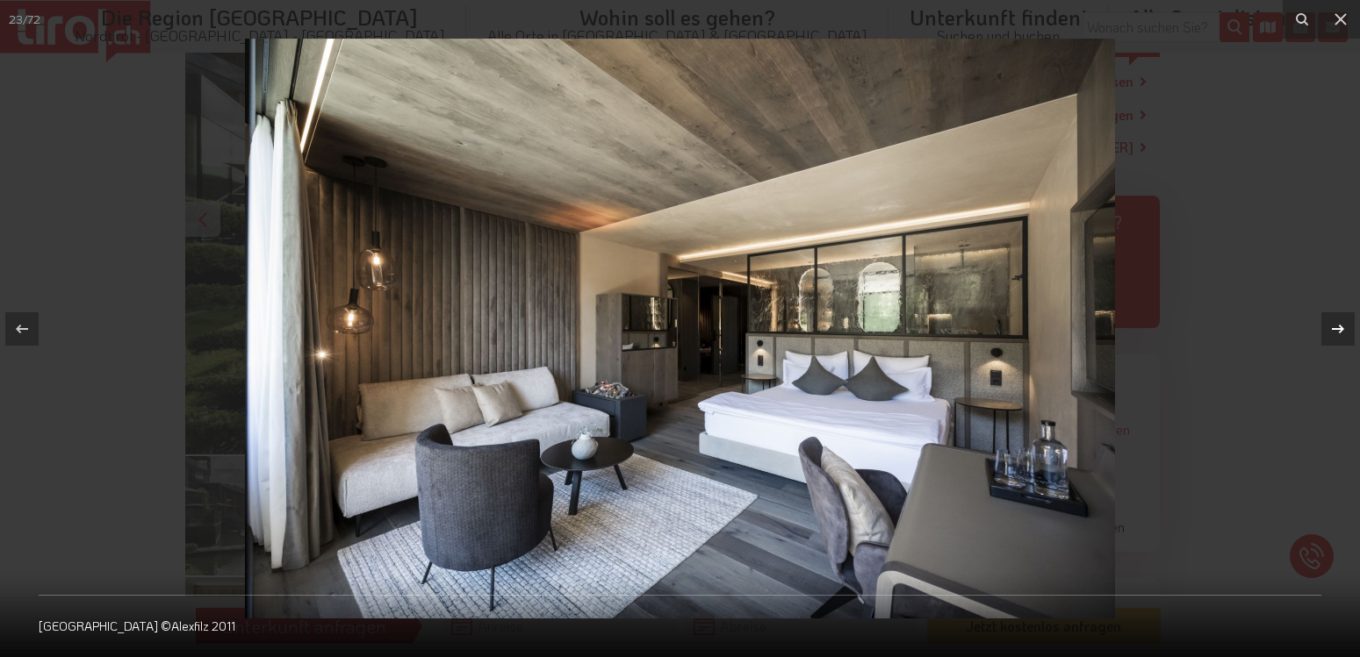
click at [1337, 327] on icon at bounding box center [1337, 329] width 21 height 21
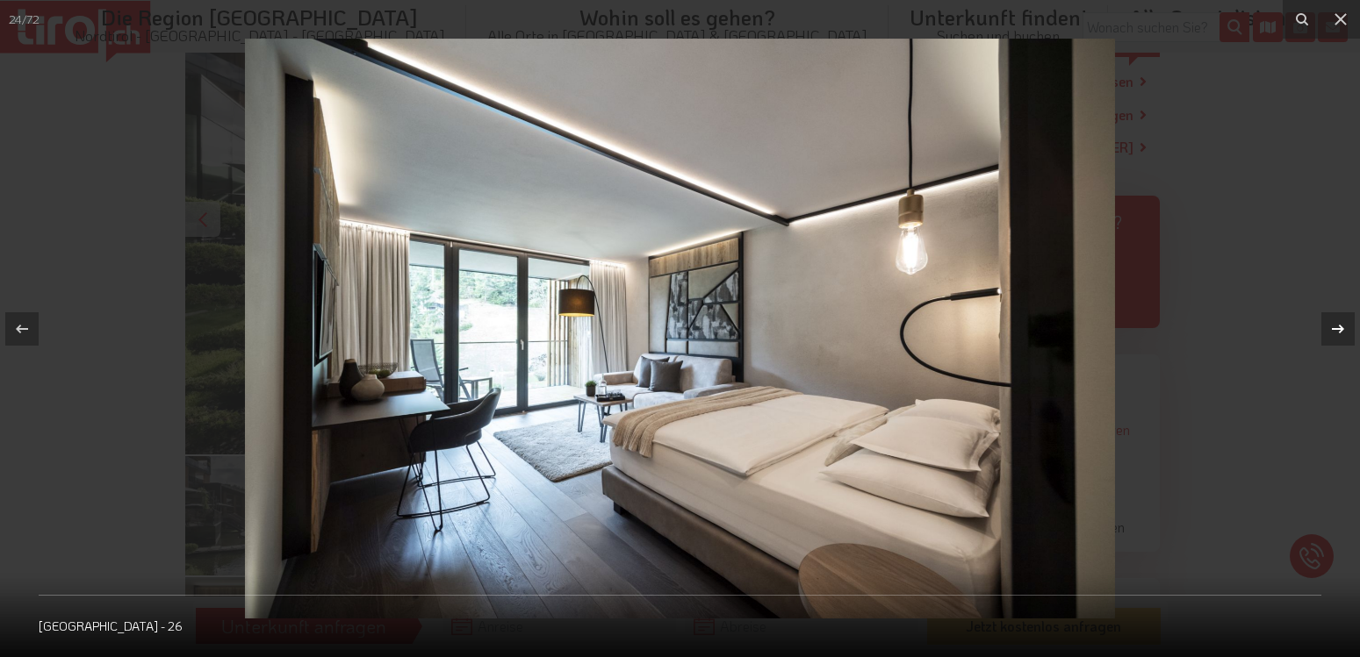
click at [1337, 327] on icon at bounding box center [1337, 329] width 21 height 21
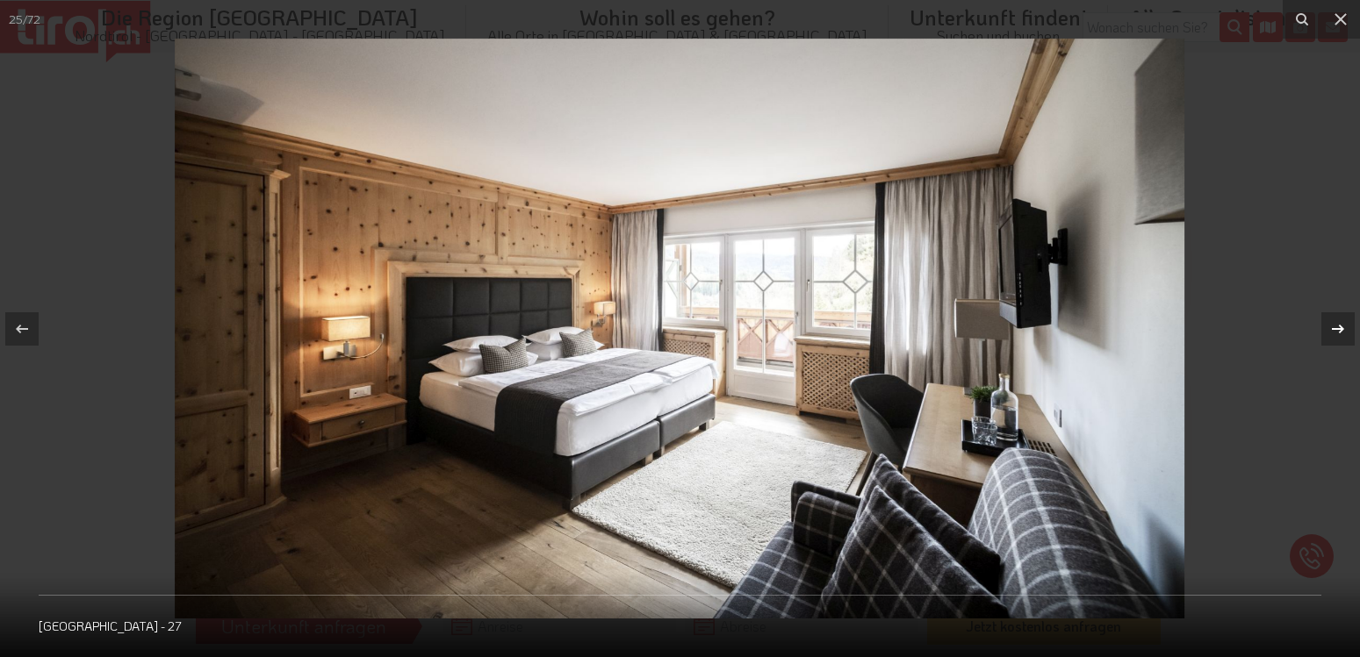
click at [1337, 327] on icon at bounding box center [1337, 329] width 21 height 21
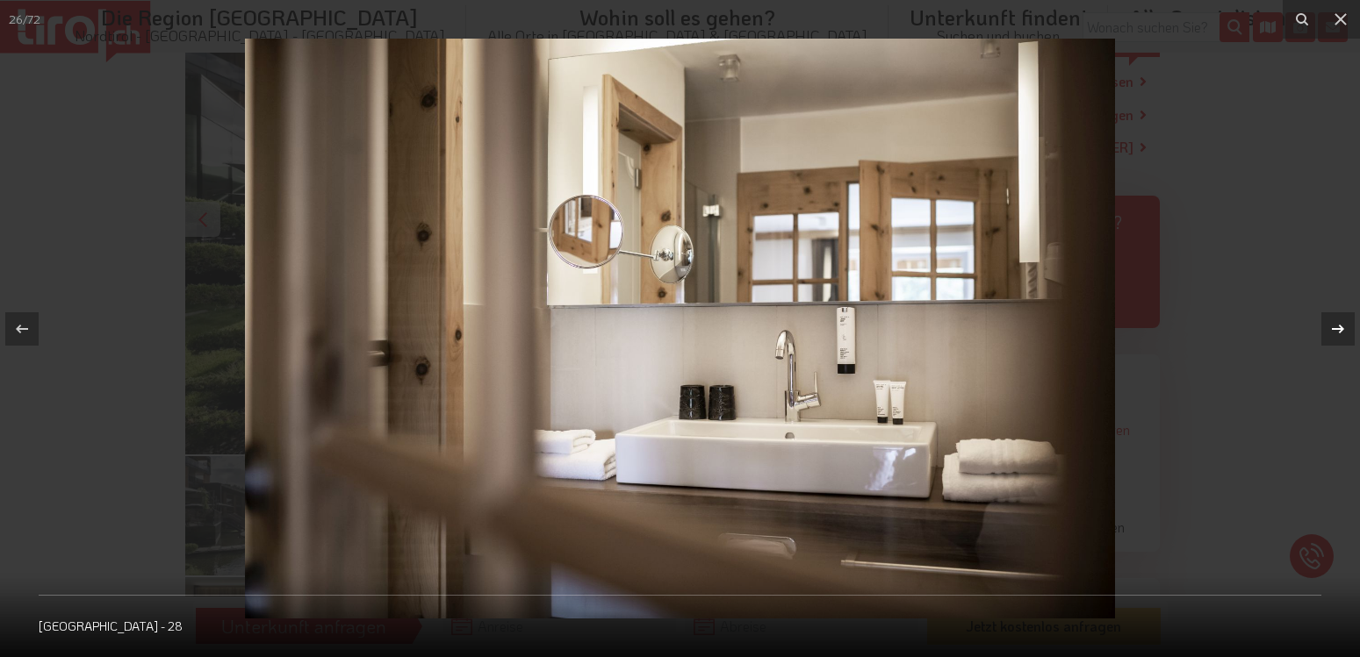
click at [1337, 327] on icon at bounding box center [1337, 329] width 21 height 21
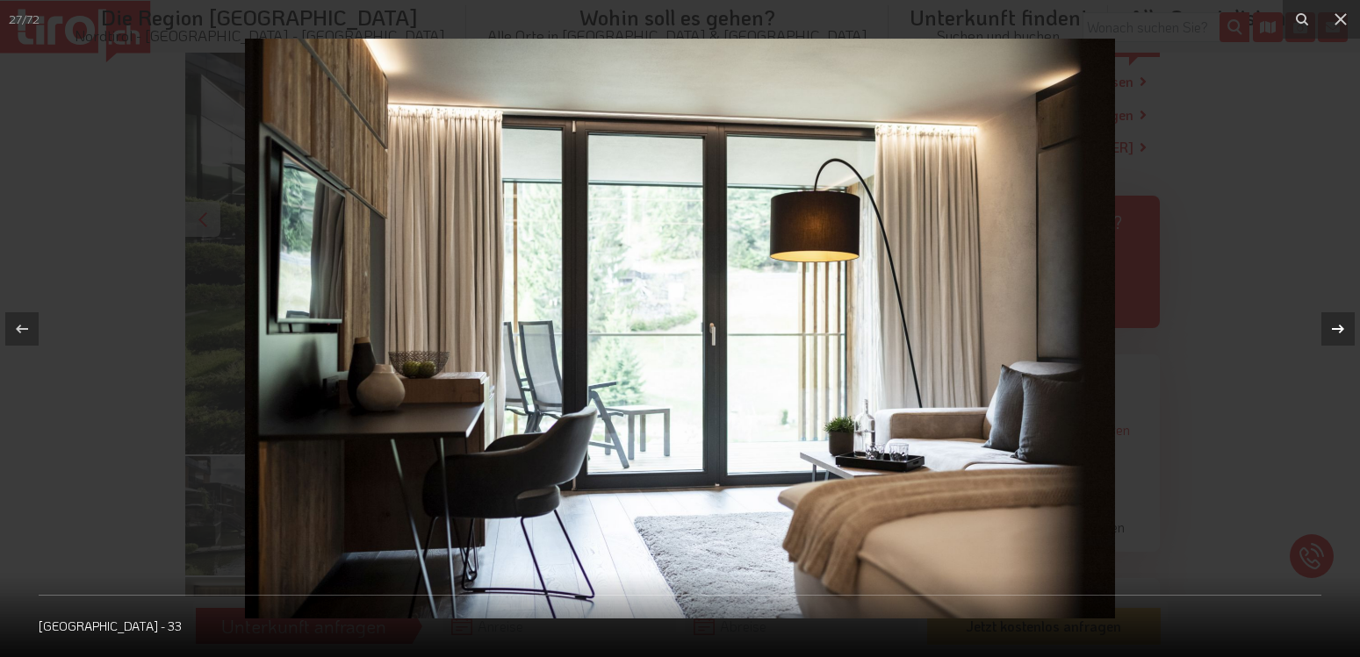
click at [1337, 327] on icon at bounding box center [1337, 329] width 21 height 21
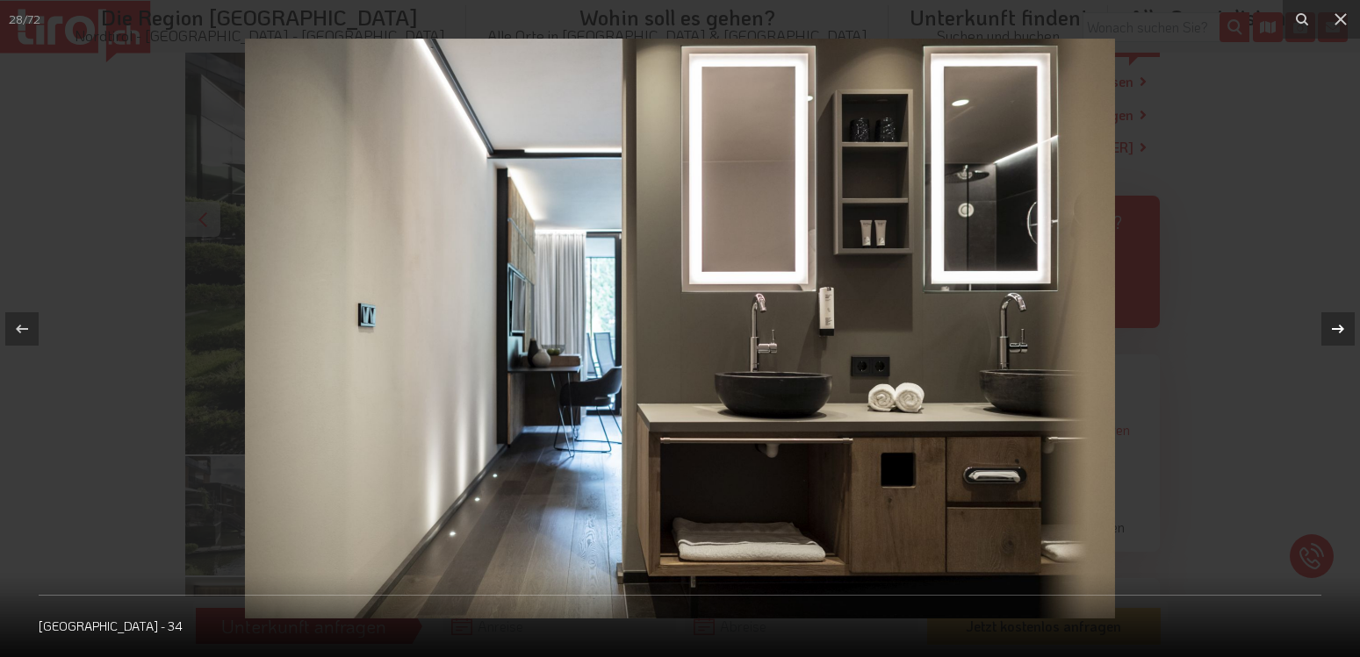
click at [1337, 327] on icon at bounding box center [1337, 329] width 21 height 21
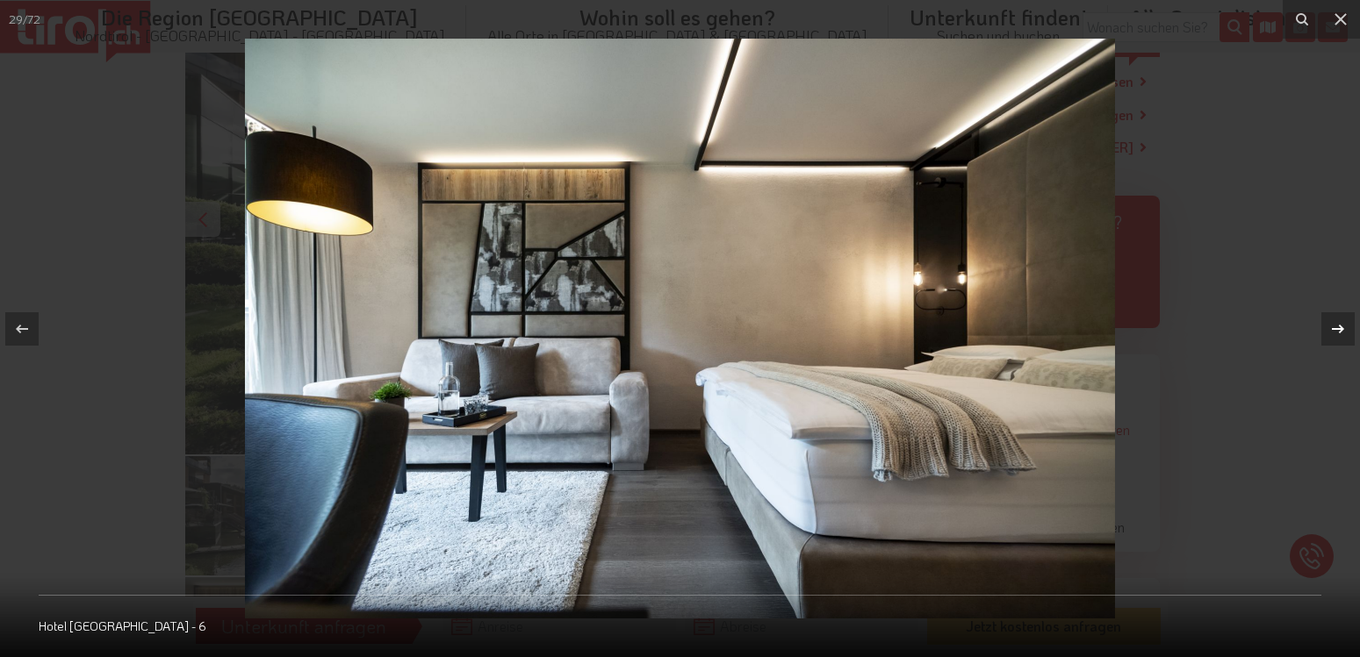
click at [1337, 327] on icon at bounding box center [1337, 329] width 21 height 21
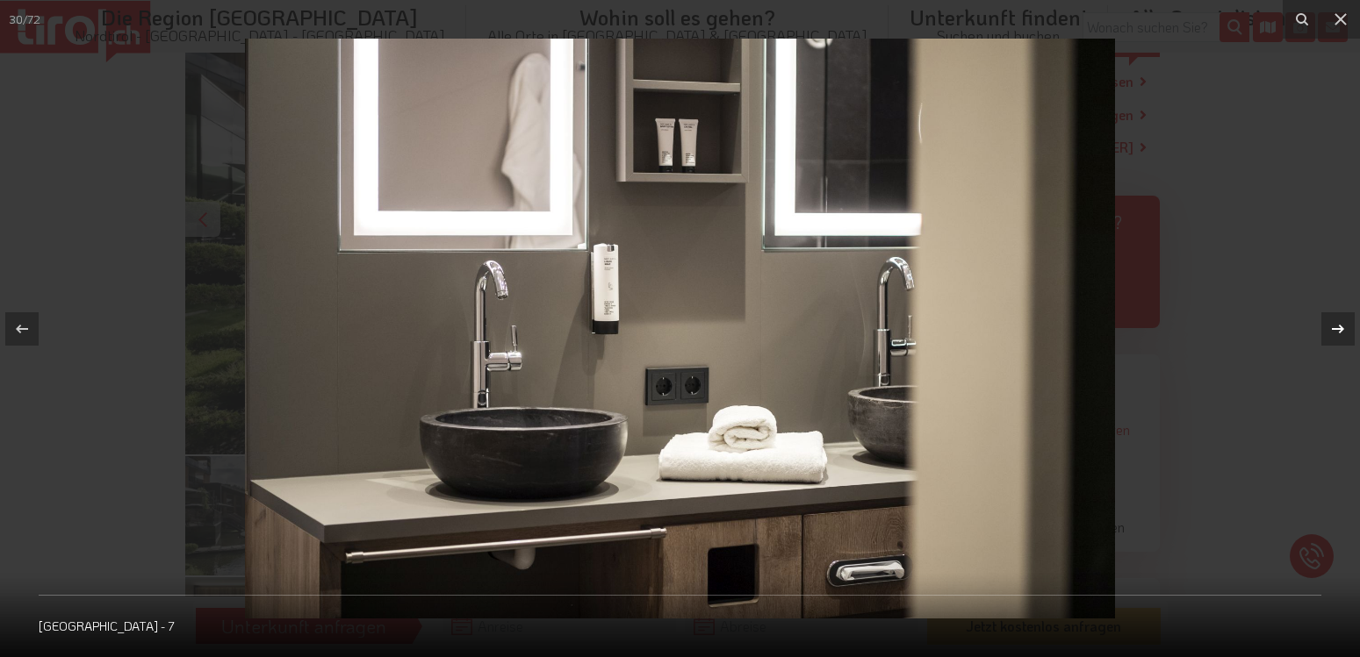
click at [1337, 327] on icon at bounding box center [1337, 329] width 21 height 21
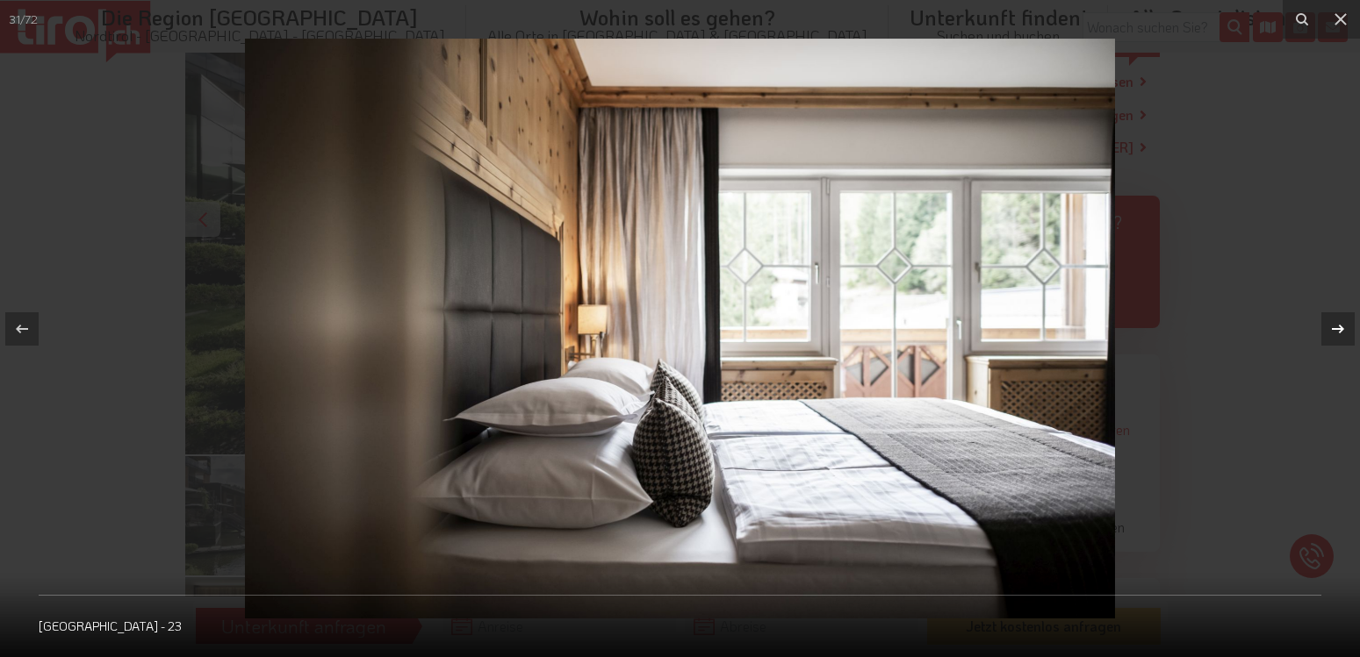
click at [1337, 327] on icon at bounding box center [1337, 329] width 21 height 21
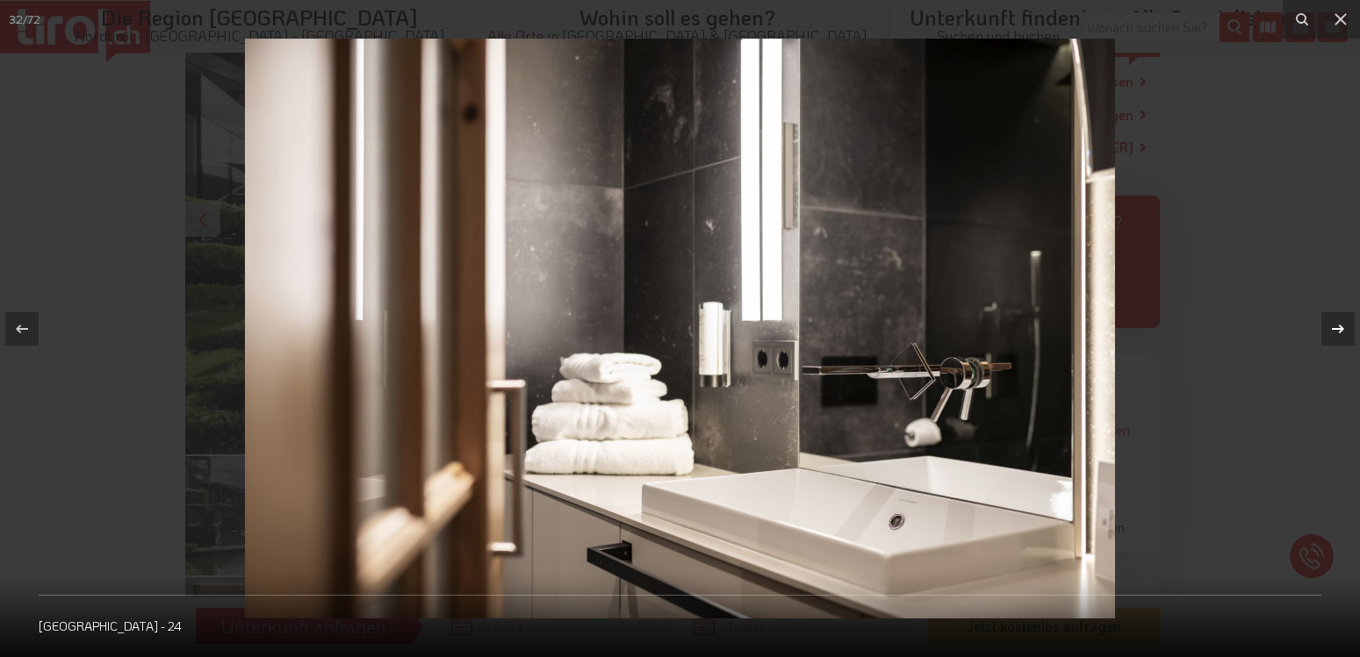
click at [1337, 327] on icon at bounding box center [1337, 329] width 21 height 21
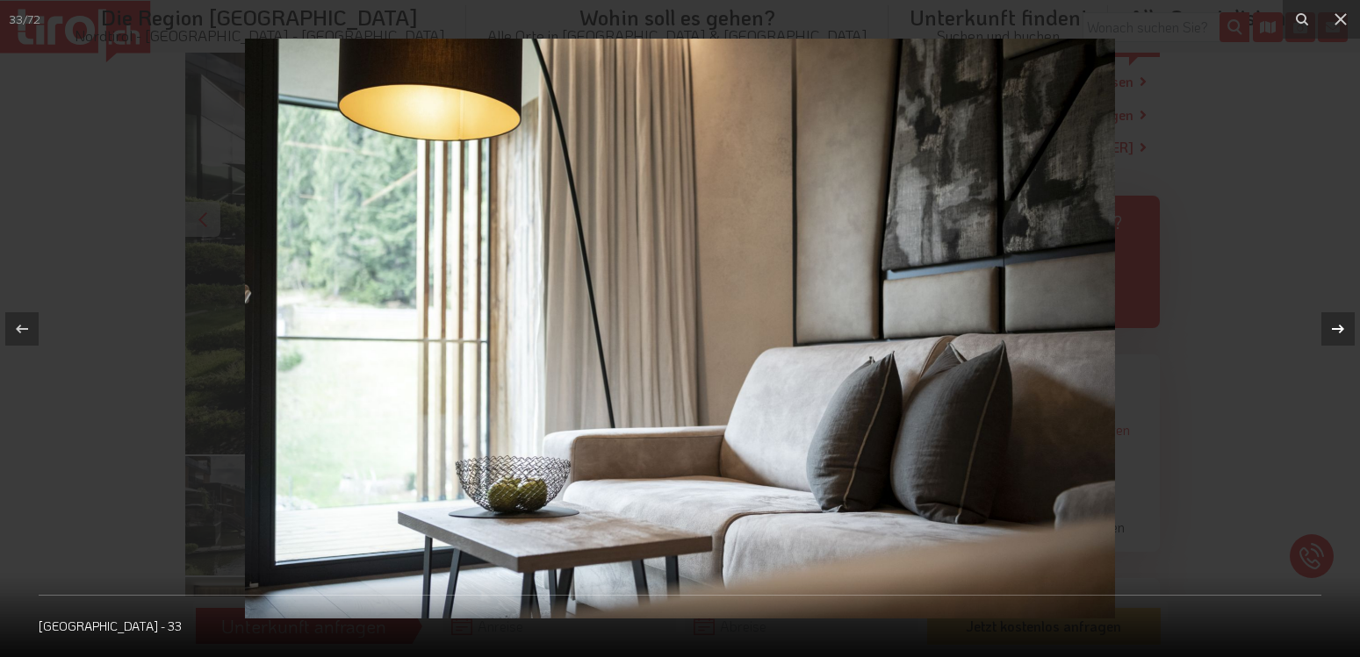
click at [1337, 327] on icon at bounding box center [1337, 329] width 21 height 21
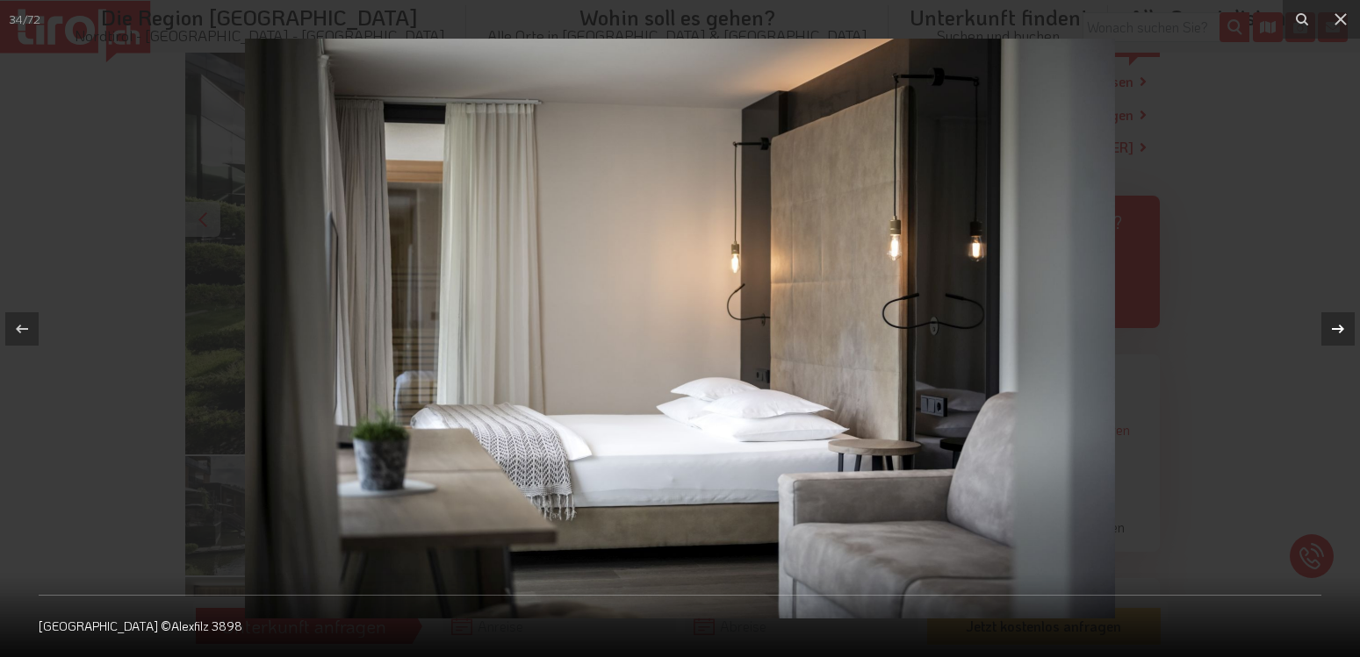
click at [1337, 327] on icon at bounding box center [1337, 329] width 21 height 21
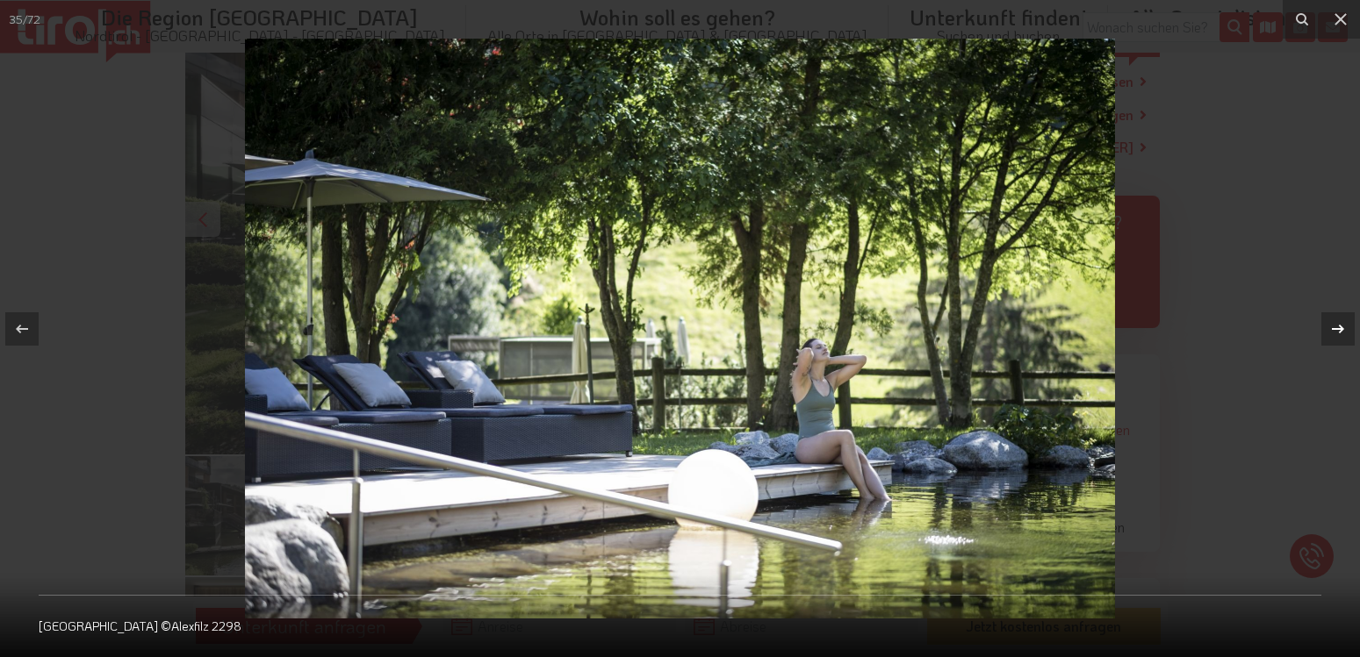
click at [1337, 327] on icon at bounding box center [1337, 329] width 21 height 21
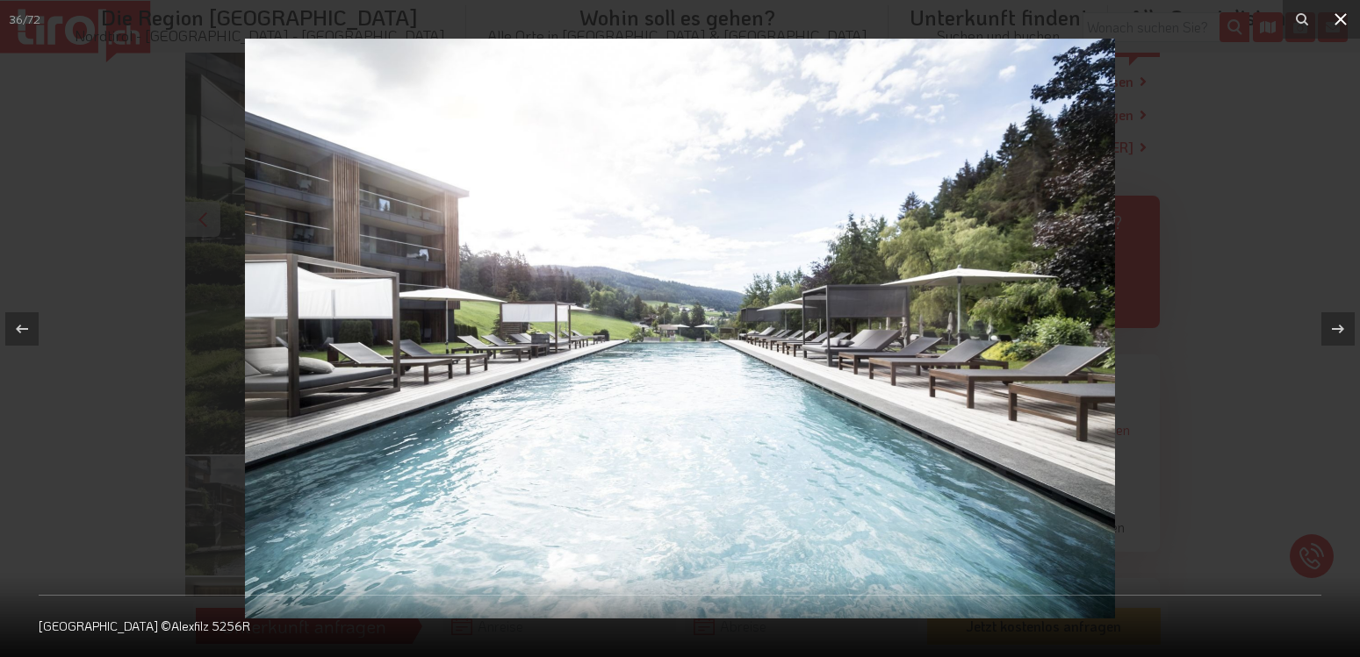
click at [1335, 18] on icon at bounding box center [1340, 19] width 21 height 21
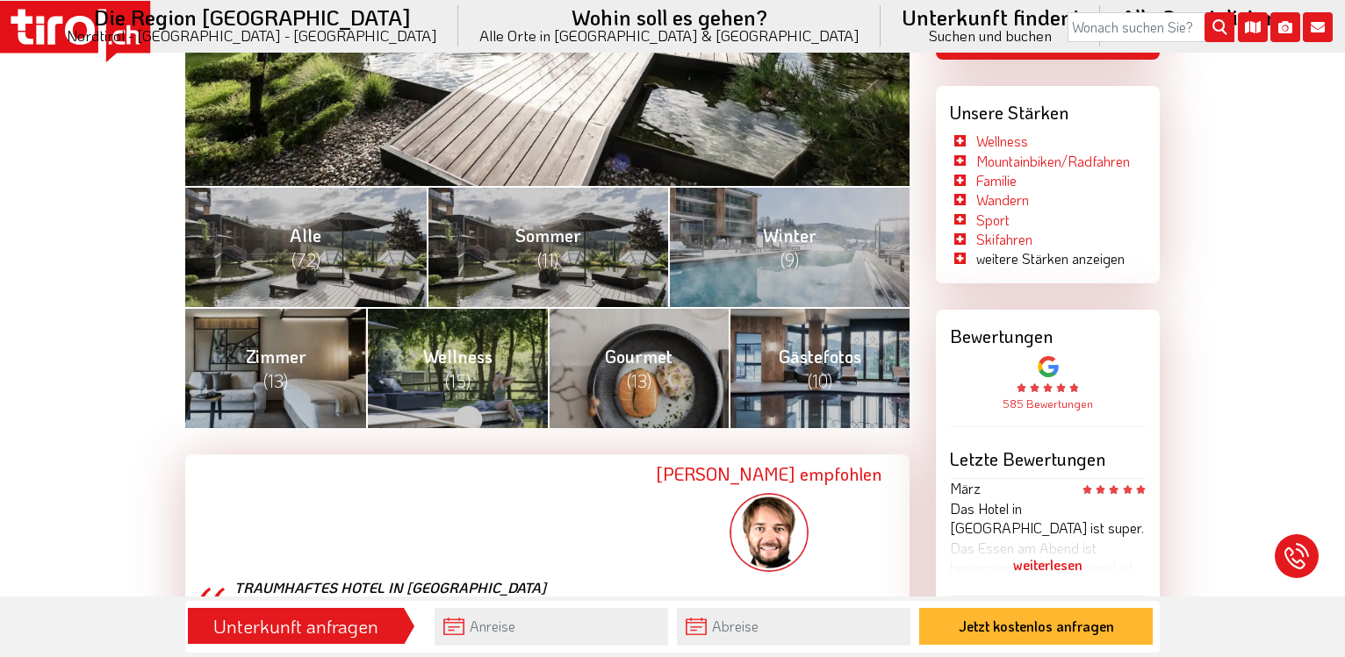
scroll to position [895, 0]
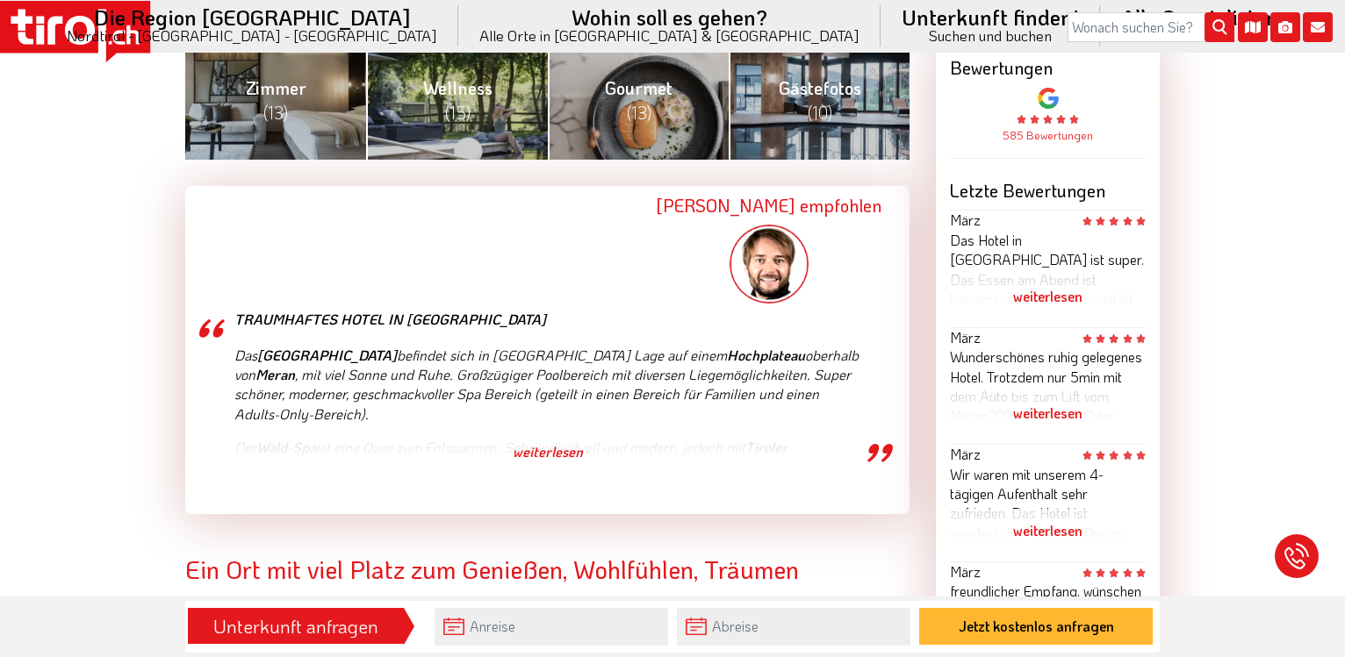
click at [560, 454] on div "weiterlesen" at bounding box center [547, 452] width 626 height 44
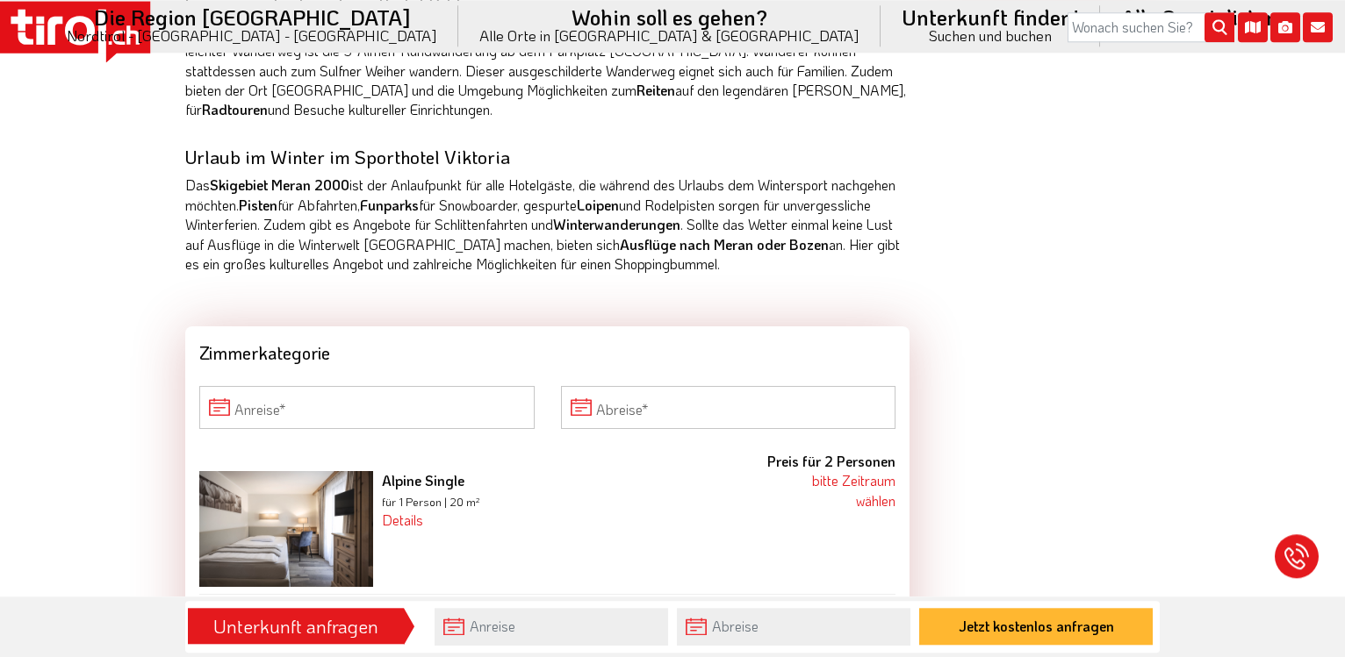
scroll to position [2149, 0]
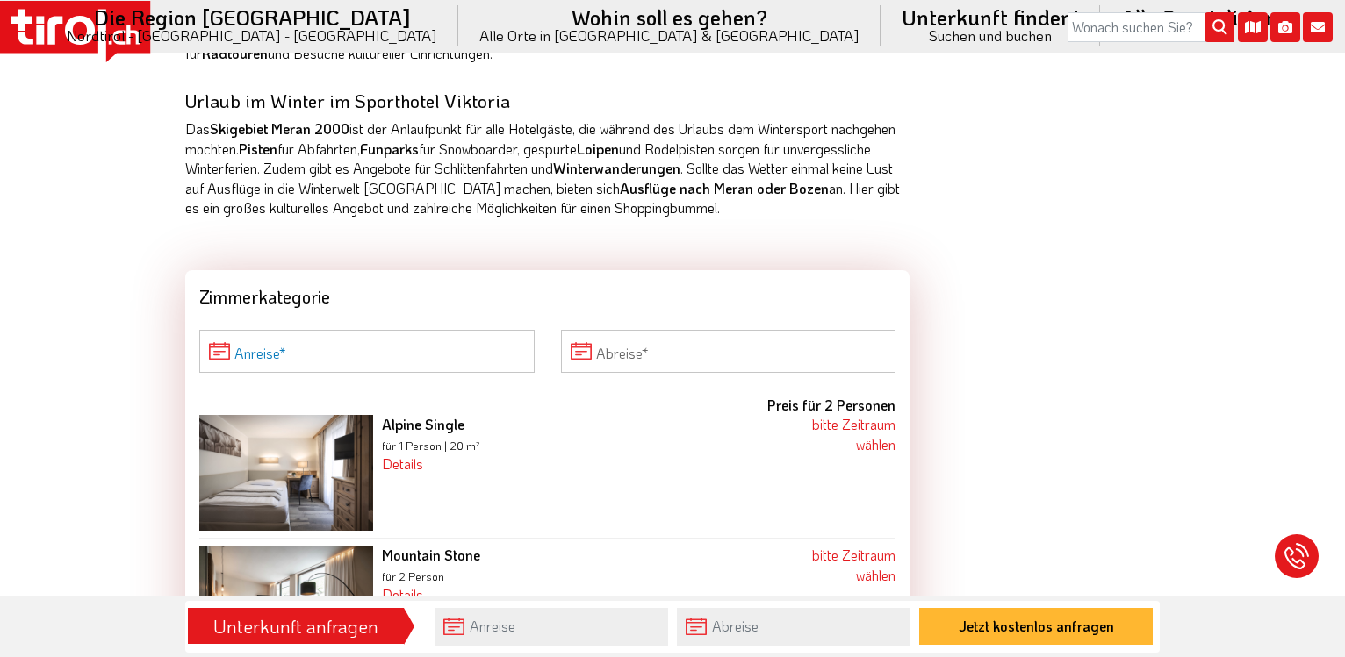
click at [253, 348] on input "Anreise" at bounding box center [366, 351] width 335 height 42
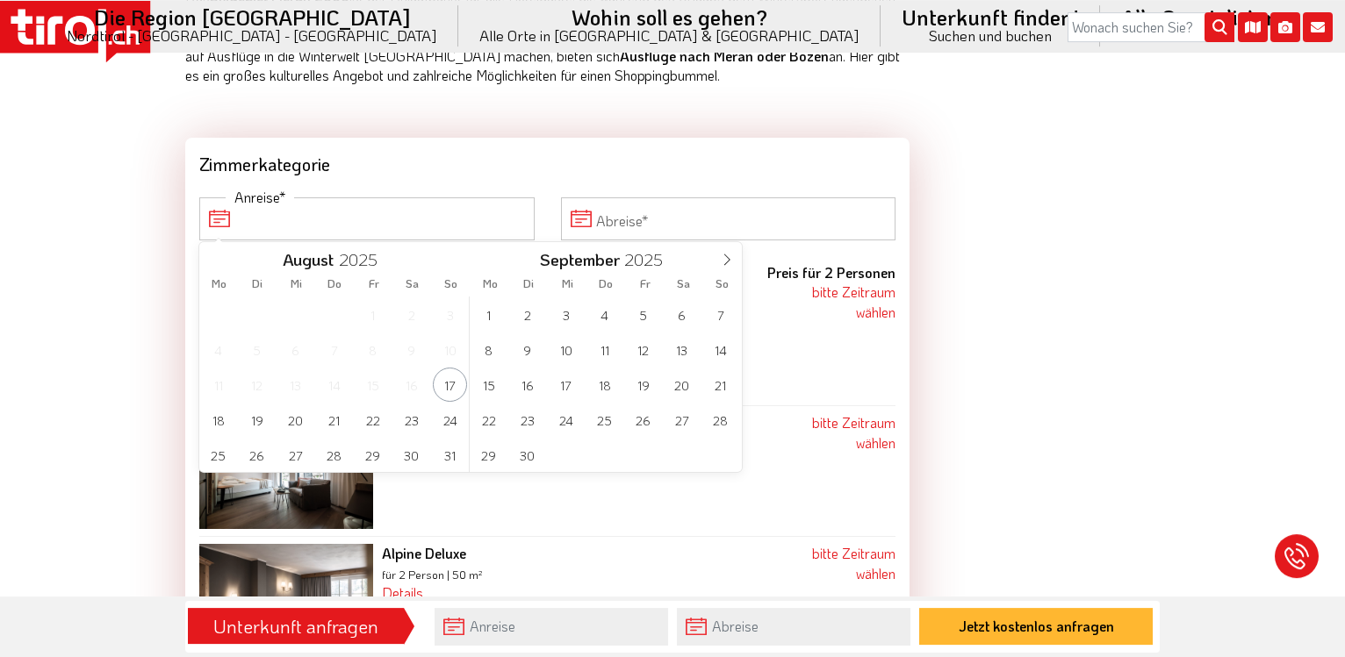
scroll to position [2418, 0]
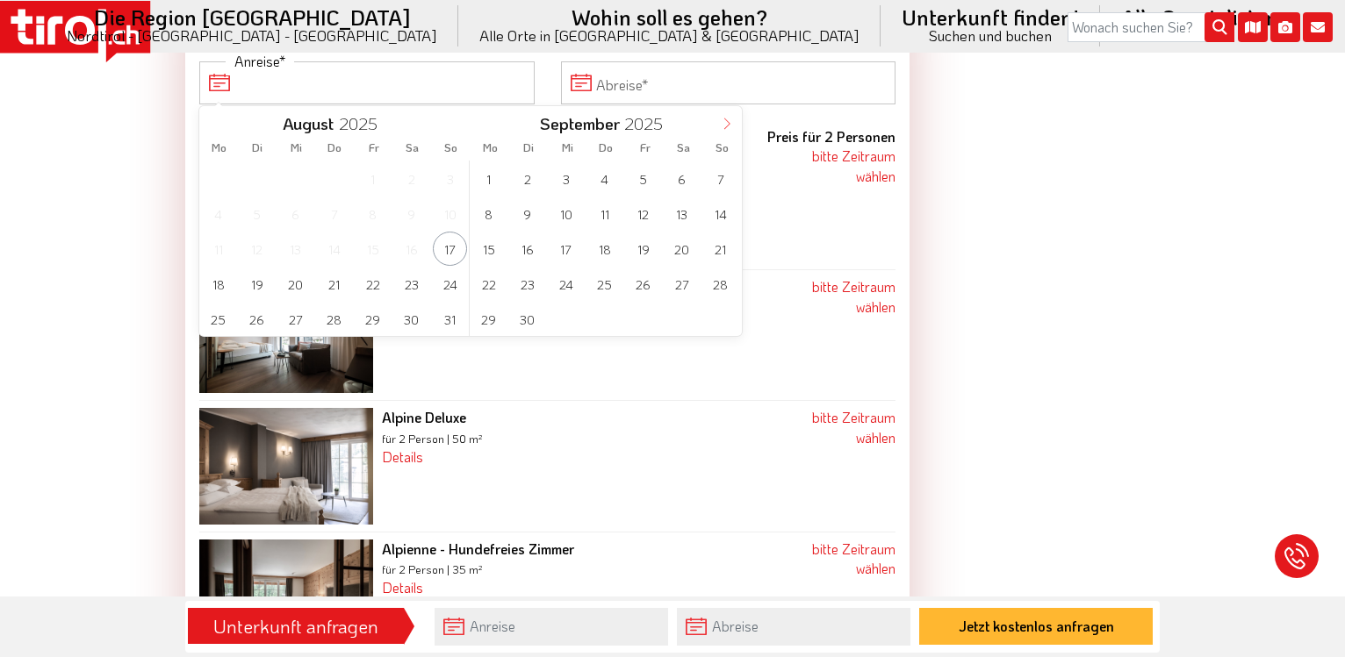
click at [729, 125] on icon at bounding box center [727, 123] width 6 height 11
click at [486, 318] on span "29" at bounding box center [488, 319] width 34 height 34
type input "29-12-2025"
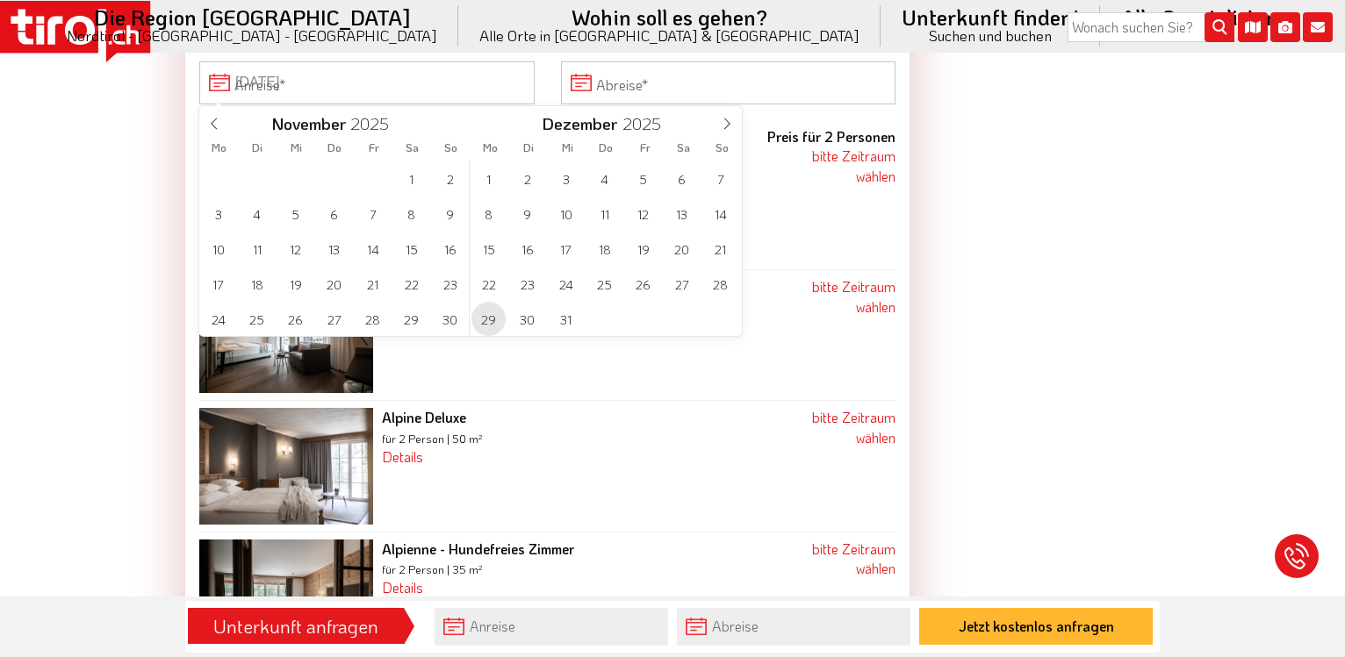
type input "2026"
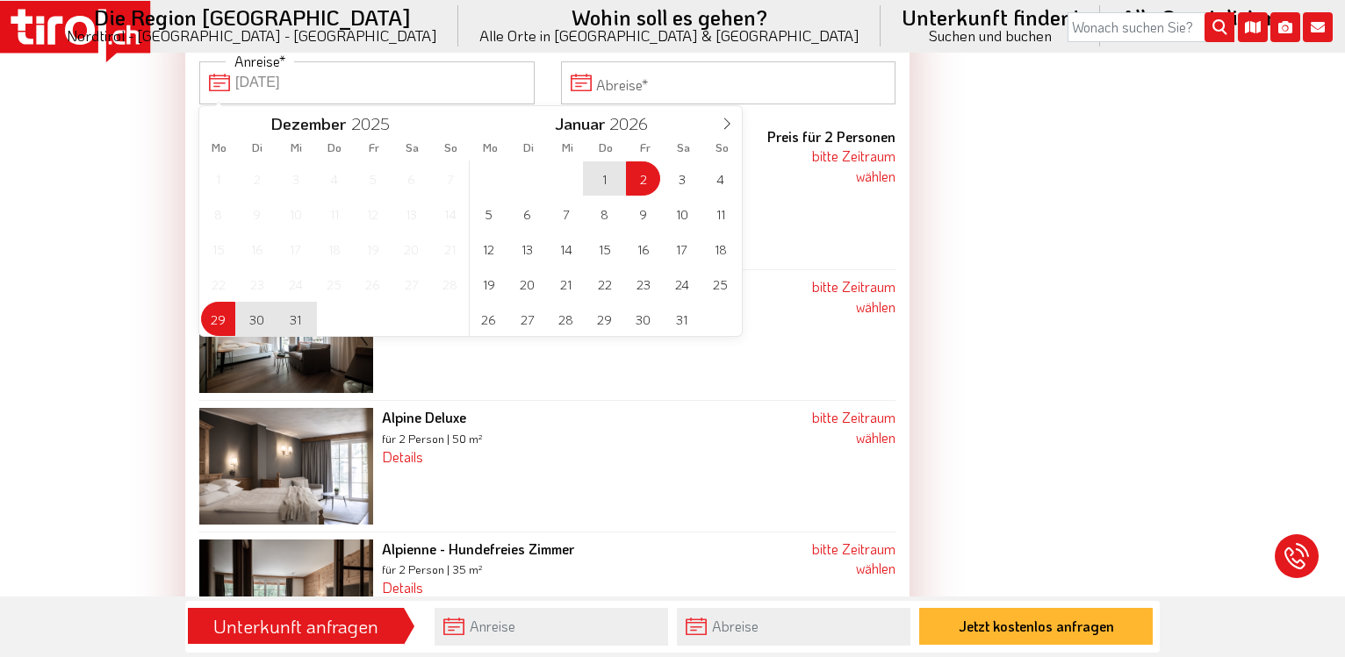
click at [648, 181] on span "2" at bounding box center [643, 179] width 34 height 34
type input "29-12-2025"
type input "02-01-2026"
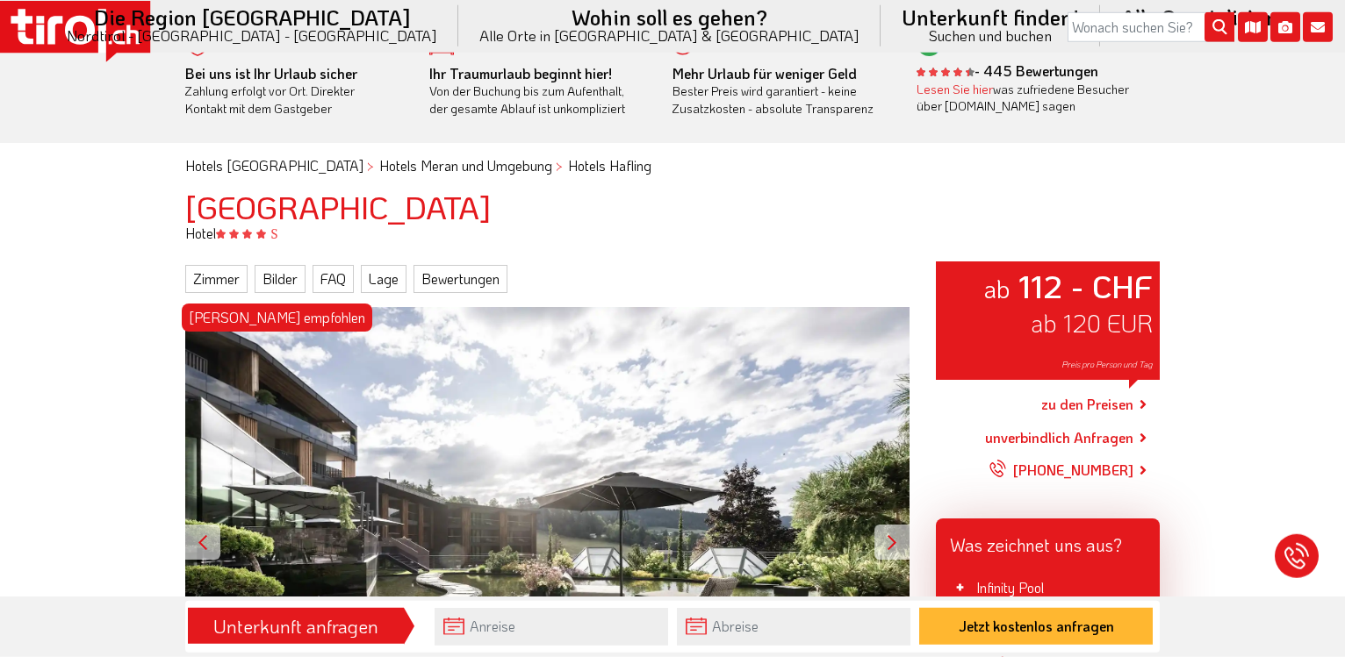
scroll to position [0, 0]
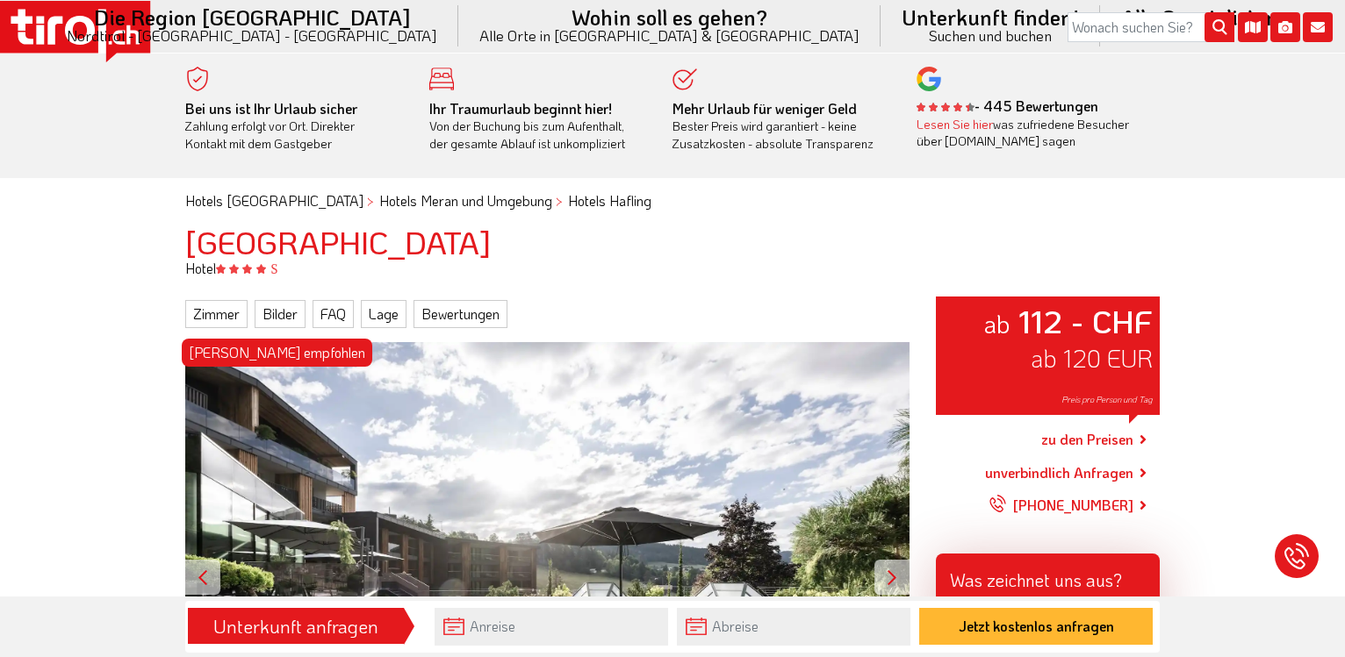
click at [1103, 446] on link "zu den Preisen" at bounding box center [1087, 441] width 92 height 44
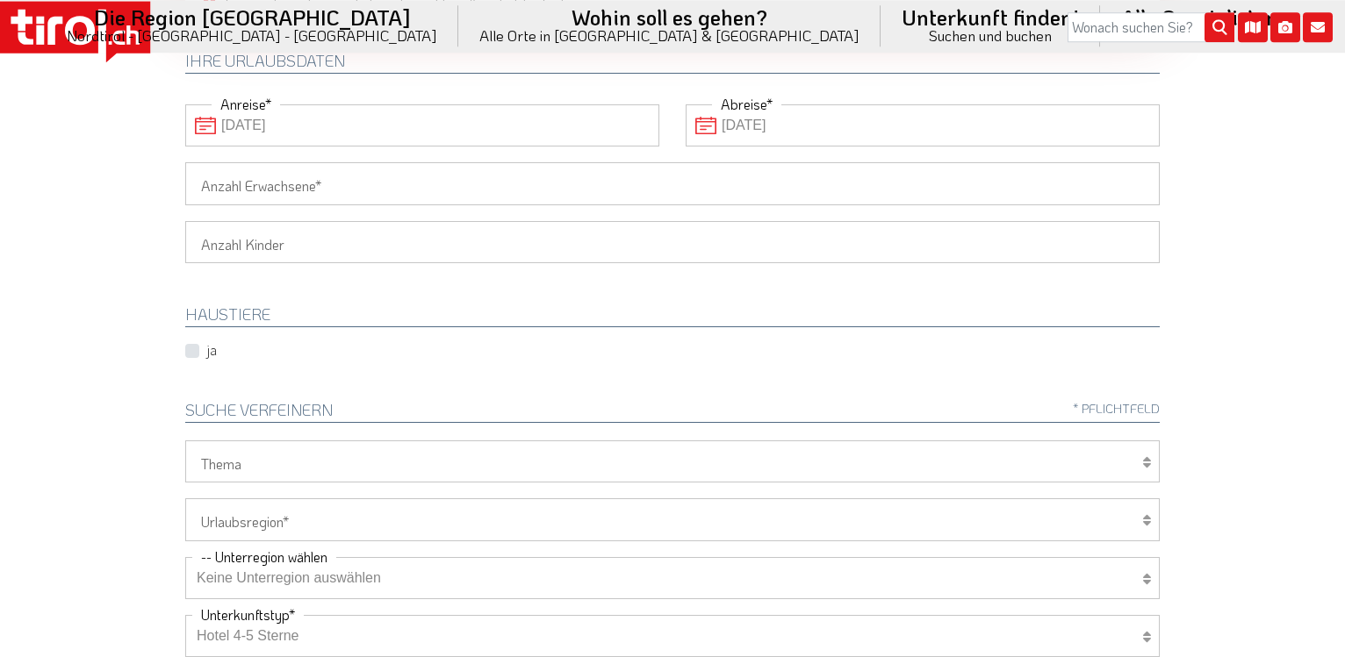
scroll to position [179, 0]
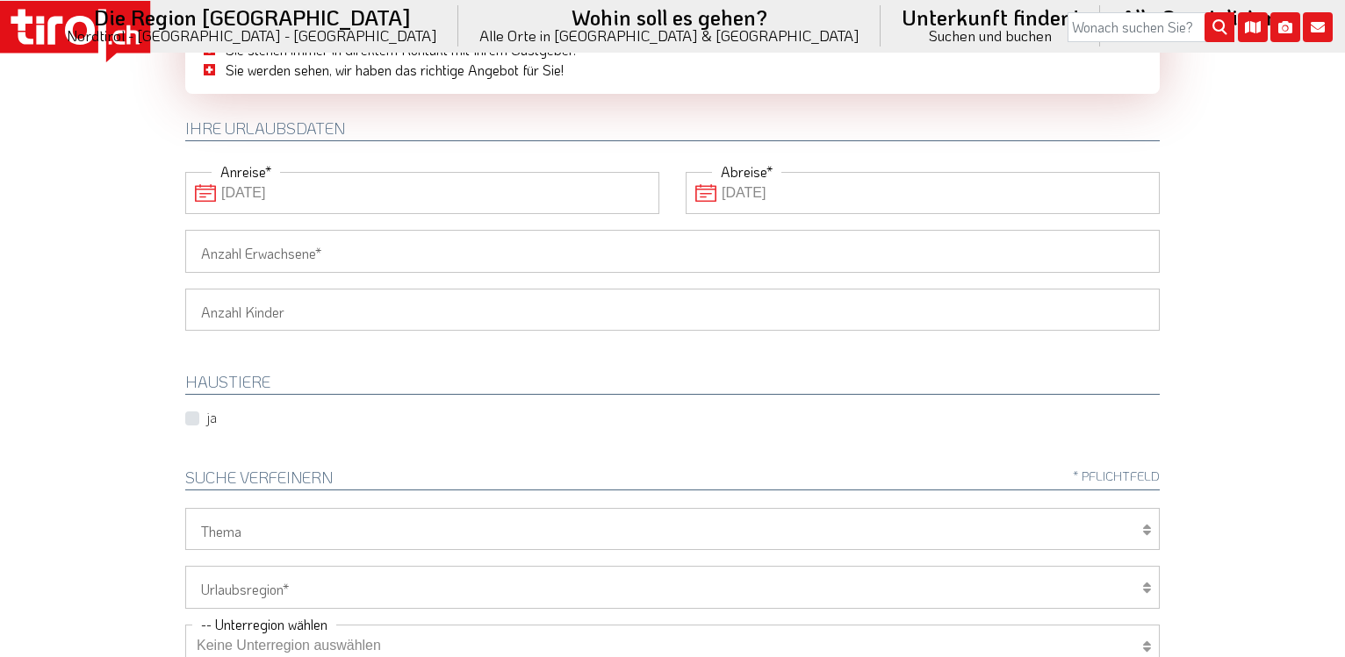
click at [373, 248] on input "Anzahl Erwachsene" at bounding box center [672, 251] width 974 height 42
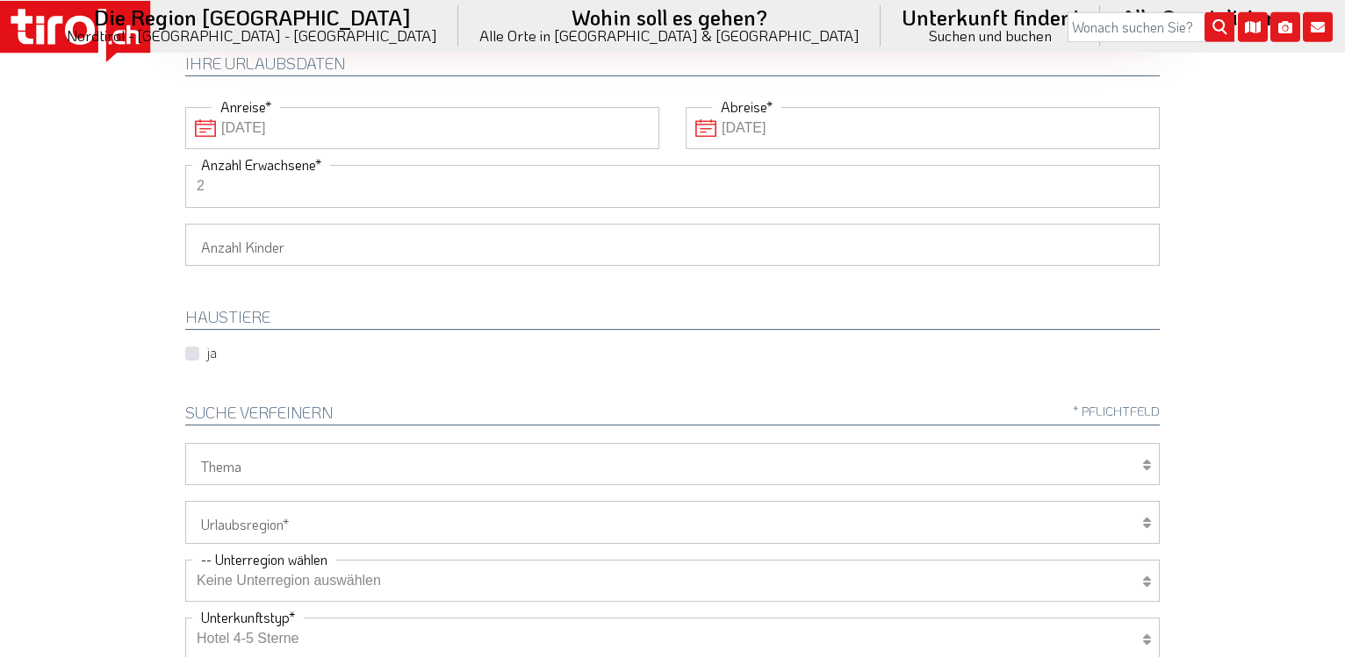
scroll to position [269, 0]
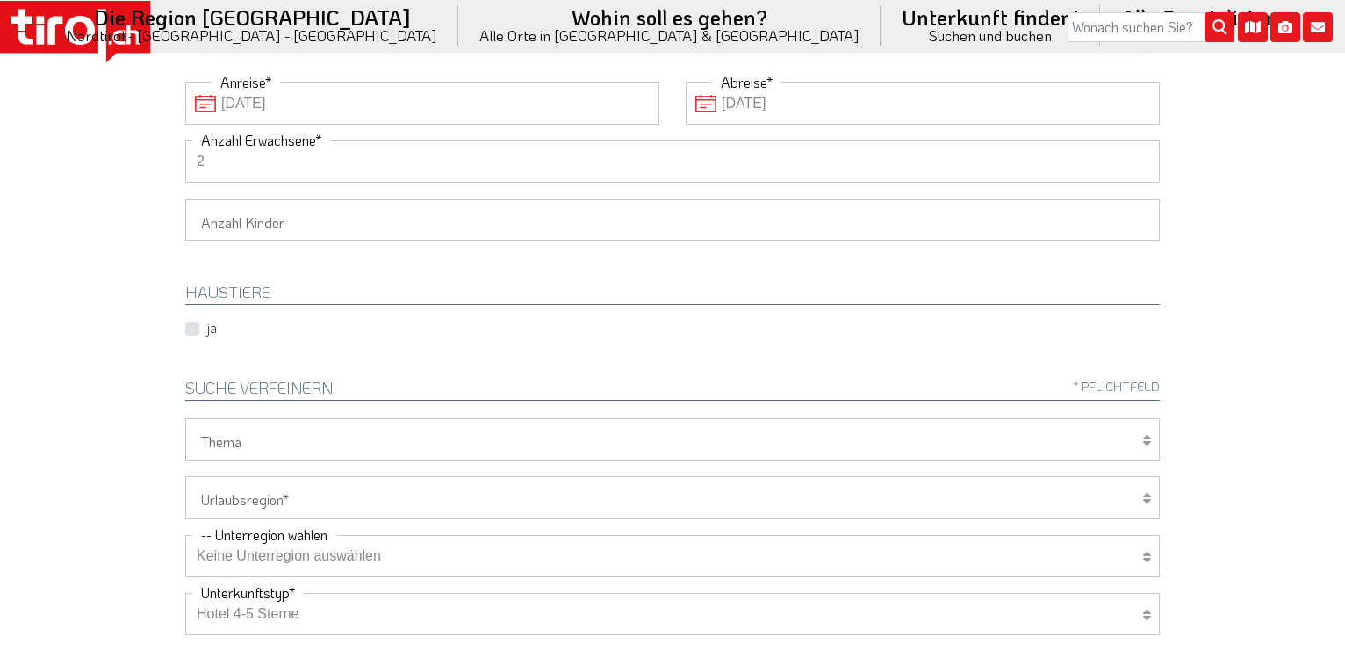
type input "2"
click at [1149, 440] on icon at bounding box center [1146, 441] width 9 height 14
click at [1142, 439] on icon at bounding box center [1146, 441] width 9 height 14
click at [1143, 446] on icon at bounding box center [1146, 441] width 9 height 14
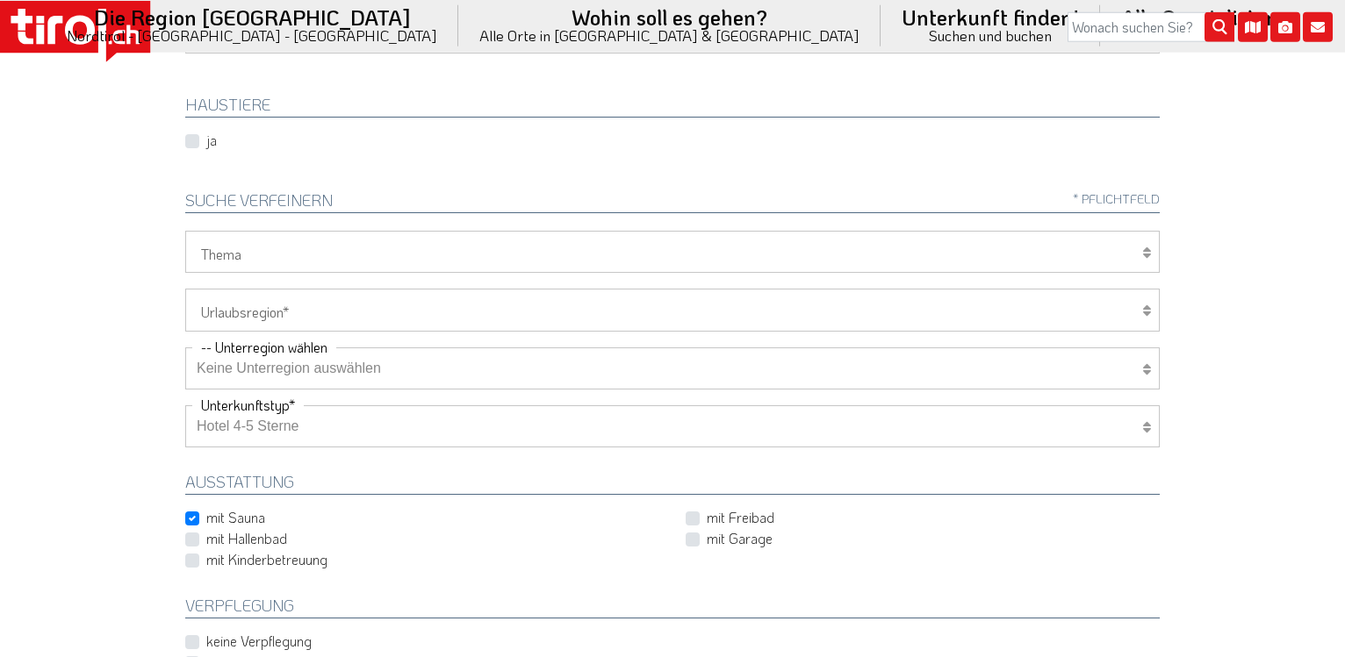
scroll to position [537, 0]
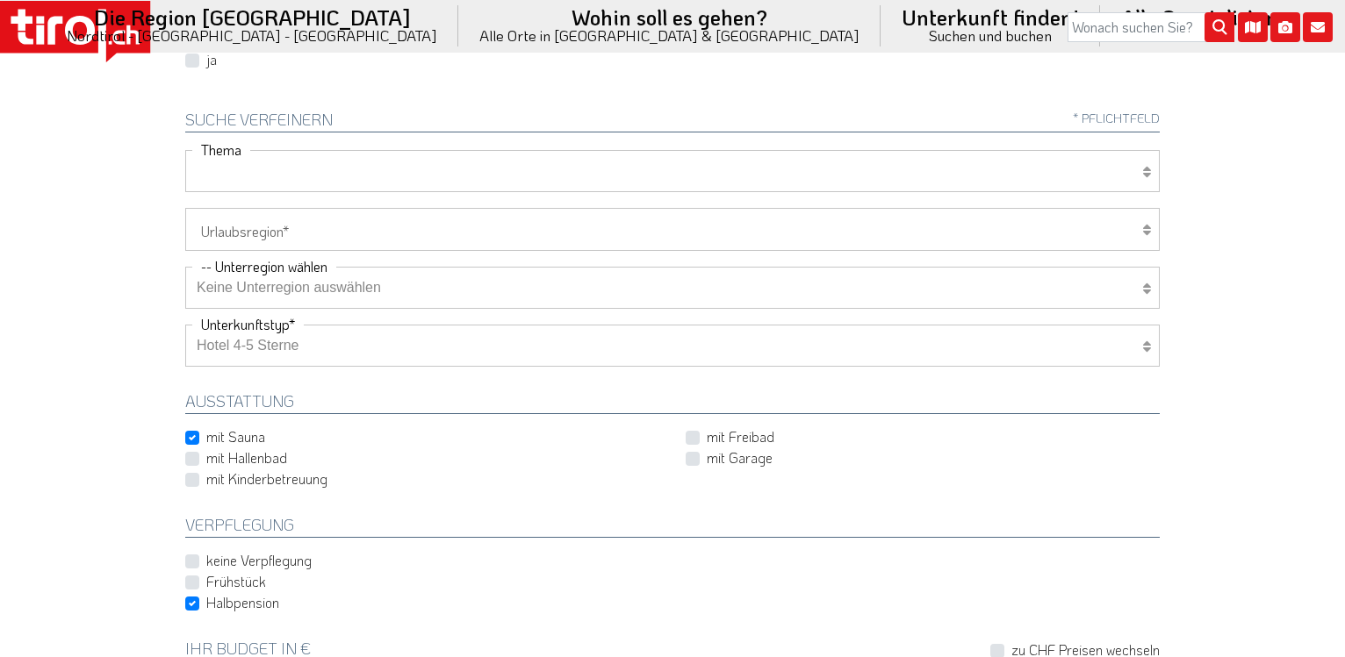
click at [185, 150] on select "Wellness Mountainbiken/Radfahren Familie Wandern Sport Skifahren Motorrad Golf" at bounding box center [672, 171] width 974 height 42
select select "7399"
click option "Wellness" at bounding box center [0, 0] width 0 height 0
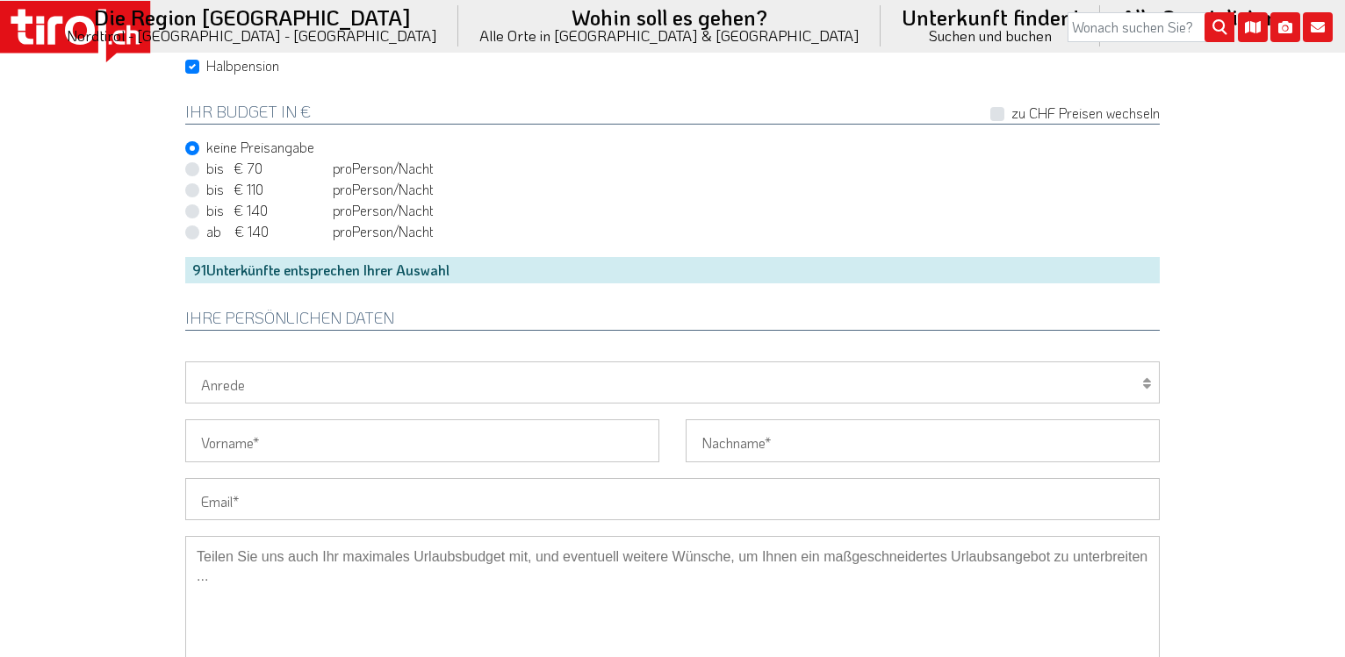
scroll to position [1254, 0]
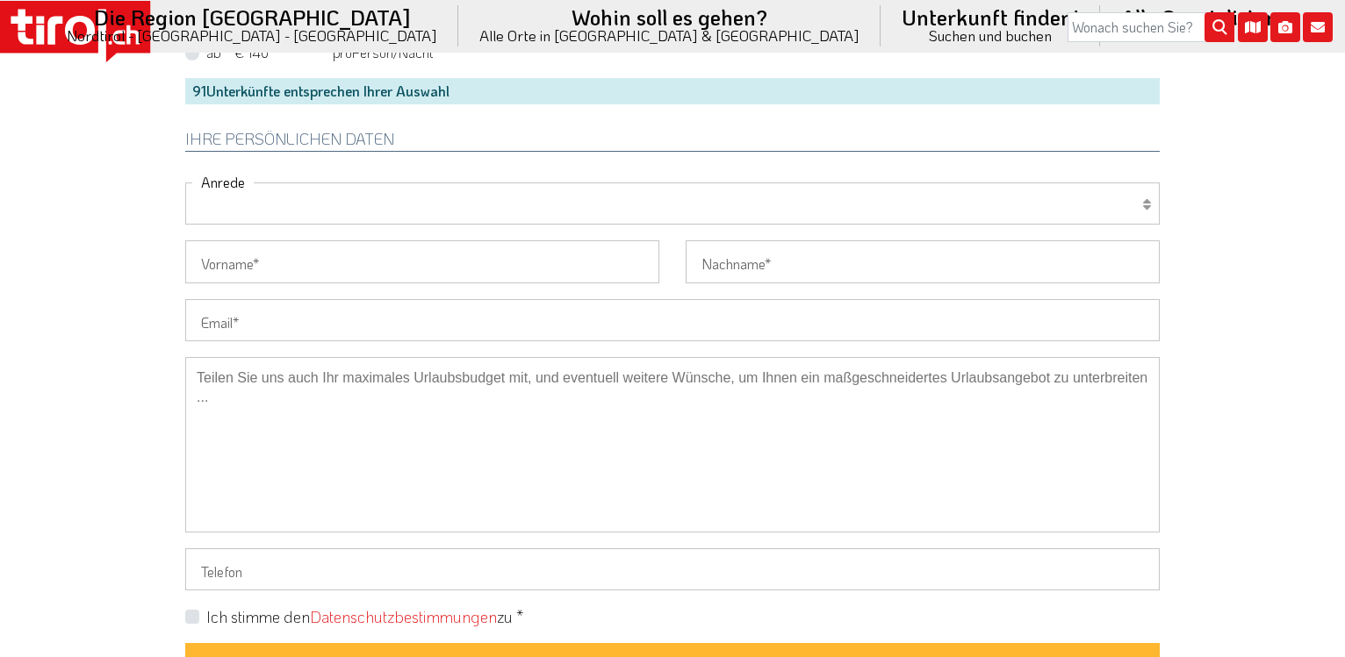
select select "Frau"
click option "Frau" at bounding box center [0, 0] width 0 height 0
click at [270, 259] on input "Vorname" at bounding box center [422, 262] width 474 height 42
type input "Michaela"
type input "Stinn"
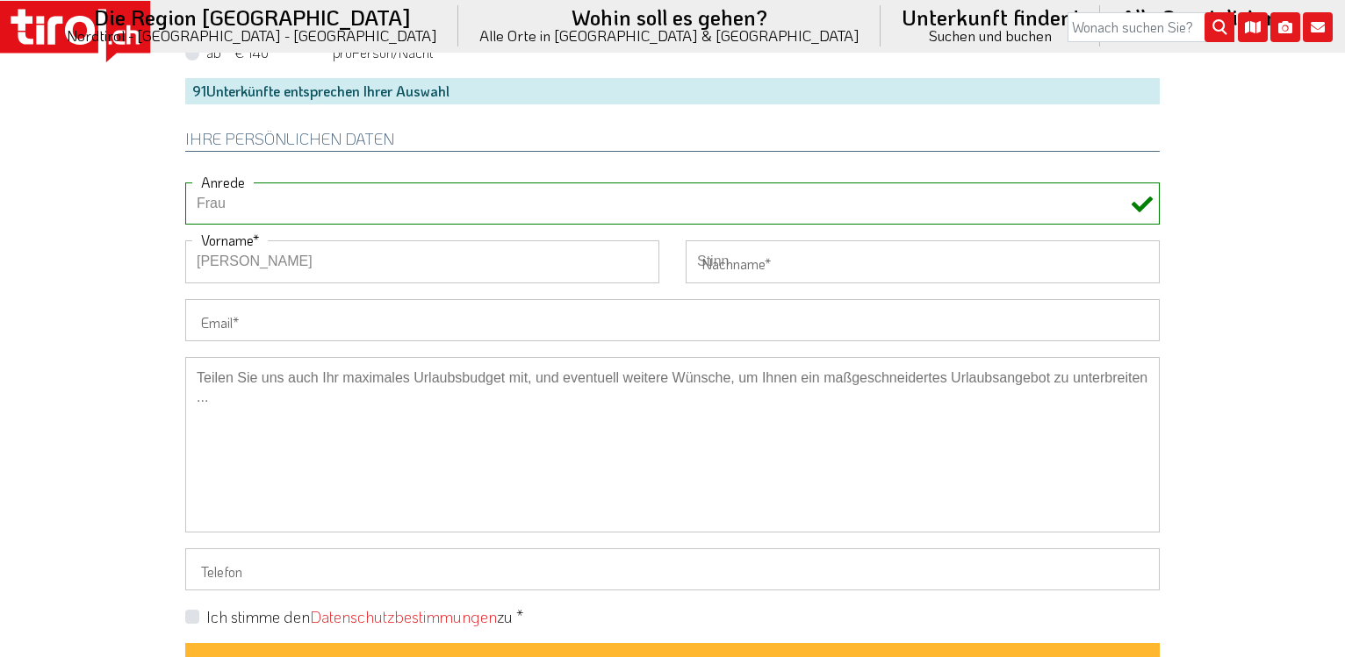
type input "015141640576"
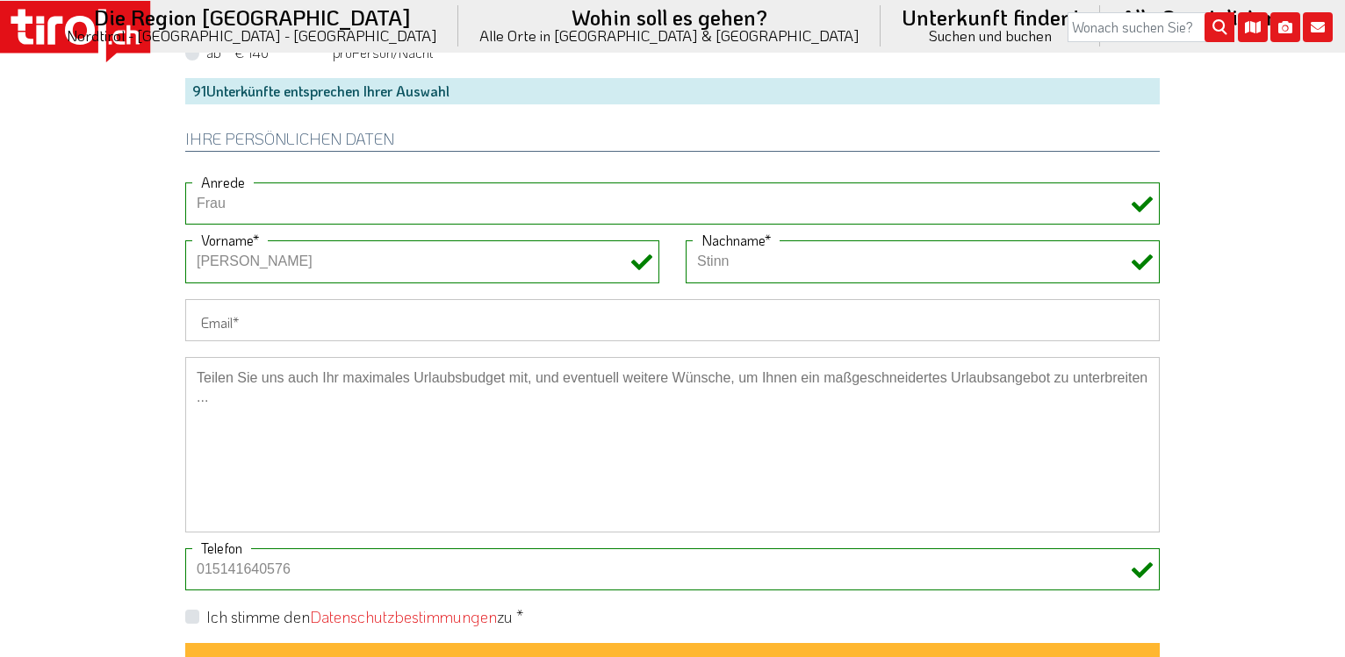
click at [327, 323] on input "Email" at bounding box center [672, 320] width 974 height 42
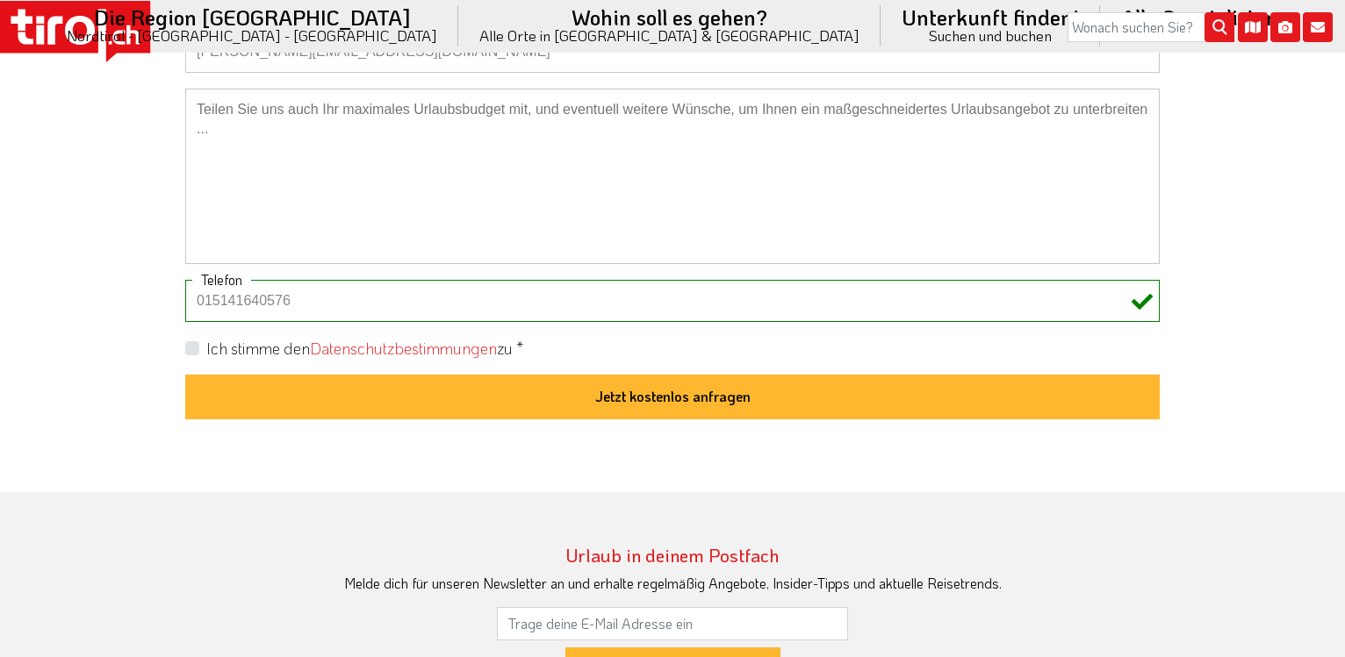
type input "michaela_stinn@web.de"
click at [206, 348] on label "Ich stimme den Datenschutzbestimmungen zu *" at bounding box center [364, 349] width 317 height 22
click at [192, 348] on input "Ich stimme den Datenschutzbestimmungen zu *" at bounding box center [676, 347] width 974 height 11
checkbox input "true"
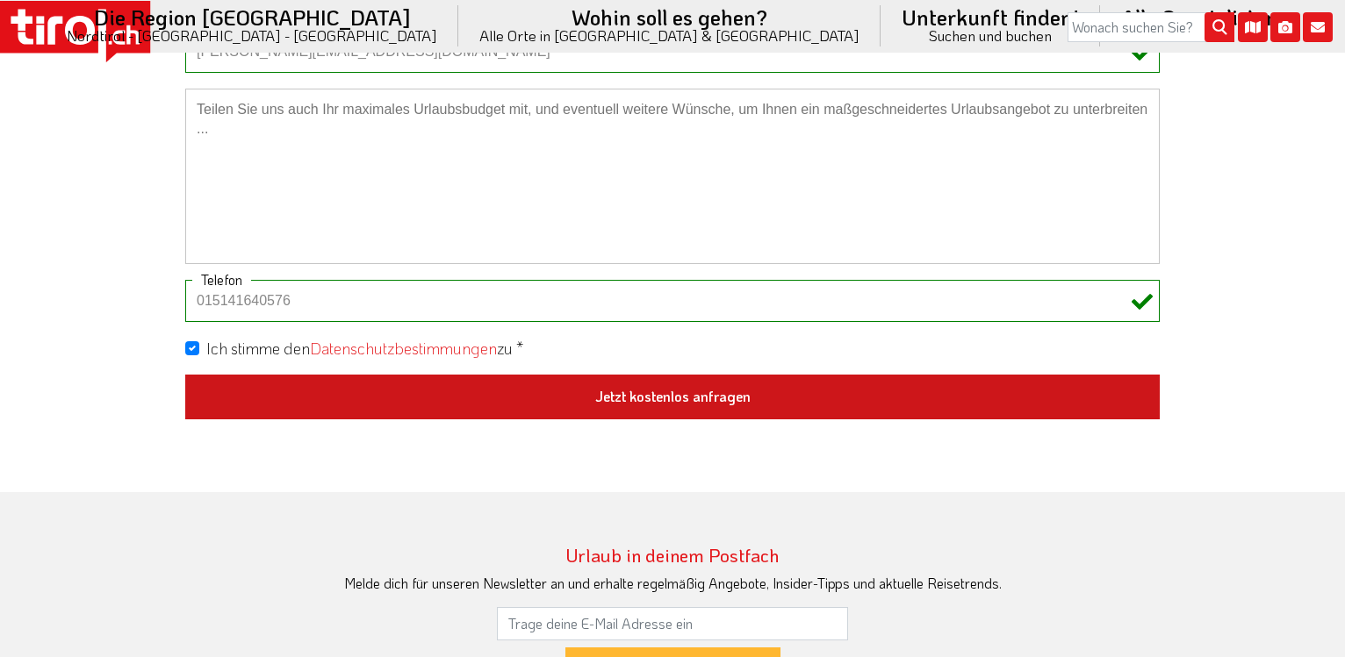
click at [704, 400] on button "Jetzt kostenlos anfragen" at bounding box center [672, 398] width 974 height 46
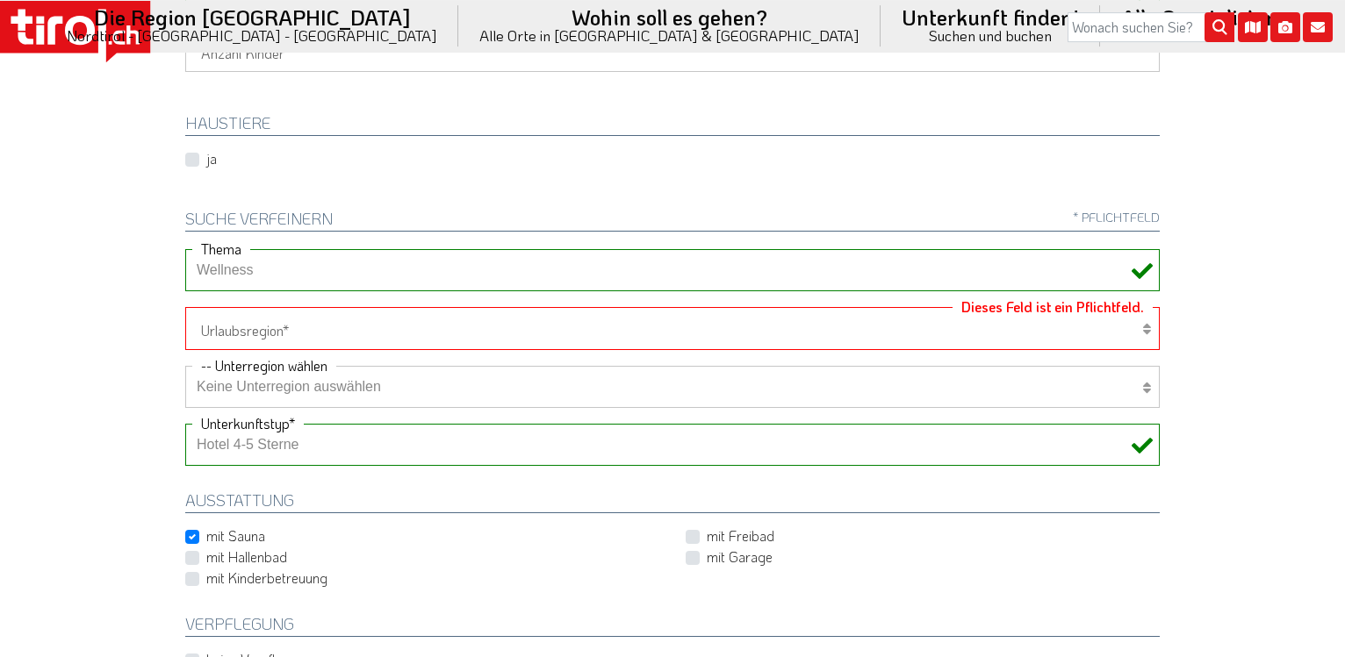
click at [1146, 327] on icon at bounding box center [1146, 329] width 9 height 14
click at [185, 307] on select "Tirol/Nordtirol Osttirol Südtirol Tirols Nachbarn" at bounding box center [672, 328] width 974 height 42
select select "7094"
click option "[GEOGRAPHIC_DATA]/[GEOGRAPHIC_DATA]" at bounding box center [0, 0] width 0 height 0
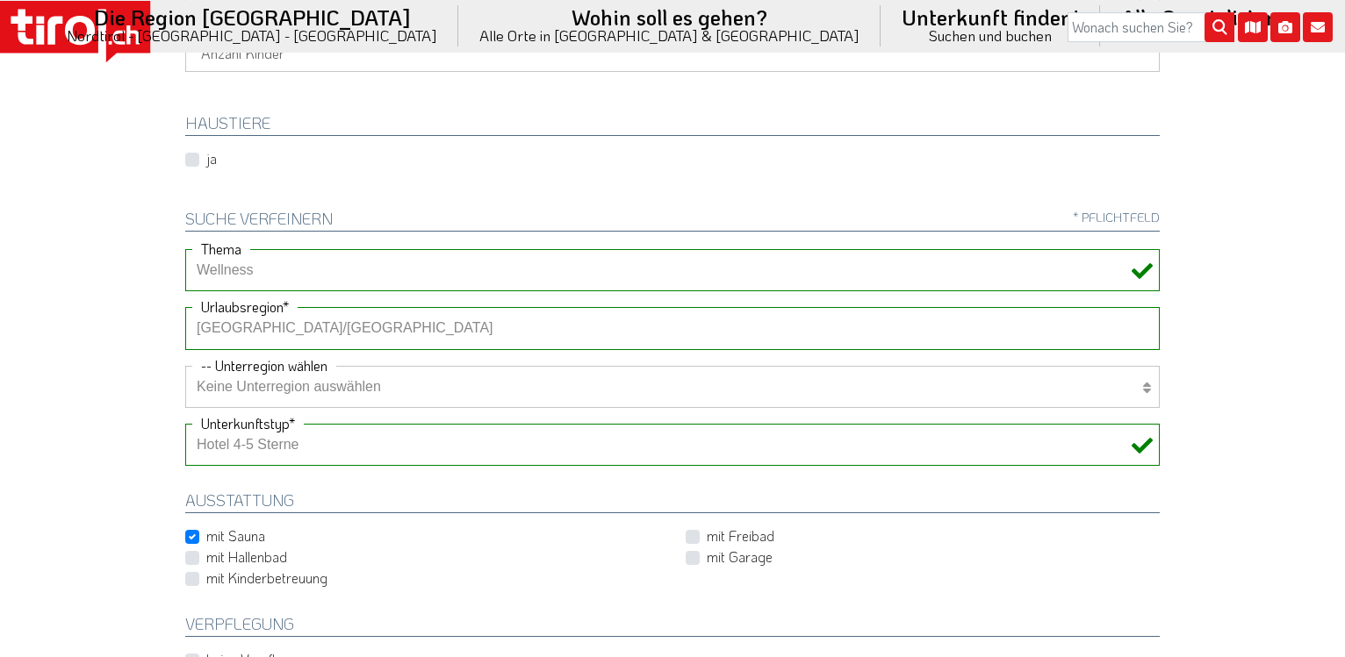
click at [1149, 383] on icon at bounding box center [1146, 388] width 9 height 14
click at [1143, 388] on icon at bounding box center [1146, 388] width 9 height 14
click at [185, 366] on select "Keine Unterregion auswählen Achensee Alpbachtal & Tiroler Seenland Arlberg Feri…" at bounding box center [672, 387] width 974 height 42
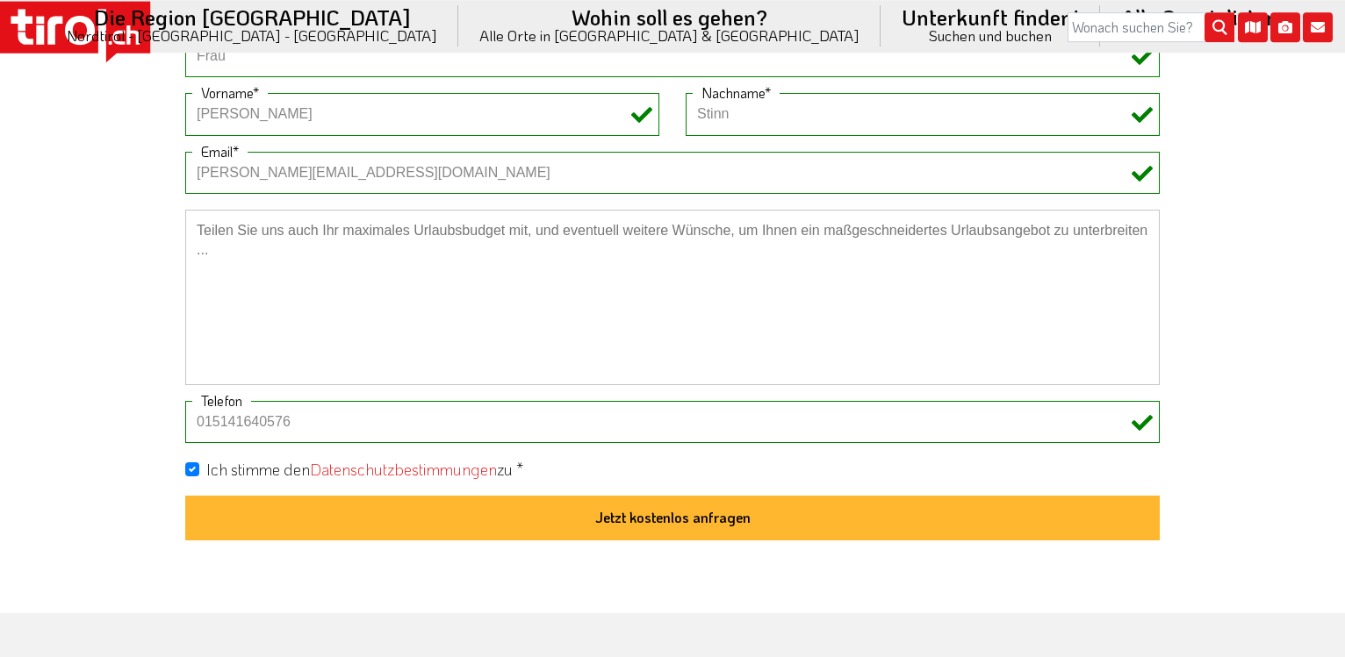
scroll to position [1423, 0]
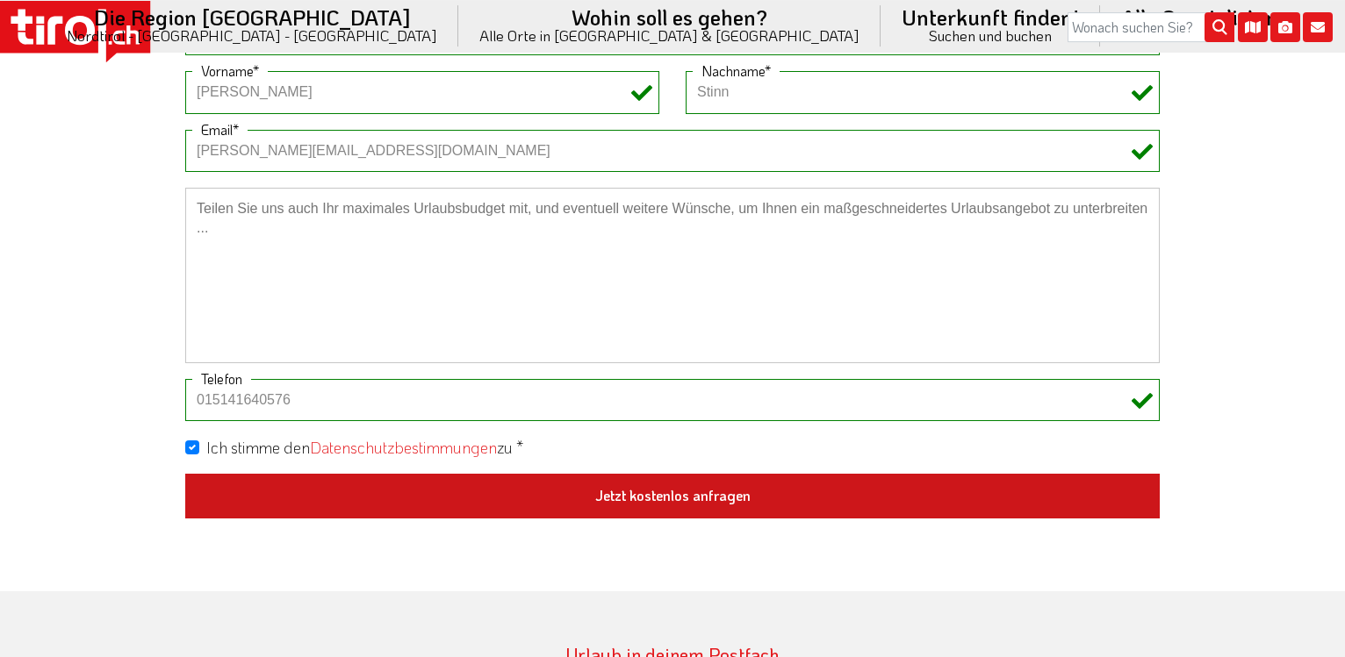
click at [670, 493] on button "Jetzt kostenlos anfragen" at bounding box center [672, 497] width 974 height 46
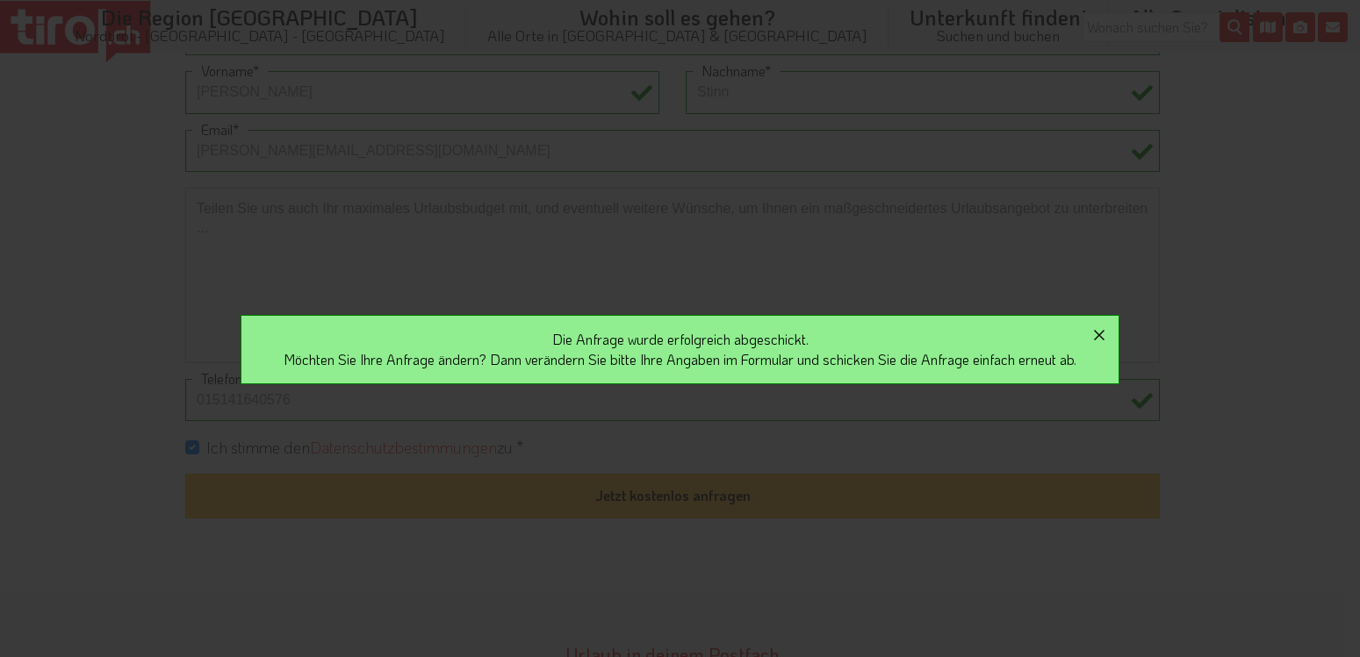
click at [1104, 332] on icon "button" at bounding box center [1099, 335] width 11 height 11
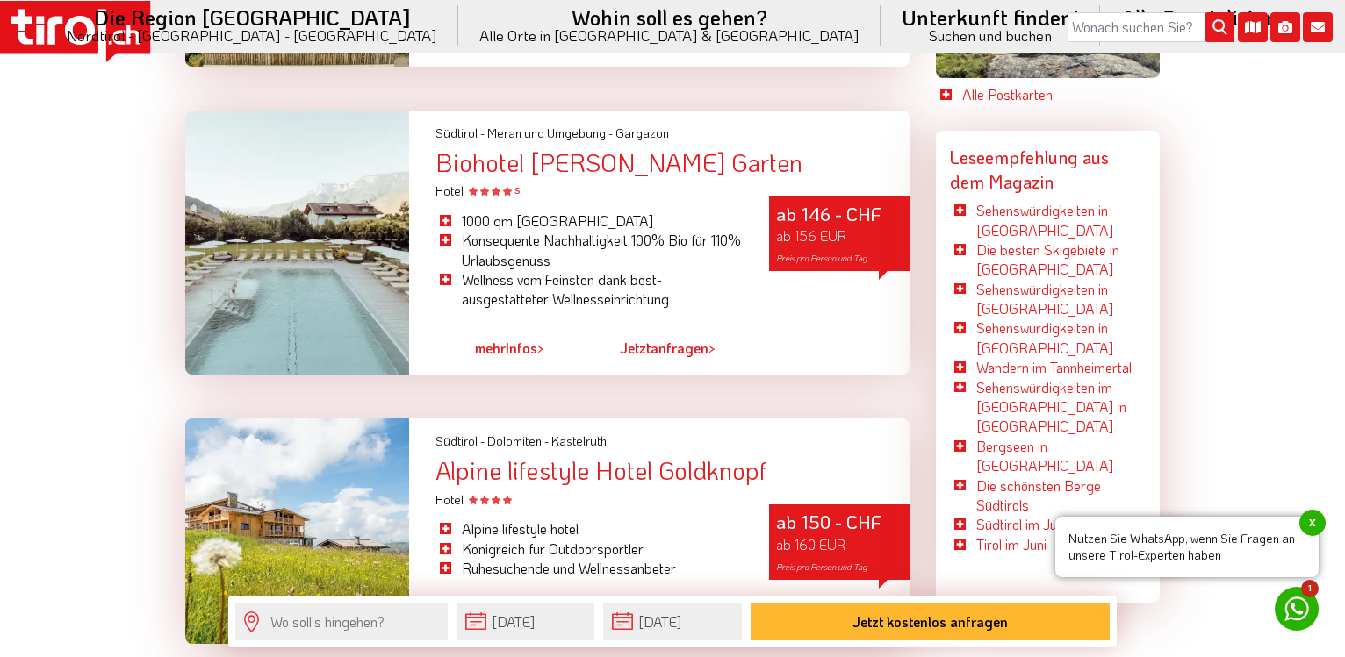
scroll to position [4835, 0]
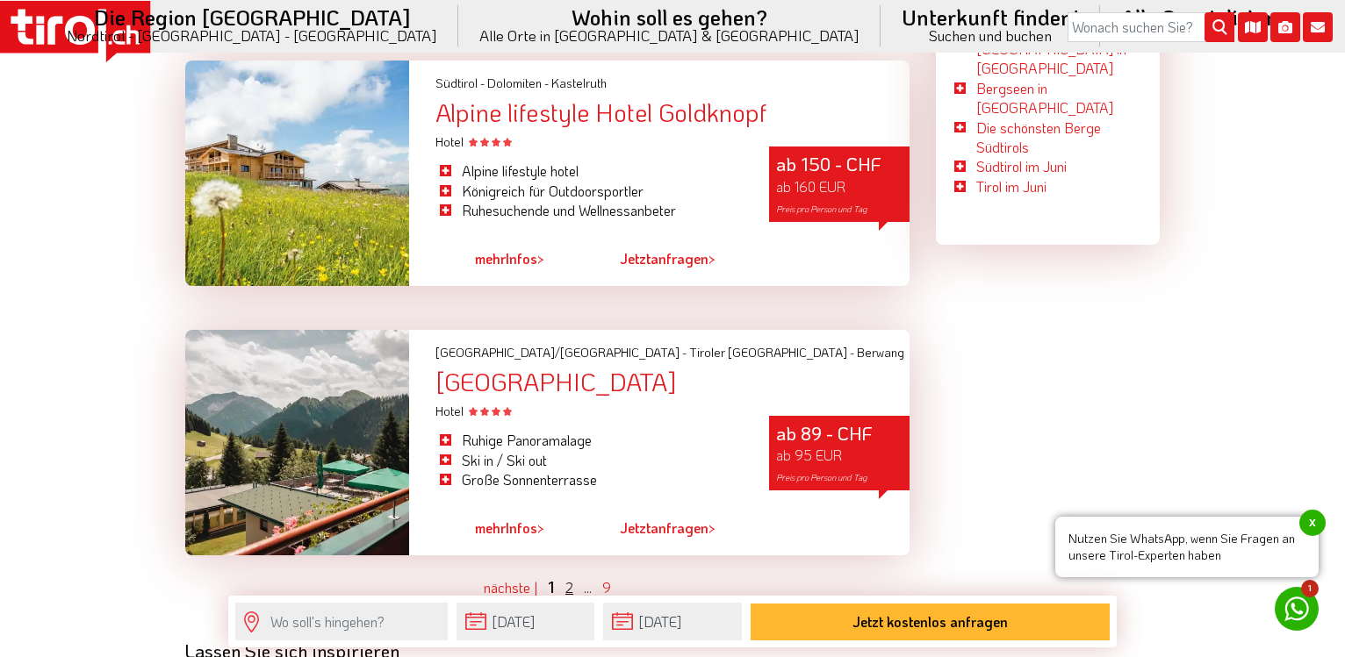
click at [571, 578] on link "2" at bounding box center [569, 587] width 8 height 18
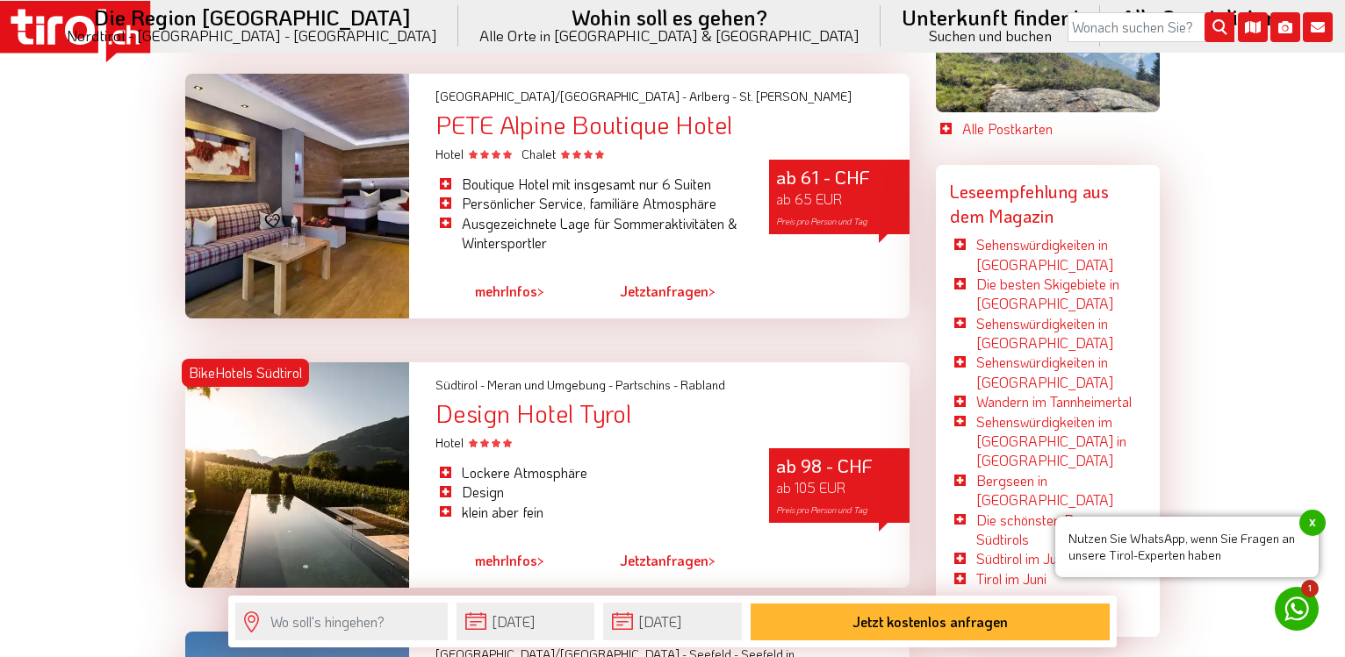
scroll to position [4801, 0]
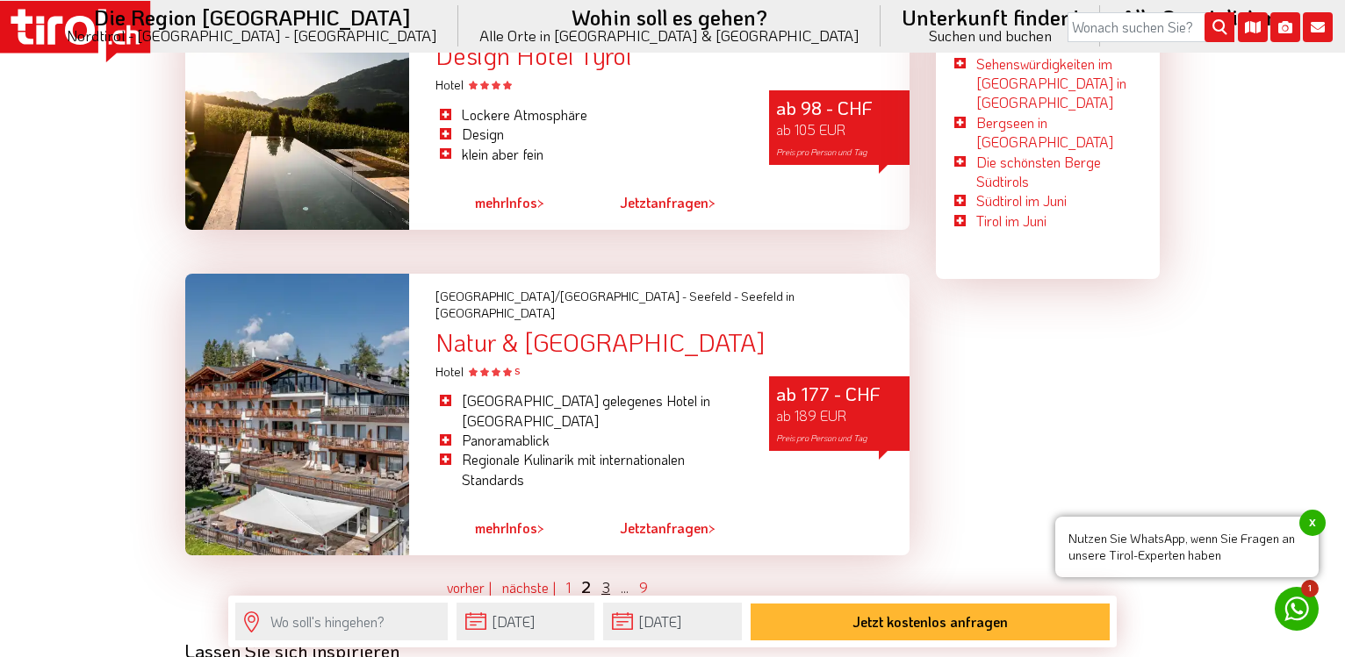
click at [609, 578] on link "3" at bounding box center [605, 587] width 9 height 18
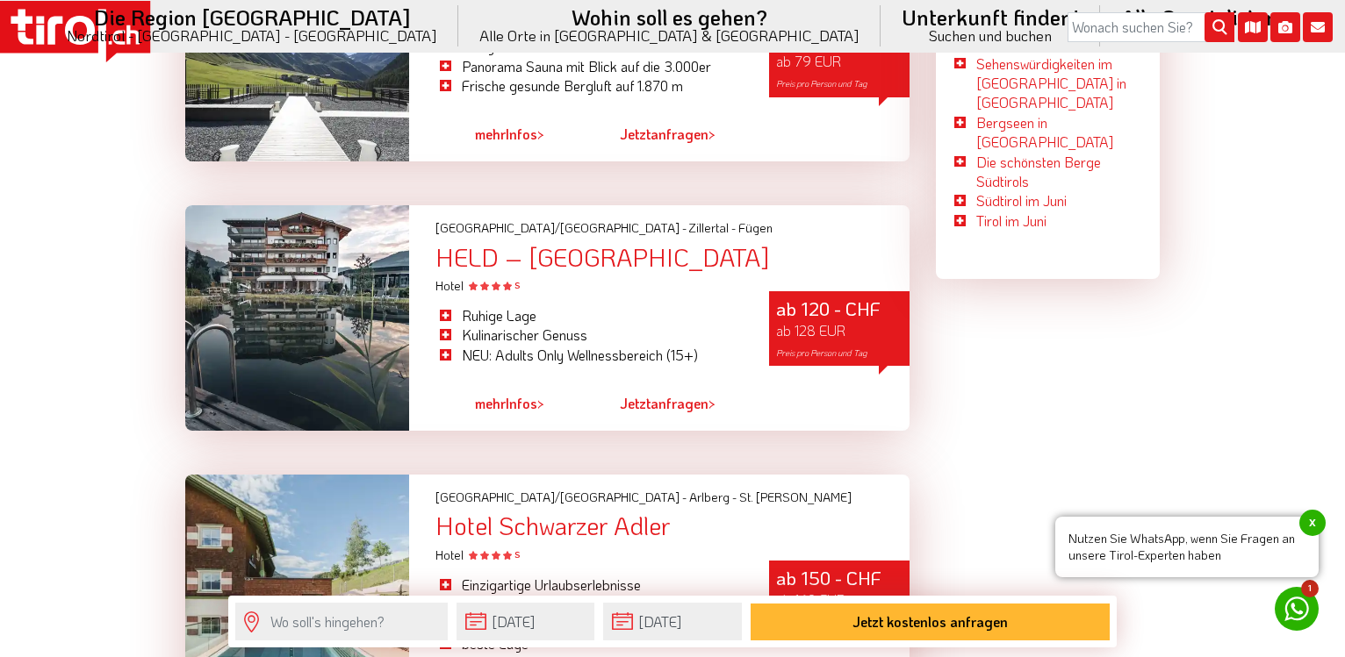
click at [509, 384] on link "mehr Infos >" at bounding box center [509, 404] width 69 height 40
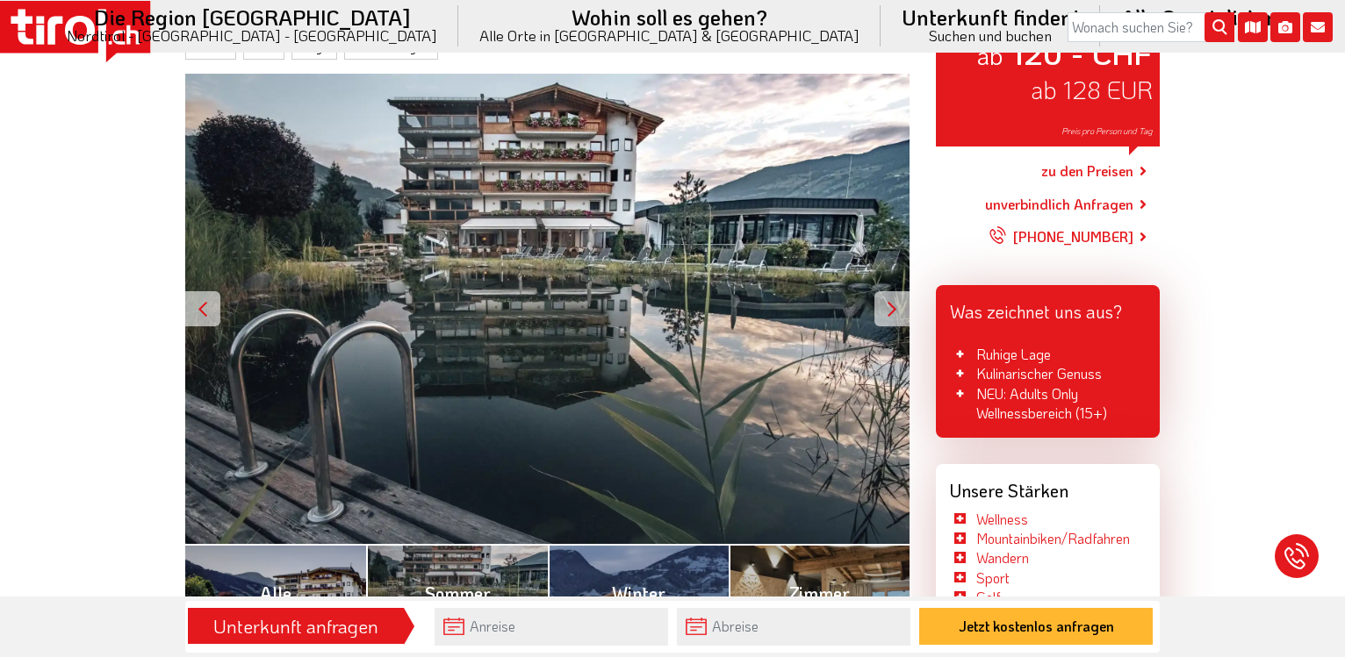
scroll to position [269, 0]
click at [1086, 169] on link "zu den Preisen" at bounding box center [1087, 172] width 92 height 44
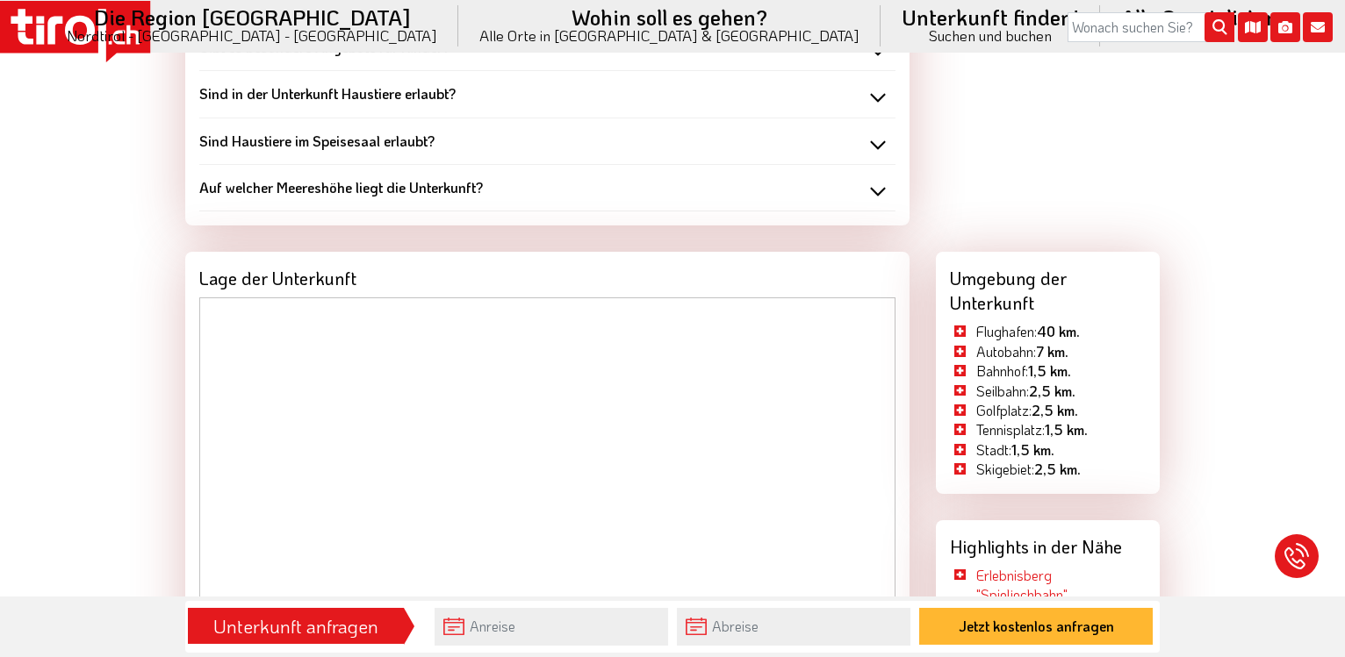
scroll to position [2238, 0]
